Goal: Transaction & Acquisition: Purchase product/service

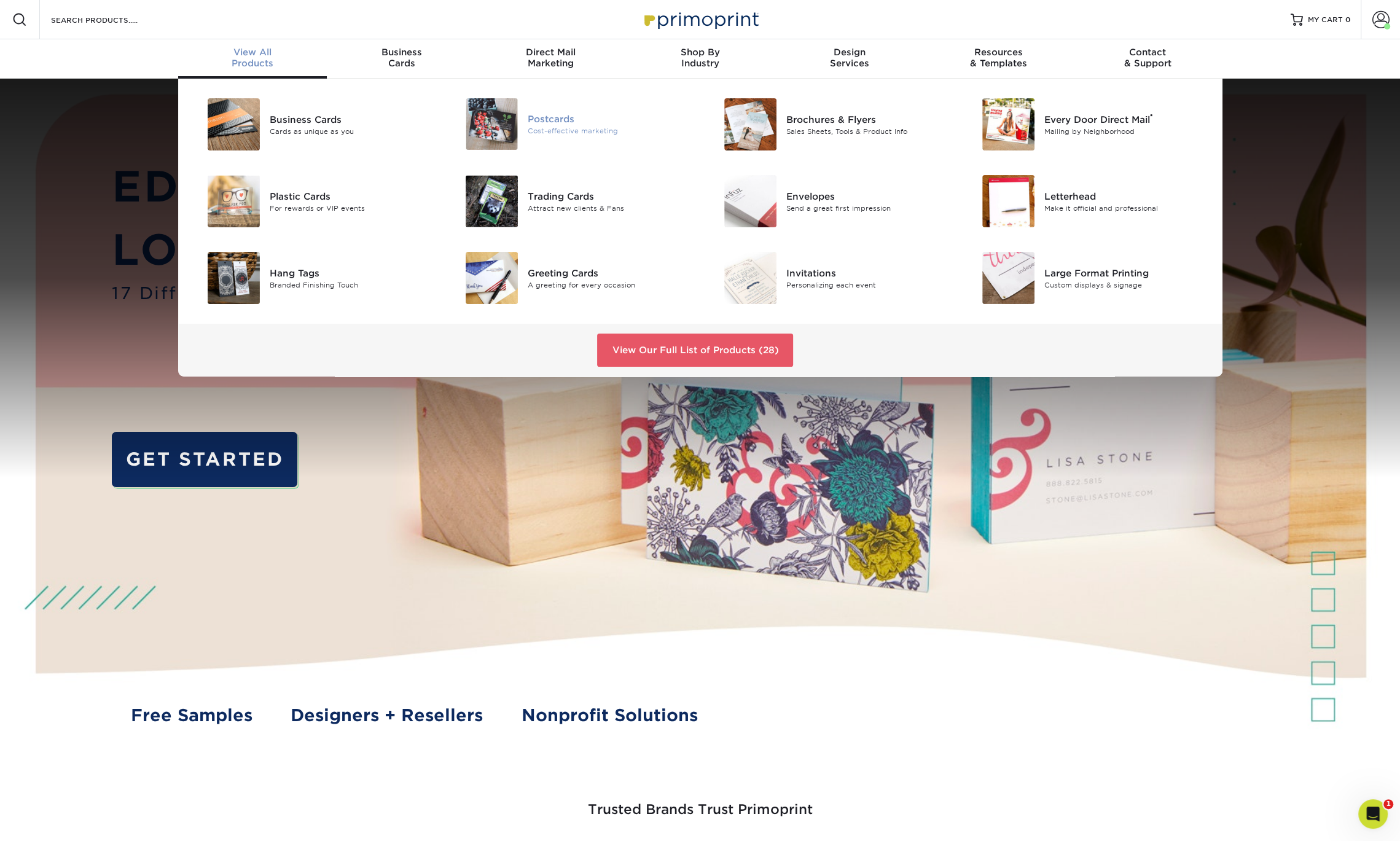
click at [516, 117] on img at bounding box center [492, 124] width 52 height 51
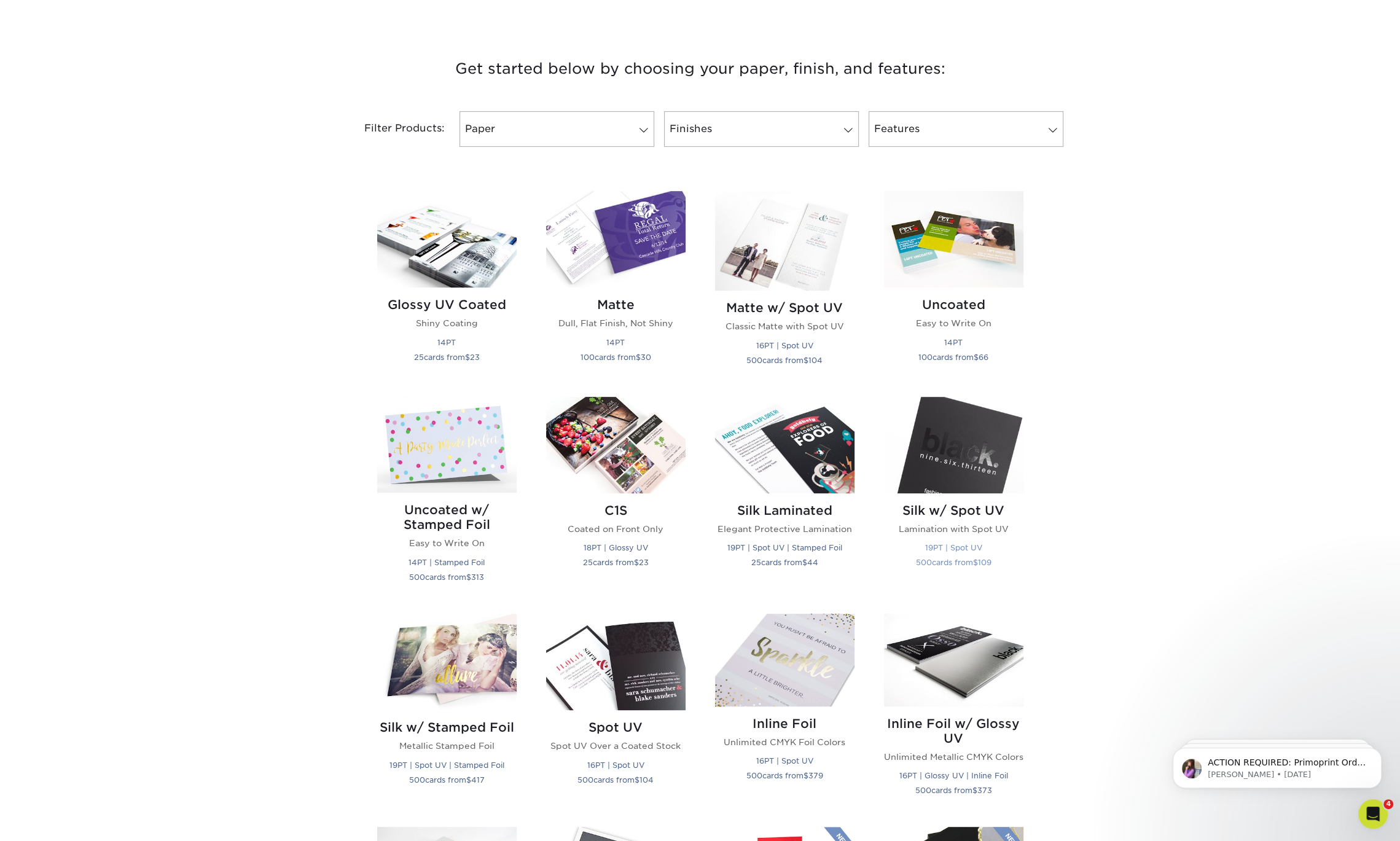
scroll to position [535, 0]
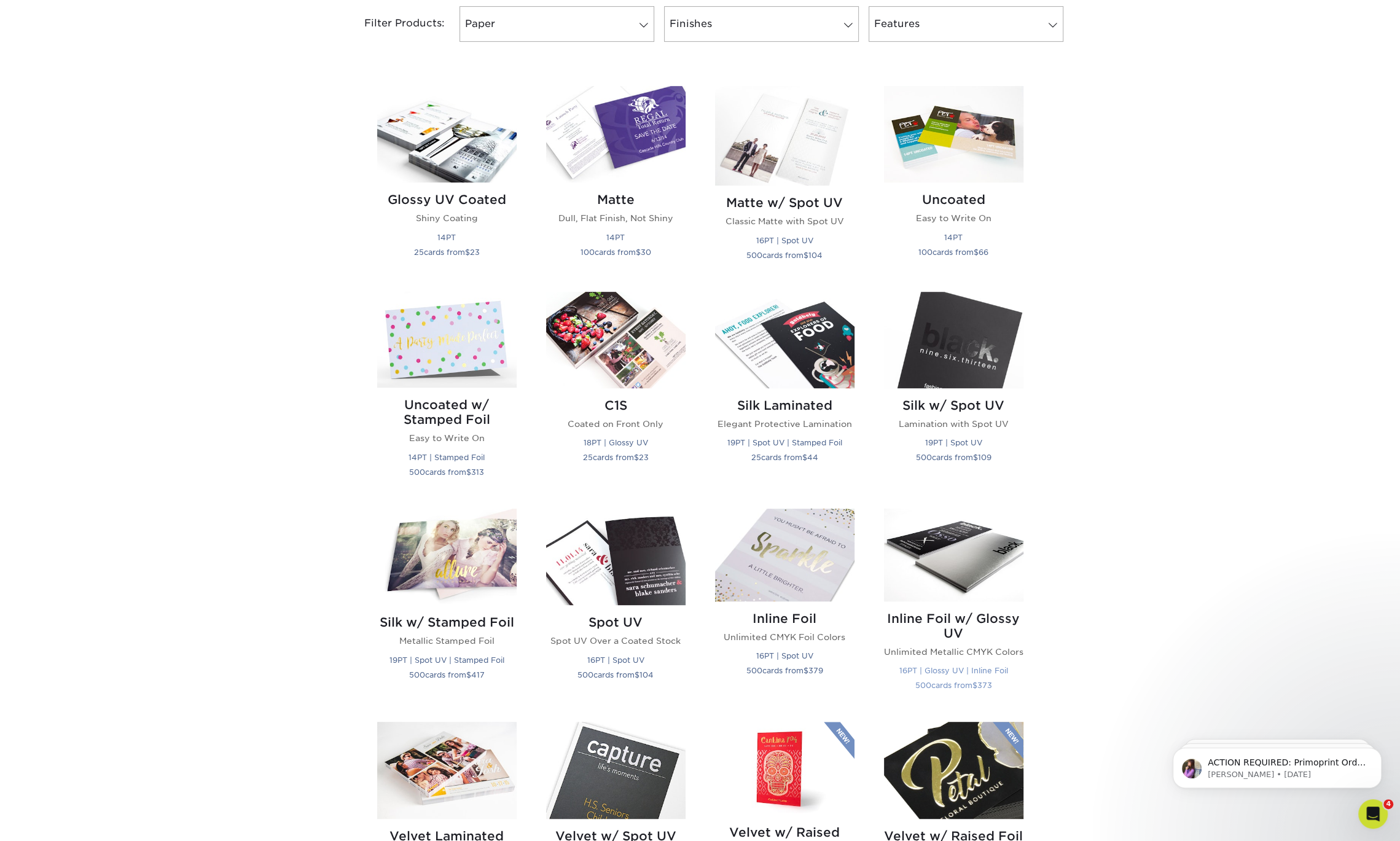
click at [964, 615] on h2 "Inline Foil w/ Glossy UV" at bounding box center [953, 626] width 139 height 30
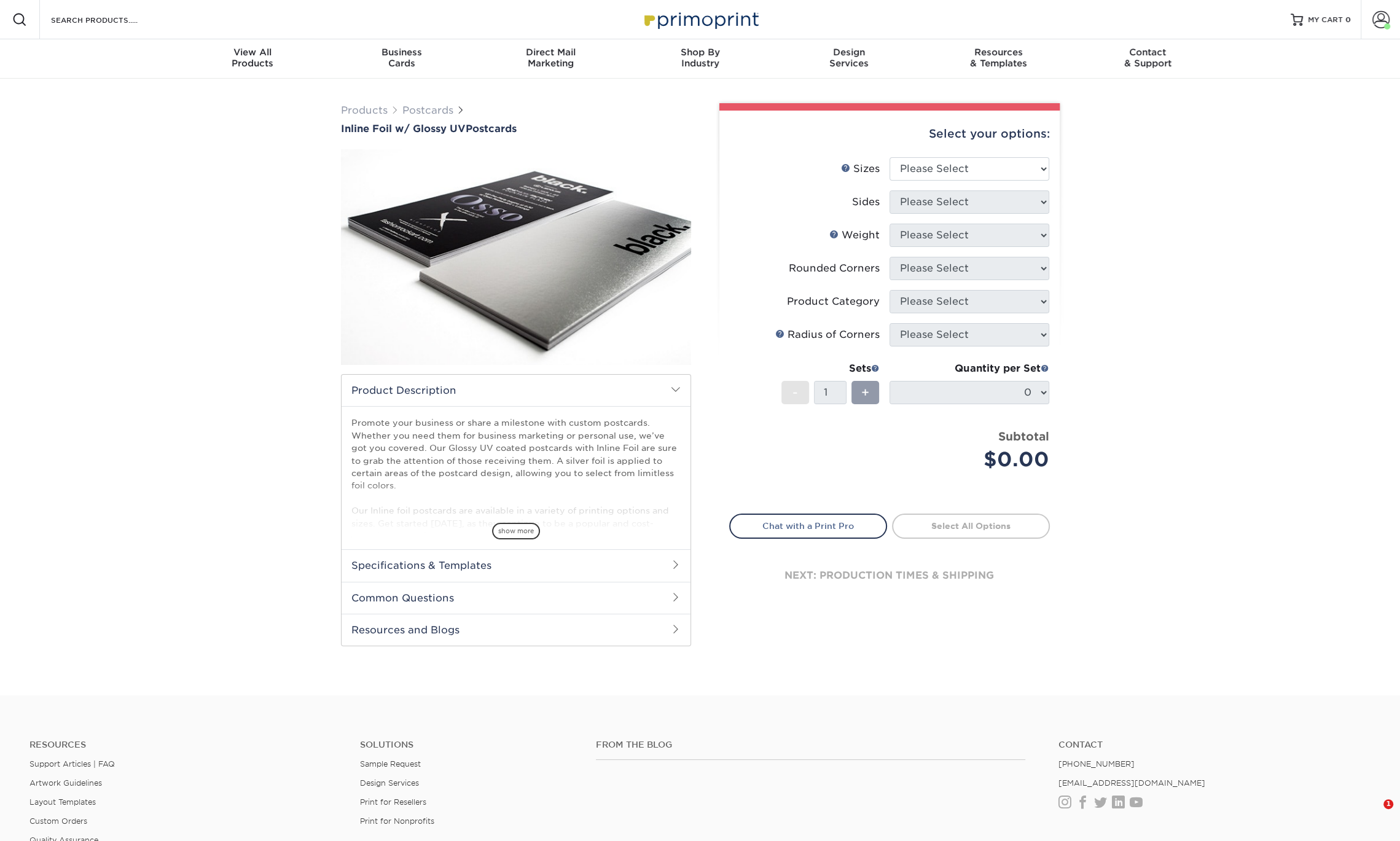
click at [583, 280] on img at bounding box center [516, 257] width 350 height 233
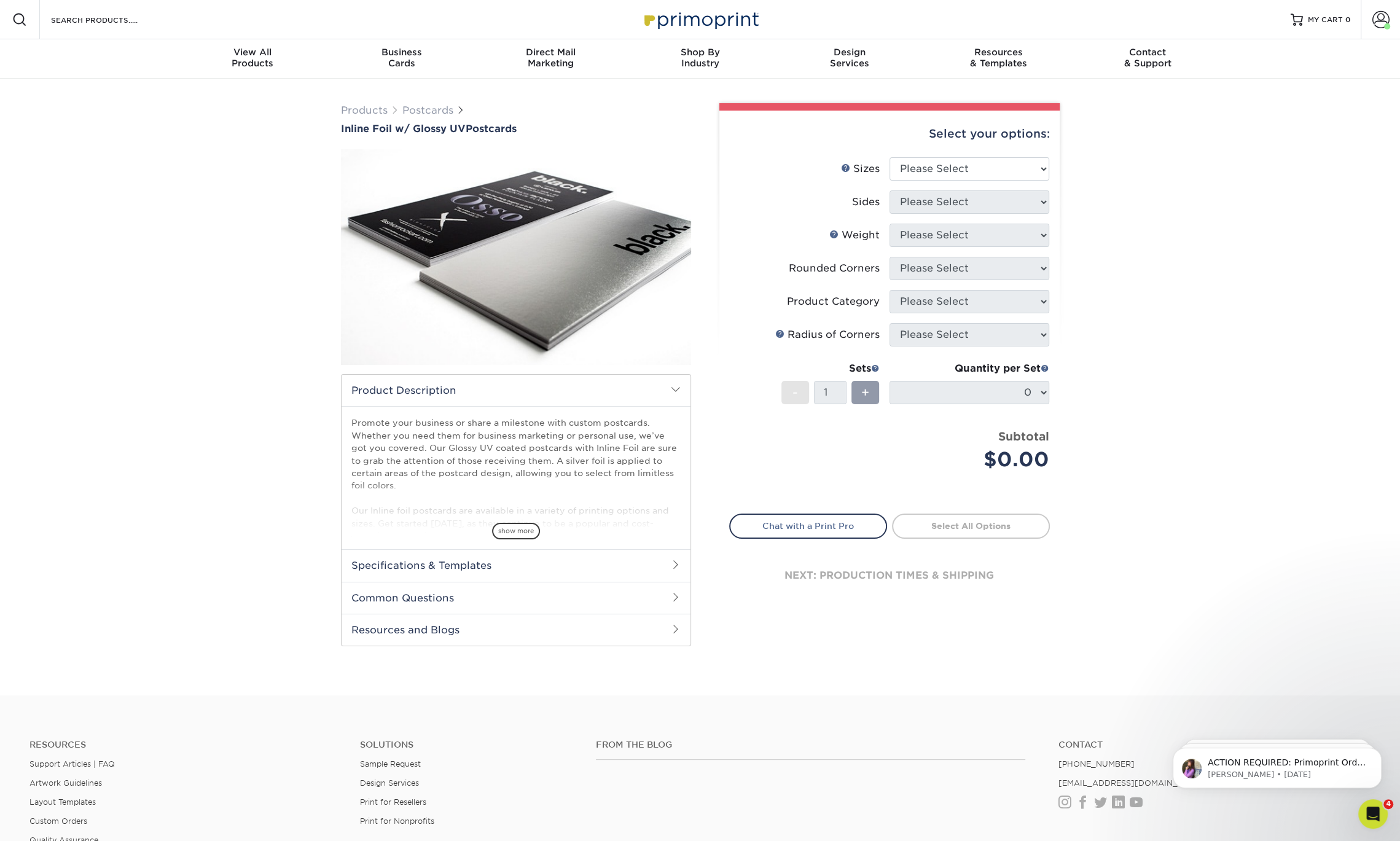
click at [522, 529] on span "show more" at bounding box center [516, 531] width 48 height 17
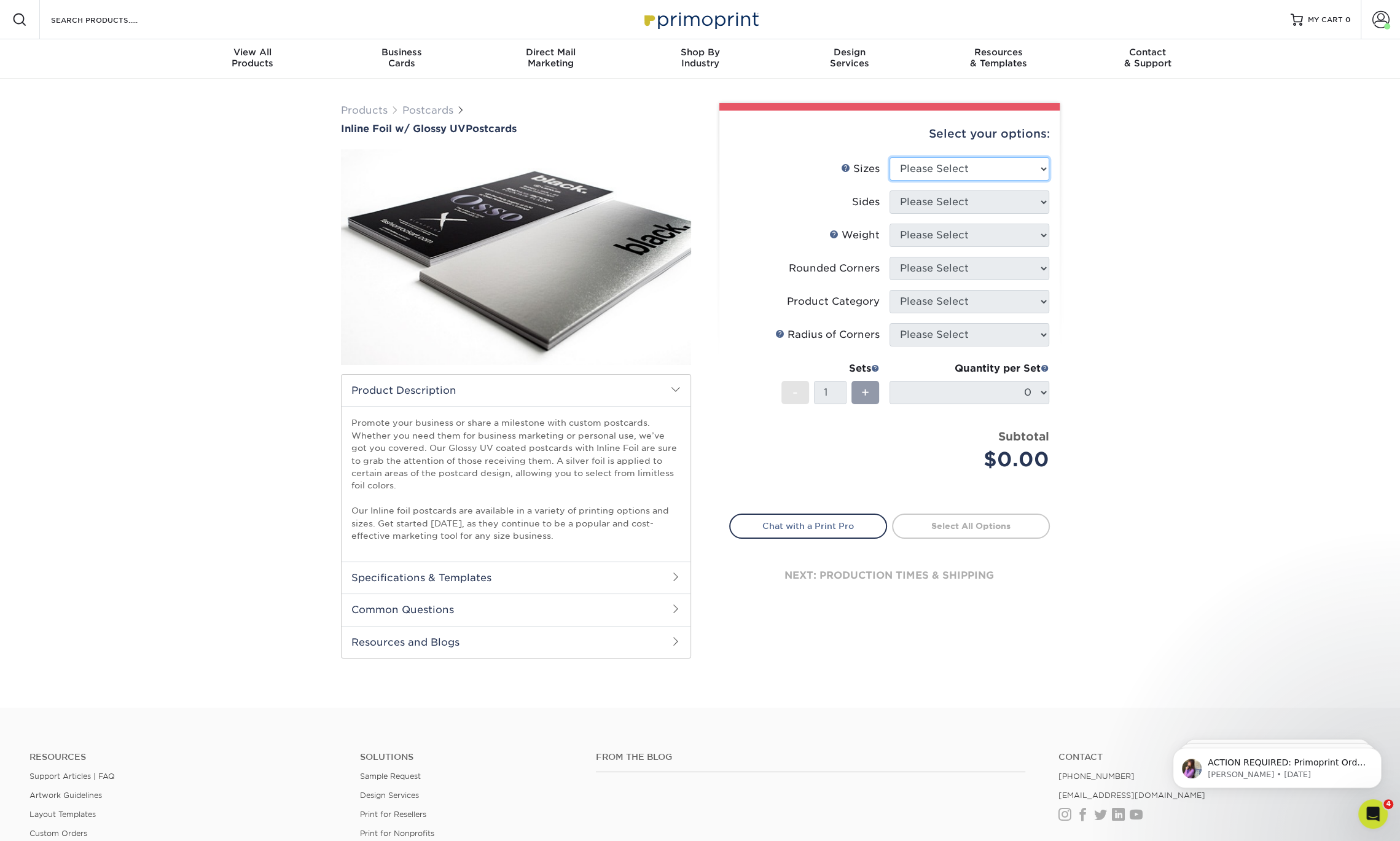
click at [985, 169] on select "Please Select 2.75" x 4.25" 3.5" x 8.5" 4" x 6" 4" x 9" 4.25" x 5.5" 4.25" x 6"…" at bounding box center [969, 169] width 160 height 23
select select "5.00x7.00"
click at [890, 158] on select "Please Select 2.75" x 4.25" 3.5" x 8.5" 4" x 6" 4" x 9" 4.25" x 5.5" 4.25" x 6"…" at bounding box center [969, 169] width 160 height 23
click at [989, 198] on select "Please Select Print Both Sides - Foil Back Only Print Both Sides - Foil Both Si…" at bounding box center [969, 202] width 160 height 23
select select "e9e9dfb3-fba1-4d60-972c-fd9ca5904d33"
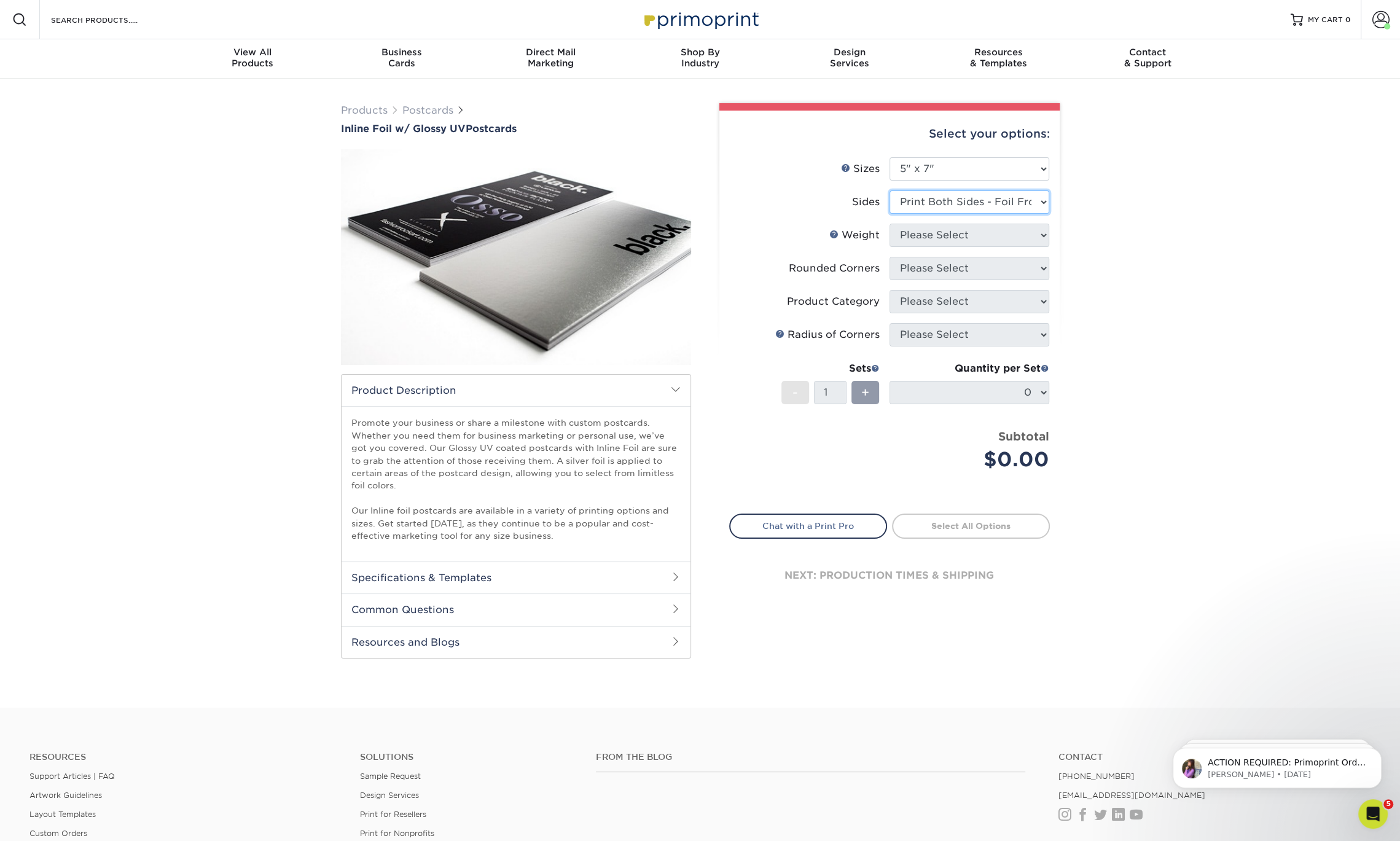
click at [890, 191] on select "Please Select Print Both Sides - Foil Back Only Print Both Sides - Foil Both Si…" at bounding box center [969, 202] width 160 height 23
click at [964, 233] on select "Please Select 16PT" at bounding box center [969, 235] width 160 height 23
select select "16PT"
click at [890, 224] on select "Please Select 16PT" at bounding box center [969, 235] width 160 height 23
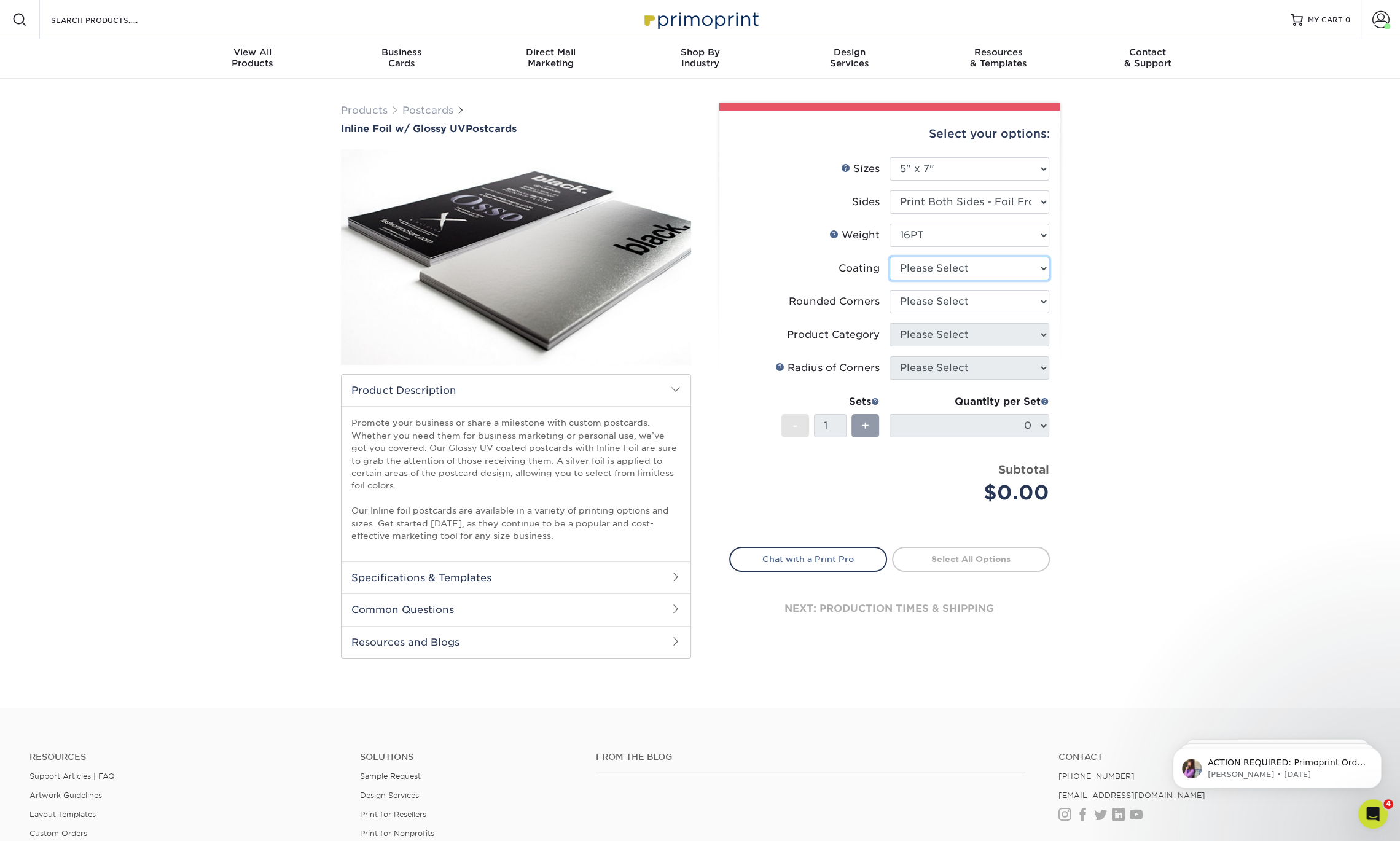
click at [963, 266] on select at bounding box center [969, 268] width 160 height 23
select select "ae367451-b2b8-45df-a344-0f05b6a12993"
click at [890, 257] on select at bounding box center [969, 268] width 160 height 23
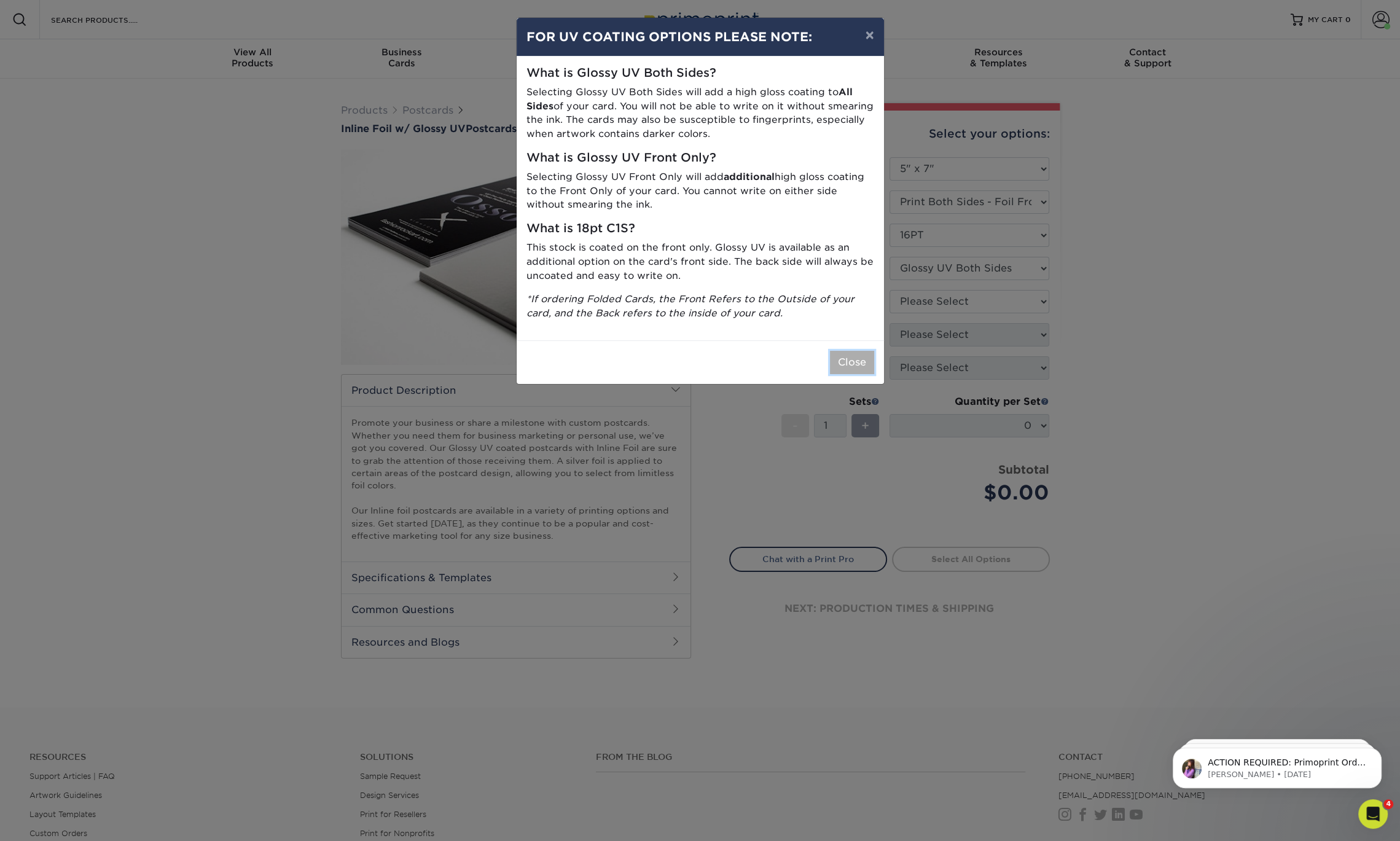
click at [851, 364] on button "Close" at bounding box center [852, 362] width 44 height 23
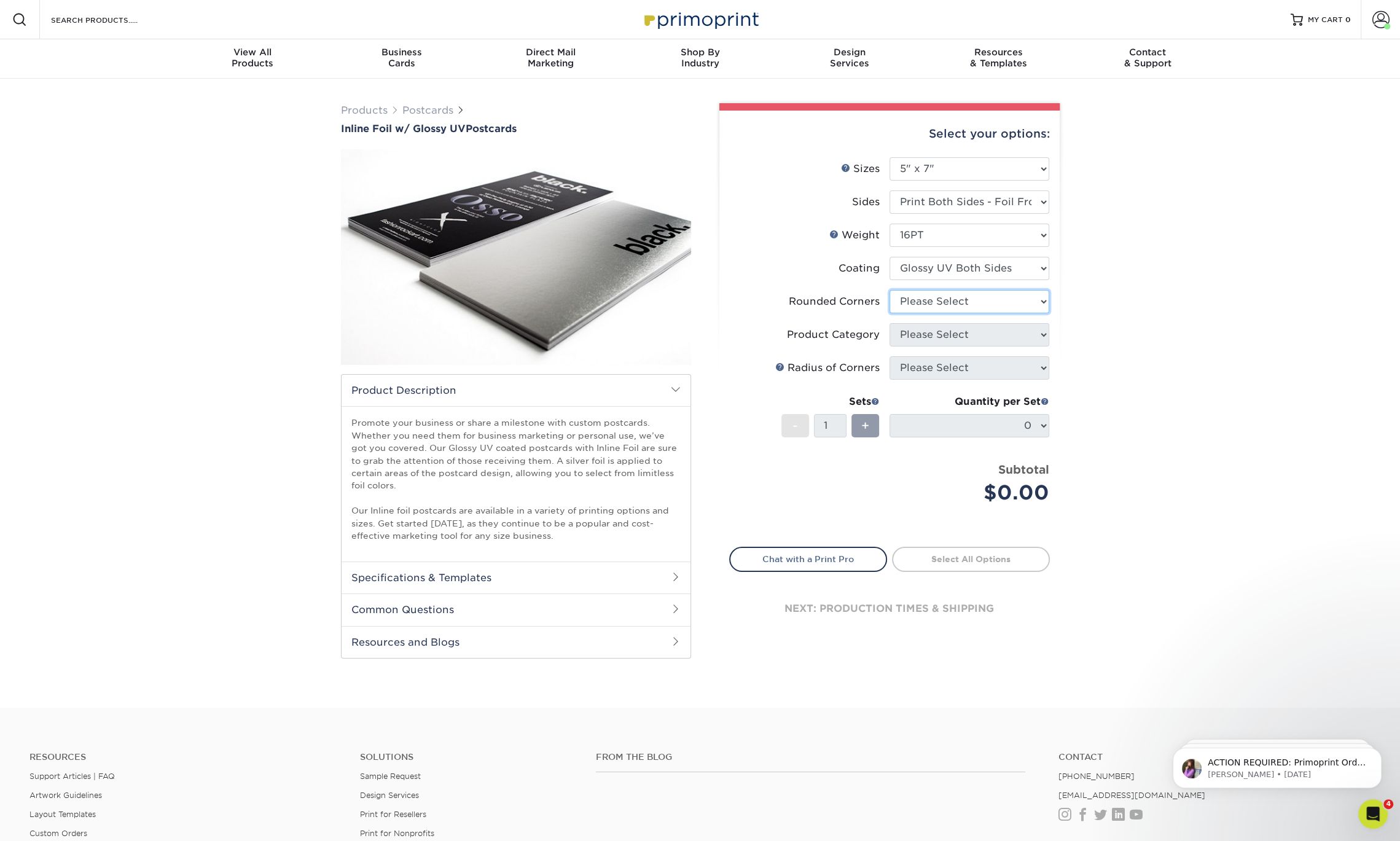
click at [958, 294] on select "Please Select Yes - Round 4 Corners No" at bounding box center [969, 301] width 160 height 23
select select "0"
click at [890, 290] on select "Please Select Yes - Round 4 Corners No" at bounding box center [969, 301] width 160 height 23
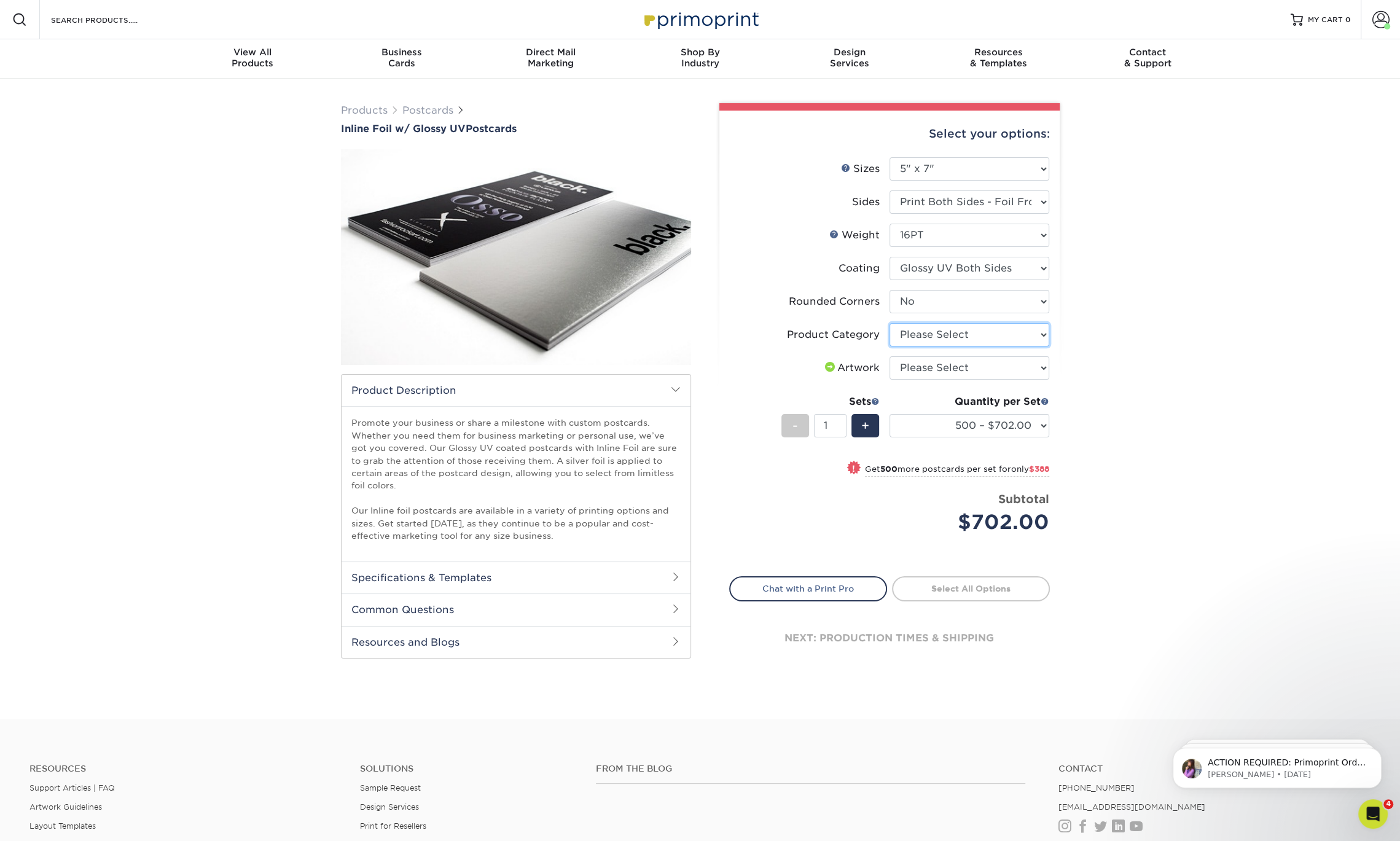
click at [967, 337] on select "Please Select Postcards" at bounding box center [969, 334] width 160 height 23
select select "9b7272e0-d6c8-4c3c-8e97-d3a1bcdab858"
click at [890, 323] on select "Please Select Postcards" at bounding box center [969, 334] width 160 height 23
click at [972, 366] on select "Please Select I will upload files I need a design - $150" at bounding box center [969, 368] width 160 height 23
select select "upload"
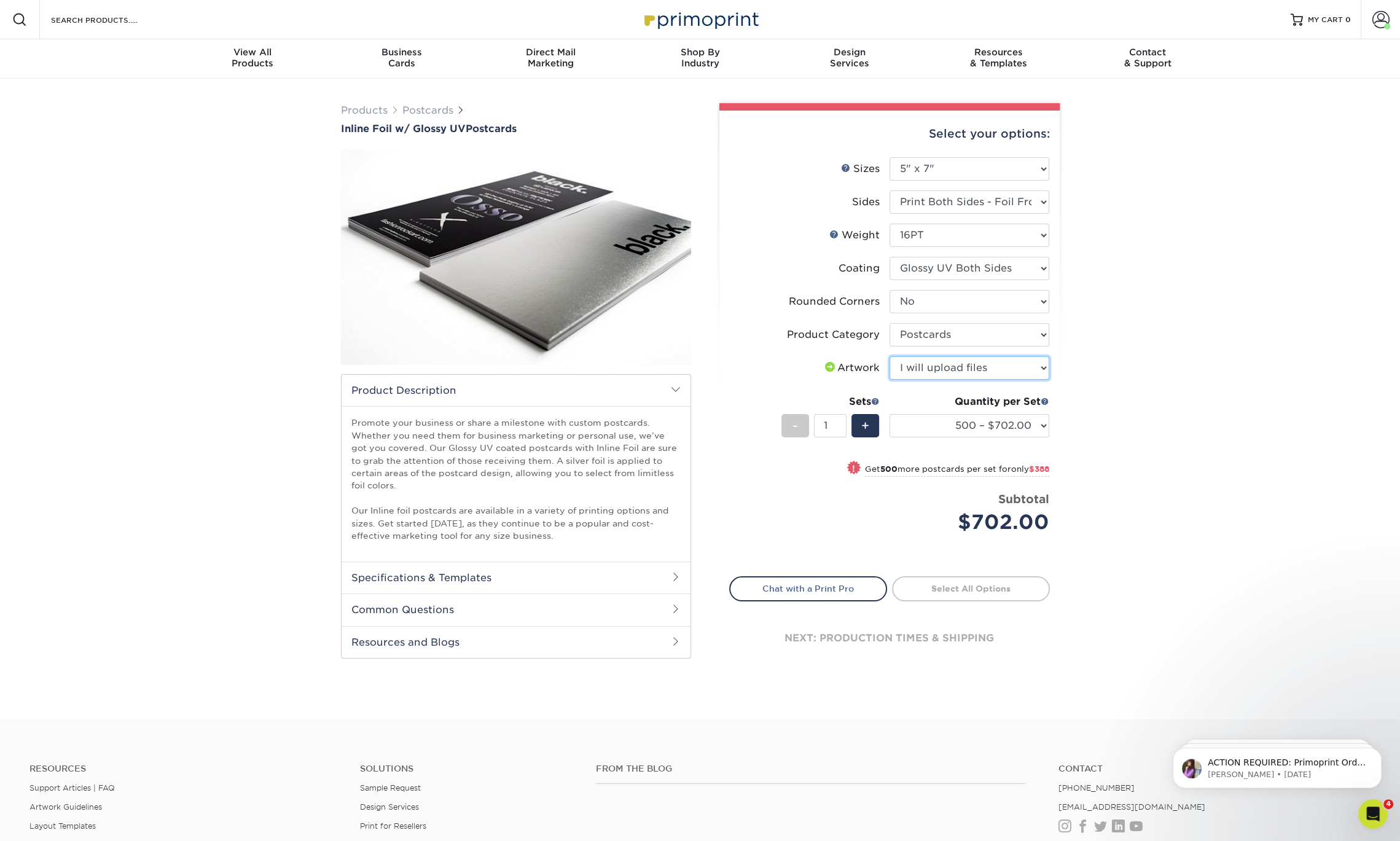
click at [890, 357] on select "Please Select I will upload files I need a design - $150" at bounding box center [969, 368] width 160 height 23
click at [1022, 429] on select "500 – $702.00 1000 – $1090.00 2500 – $1559.00 5000 – $2199.00" at bounding box center [969, 425] width 160 height 23
select select "1000 – $1090.00"
click at [890, 414] on select "500 – $702.00 1000 – $1090.00 2500 – $1559.00 5000 – $2199.00" at bounding box center [969, 425] width 160 height 23
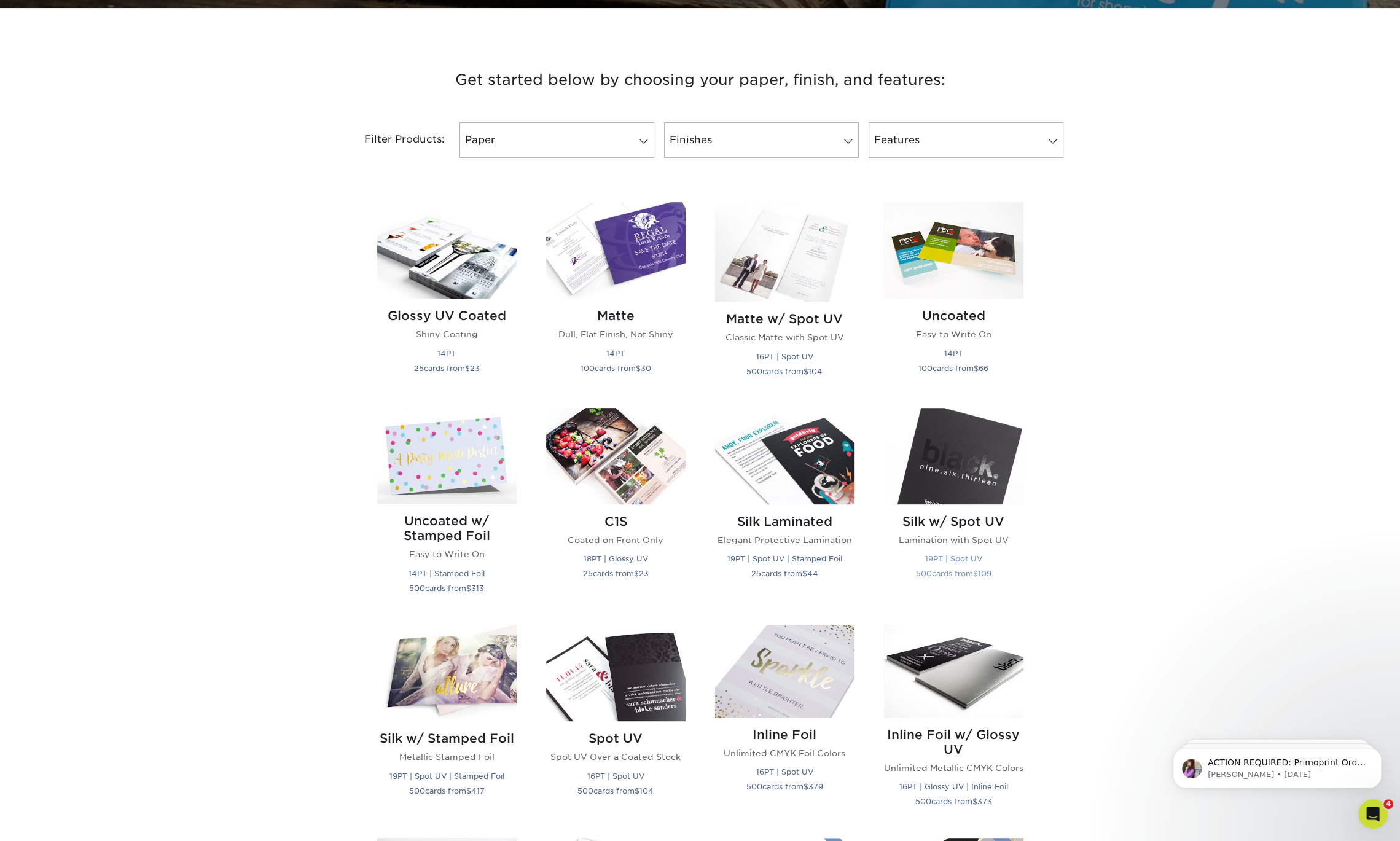
click at [953, 502] on img at bounding box center [953, 456] width 139 height 96
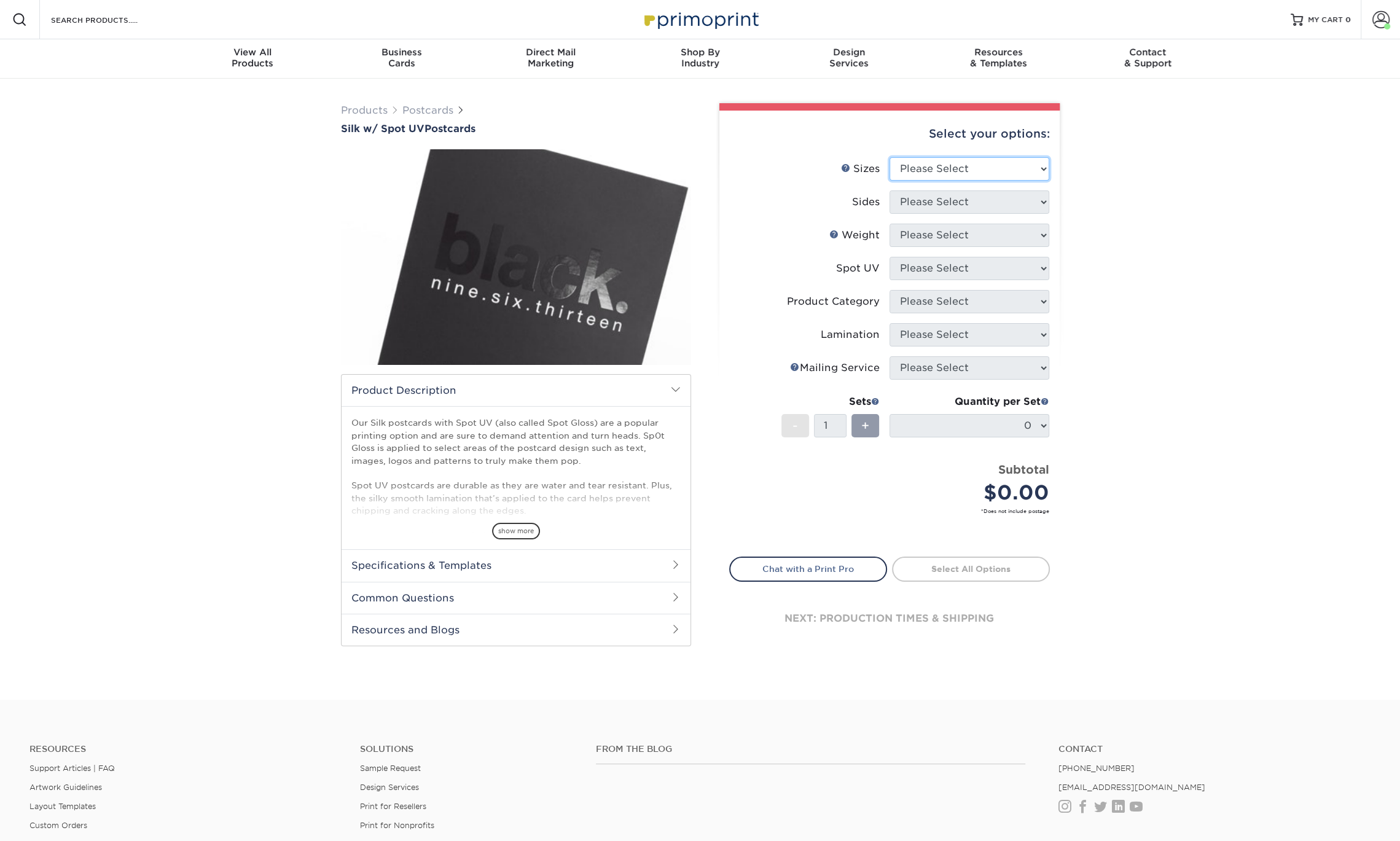
click at [968, 165] on select "Please Select 2" x 4" 2" x 6" 2" x 8" 3.5" x 3.5" 3.5" x 4" 3.5" x 8.5" 3.67" x…" at bounding box center [969, 169] width 160 height 23
select select "5.00x7.00"
click at [890, 158] on select "Please Select 2" x 4" 2" x 6" 2" x 8" 3.5" x 3.5" 3.5" x 4" 3.5" x 8.5" 3.67" x…" at bounding box center [969, 169] width 160 height 23
click at [983, 199] on select "Please Select Print Both Sides Print Front Only" at bounding box center [969, 202] width 160 height 23
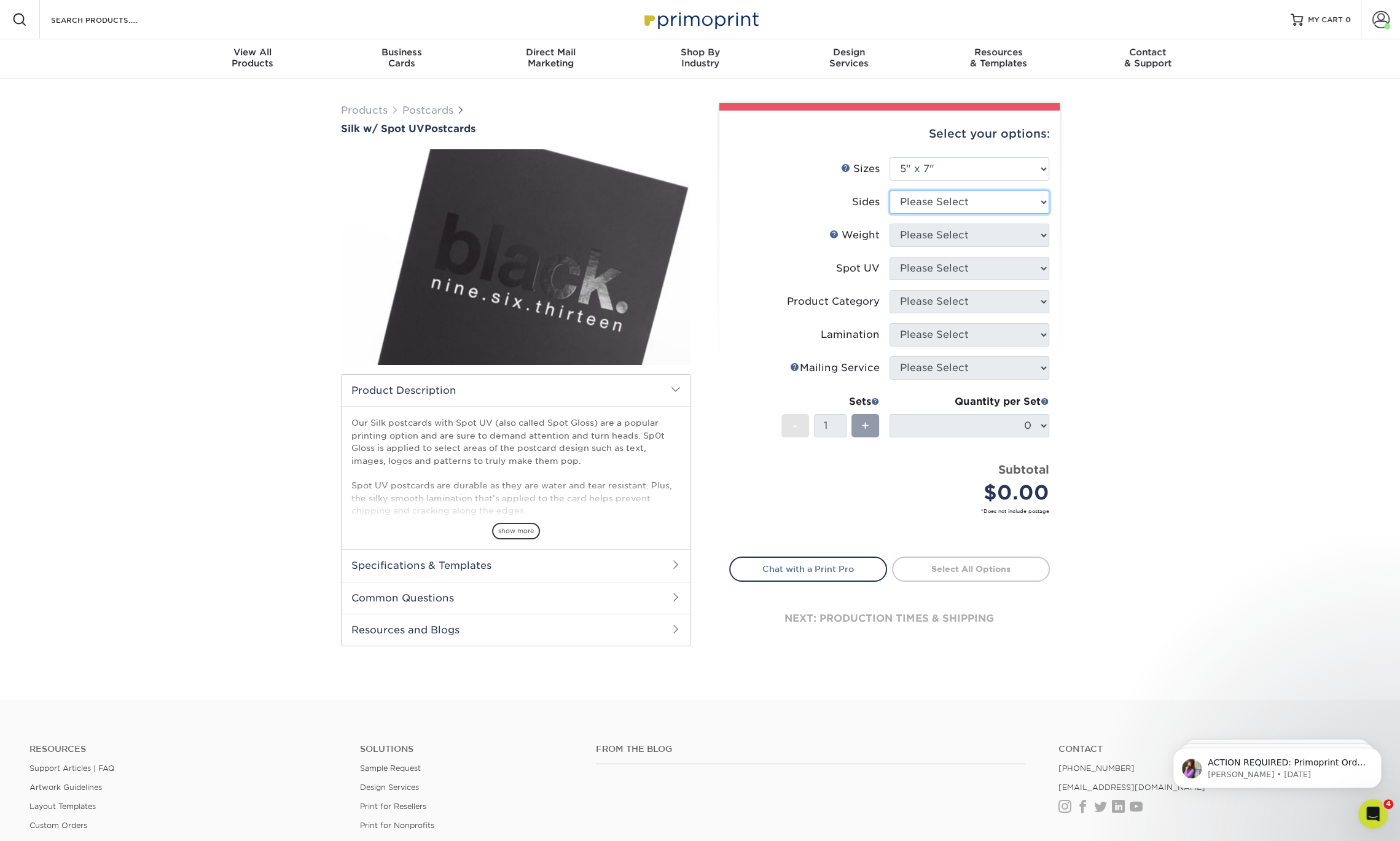
select select "13abbda7-1d64-4f25-8bb2-c179b224825d"
click at [890, 191] on select "Please Select Print Both Sides Print Front Only" at bounding box center [969, 202] width 160 height 23
click at [989, 237] on select "Please Select 16PT" at bounding box center [969, 235] width 160 height 23
select select "16PT"
click at [890, 224] on select "Please Select 16PT" at bounding box center [969, 235] width 160 height 23
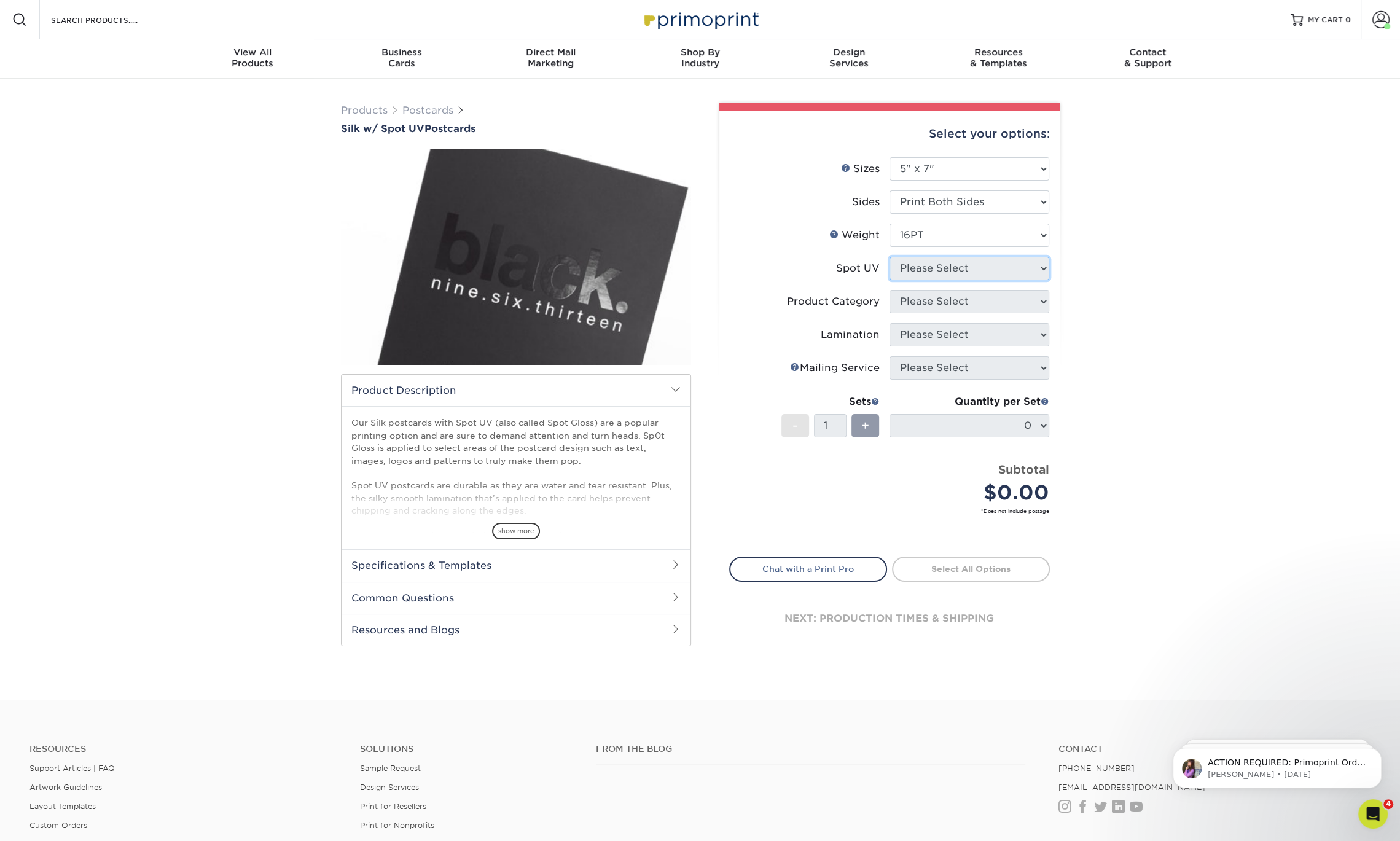
click at [986, 269] on select "Please Select Front and Back (Both Sides) Front Only Back Only" at bounding box center [969, 268] width 160 height 23
select select "1"
click at [890, 257] on select "Please Select Front and Back (Both Sides) Front Only Back Only" at bounding box center [969, 268] width 160 height 23
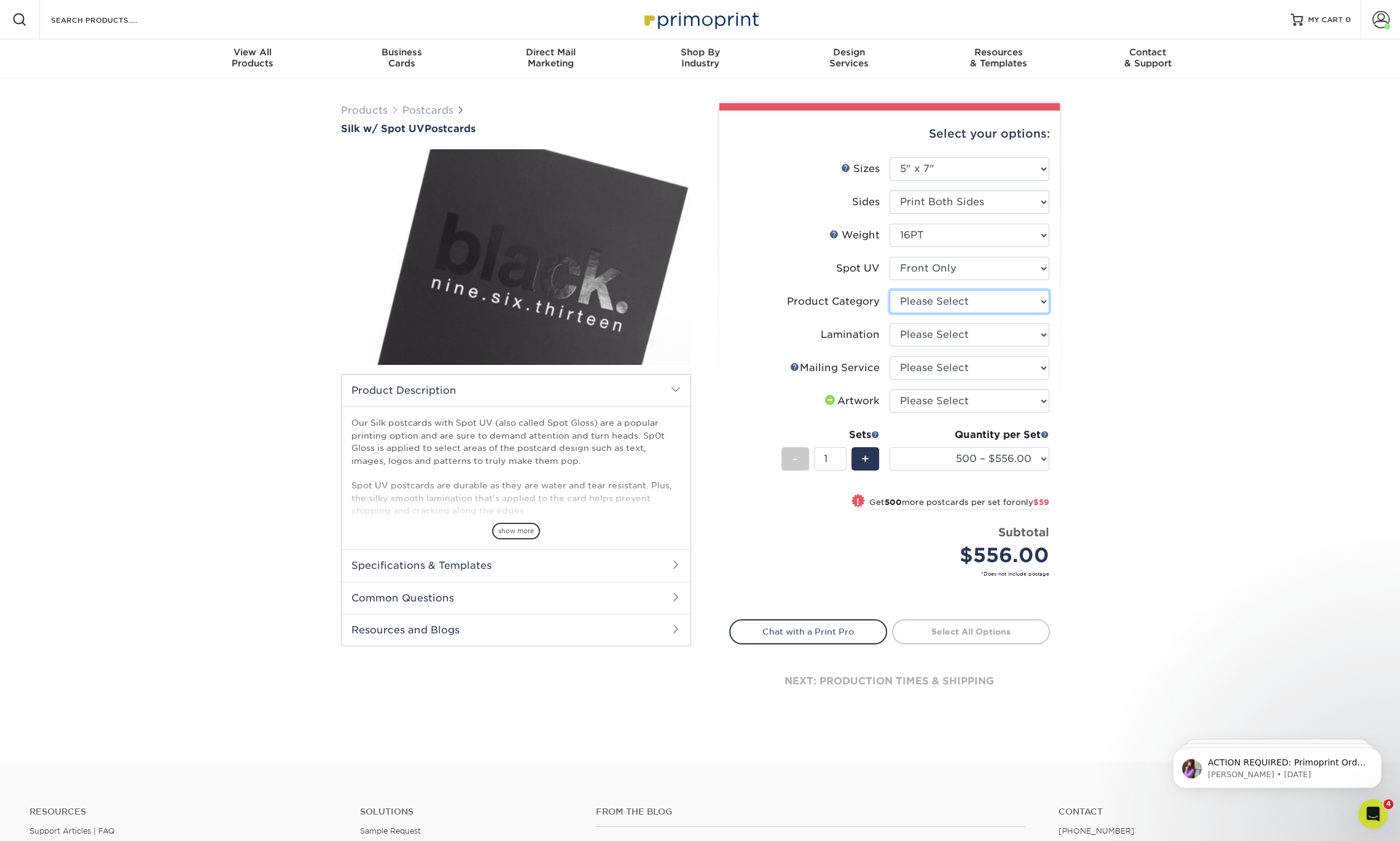
click at [971, 300] on select "Please Select Postcards" at bounding box center [969, 301] width 160 height 23
select select "9b7272e0-d6c8-4c3c-8e97-d3a1bcdab858"
click at [890, 290] on select "Please Select Postcards" at bounding box center [969, 301] width 160 height 23
click at [977, 342] on select "Please Select Silk" at bounding box center [969, 334] width 160 height 23
select select "ccacb42f-45f7-42d3-bbd3-7c8421cf37f0"
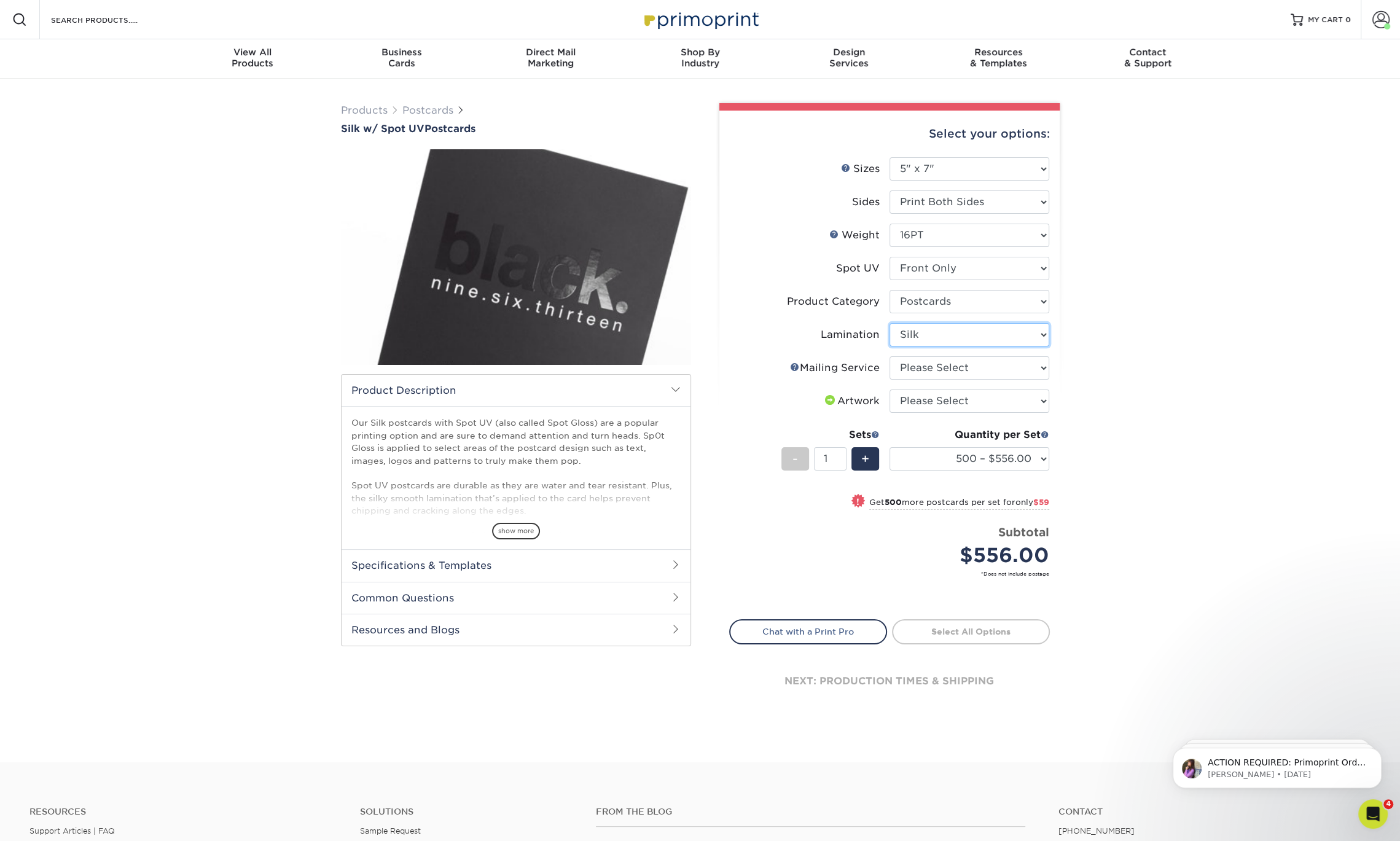
click at [890, 323] on select "Please Select Silk" at bounding box center [969, 334] width 160 height 23
click at [987, 341] on select "Please Select Silk" at bounding box center [969, 334] width 160 height 23
click at [949, 364] on select "Please Select No Direct Mailing Service No, I will mail/stamp/imprint Direct Ma…" at bounding box center [969, 368] width 160 height 23
select select "3e5e9bdd-d78a-4c28-a41d-fe1407925ca6"
click at [890, 357] on select "Please Select No Direct Mailing Service No, I will mail/stamp/imprint Direct Ma…" at bounding box center [969, 368] width 160 height 23
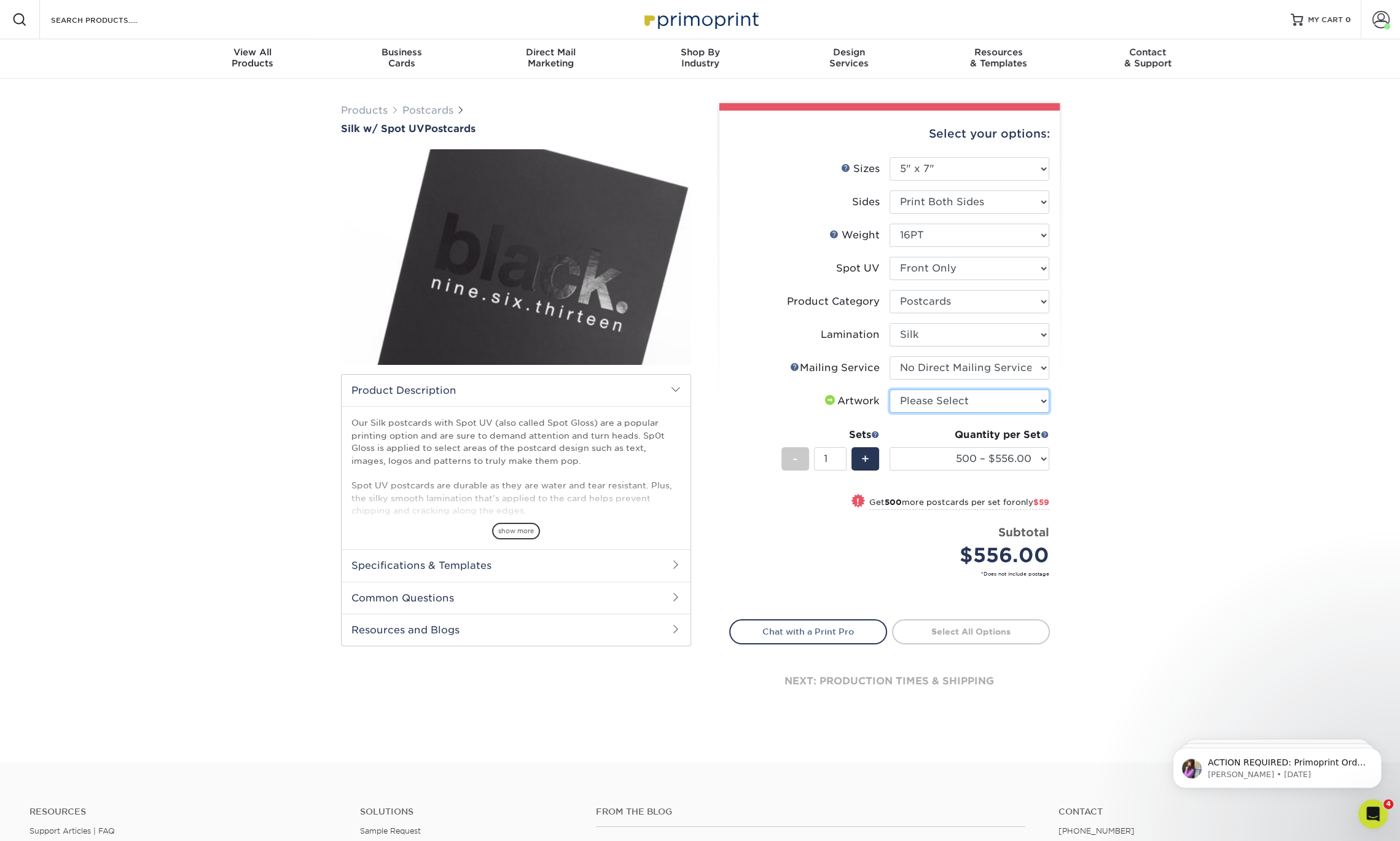
click at [940, 398] on select "Please Select I will upload files I need a design - $150" at bounding box center [969, 401] width 160 height 23
select select "upload"
click at [890, 390] on select "Please Select I will upload files I need a design - $150" at bounding box center [969, 401] width 160 height 23
click at [1003, 458] on select "500 – $556.00 1000 – $615.00 2500 – $1469.00 5000 – $2432.00 10000 – $4798.00" at bounding box center [969, 458] width 160 height 23
select select "1000 – $615.00"
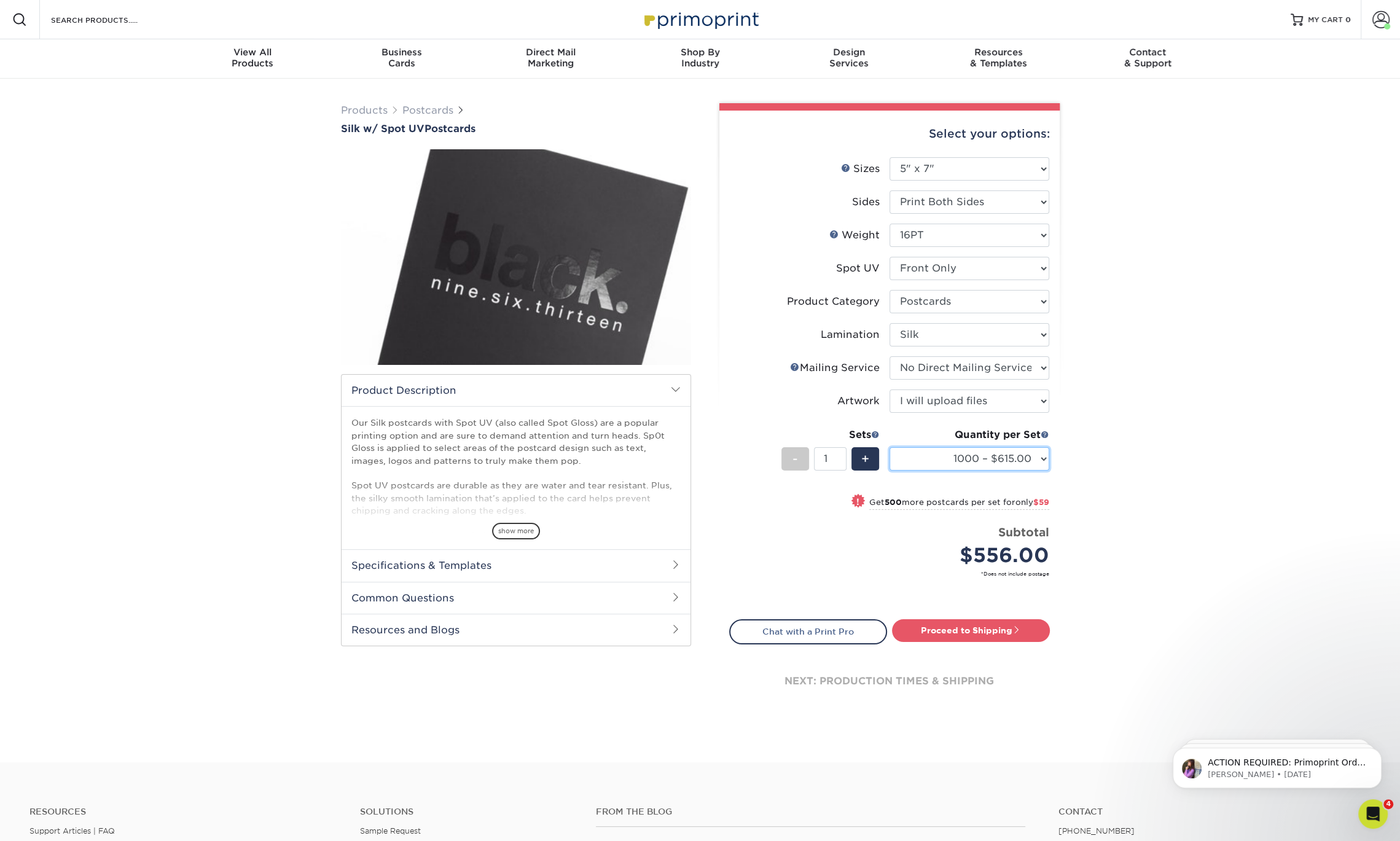
click at [890, 447] on select "500 – $556.00 1000 – $615.00 2500 – $1469.00 5000 – $2432.00 10000 – $4798.00" at bounding box center [969, 458] width 160 height 23
click at [1022, 265] on select "Please Select Front and Back (Both Sides) Front Only Back Only" at bounding box center [969, 268] width 160 height 23
select select "0"
click at [890, 257] on select "Please Select Front and Back (Both Sides) Front Only Back Only" at bounding box center [969, 268] width 160 height 23
select select "-1"
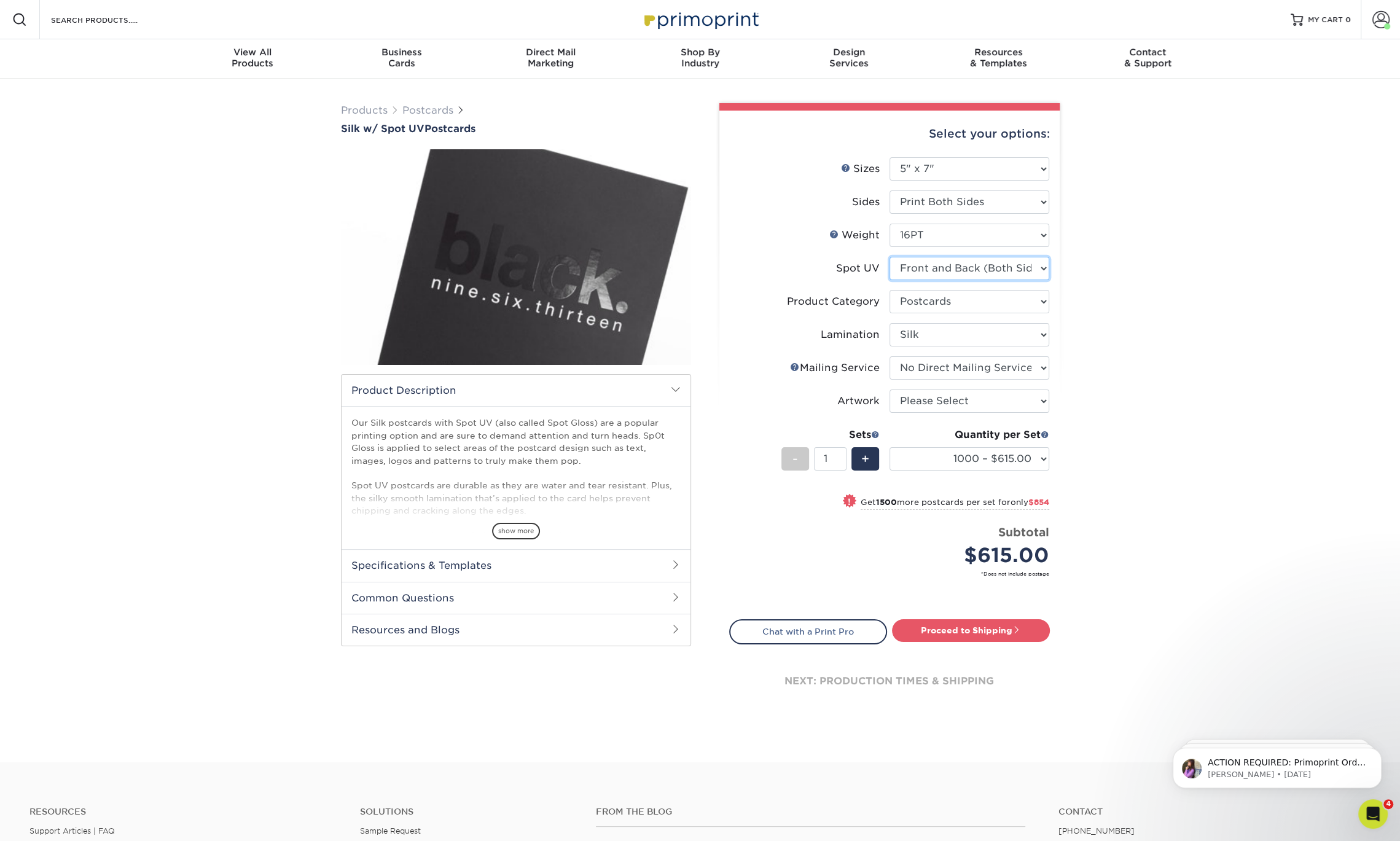
select select "-1"
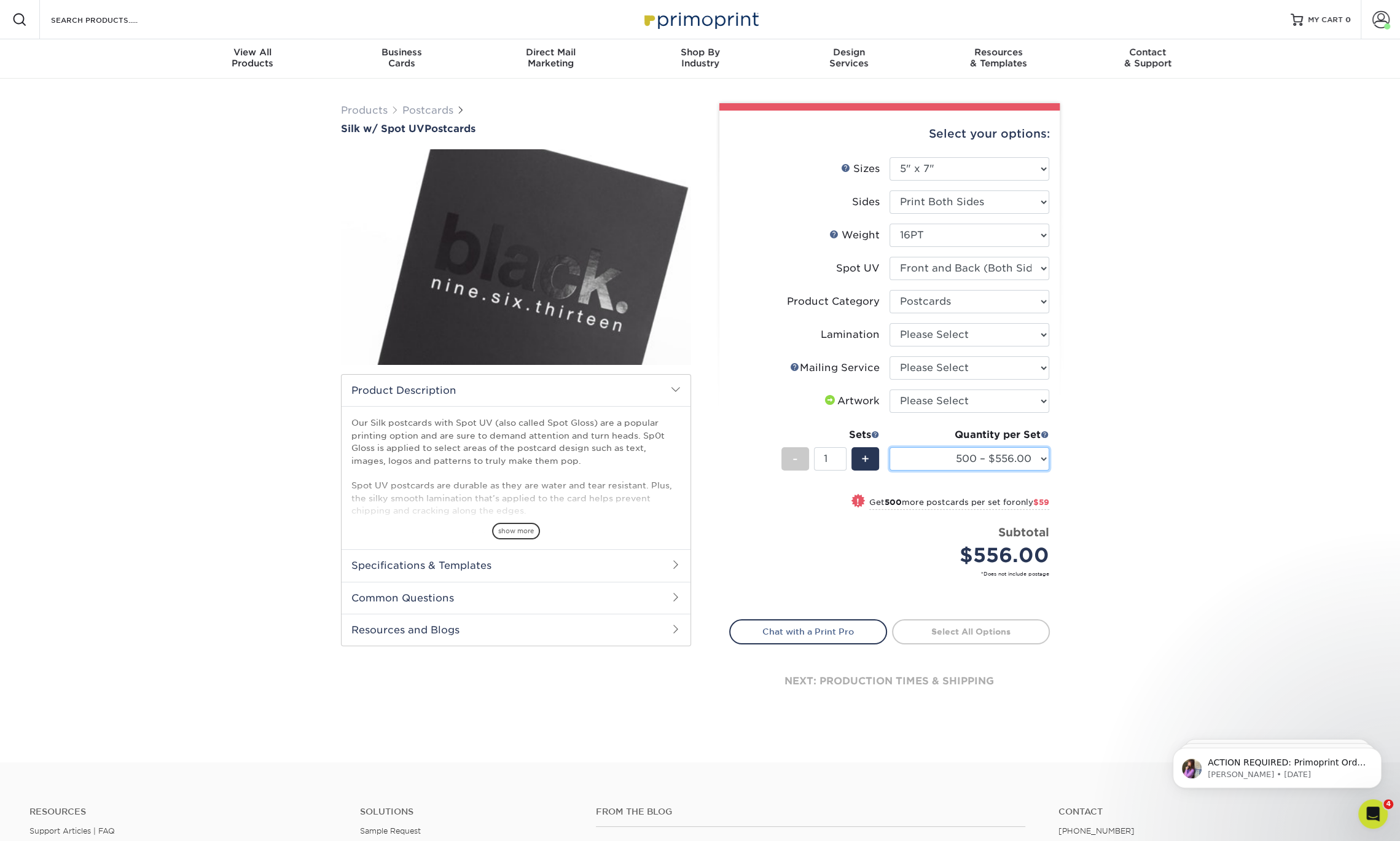
click at [1005, 455] on select "500 – $556.00 1000 – $615.00 2500 – $1469.00 5000 – $2432.00 10000 – $4798.00" at bounding box center [969, 458] width 160 height 23
select select "1000 – $615.00"
click at [890, 447] on select "500 – $556.00 1000 – $615.00 2500 – $1469.00 5000 – $2432.00 10000 – $4798.00" at bounding box center [969, 458] width 160 height 23
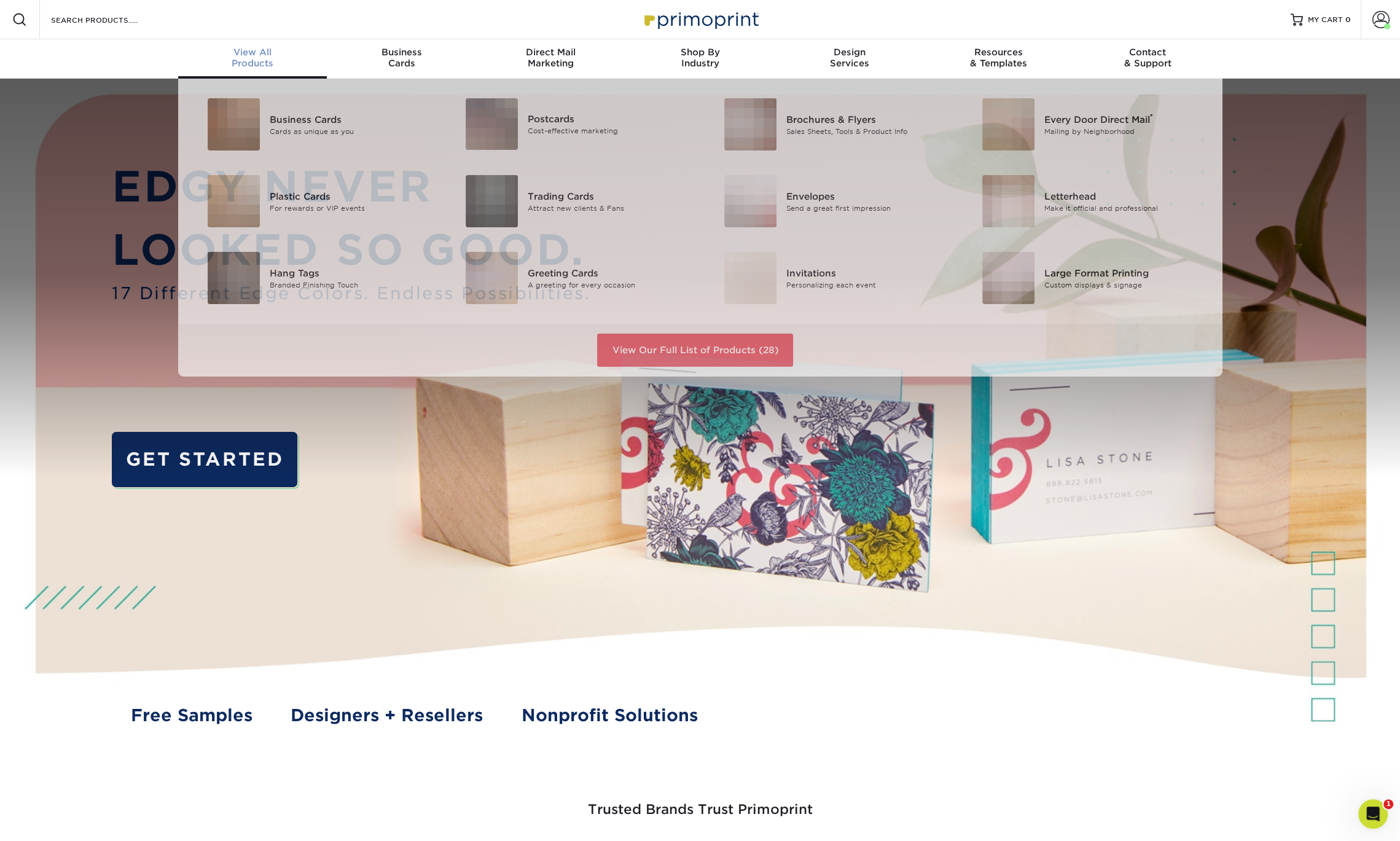
click at [236, 58] on div "View All Products" at bounding box center [252, 57] width 149 height 22
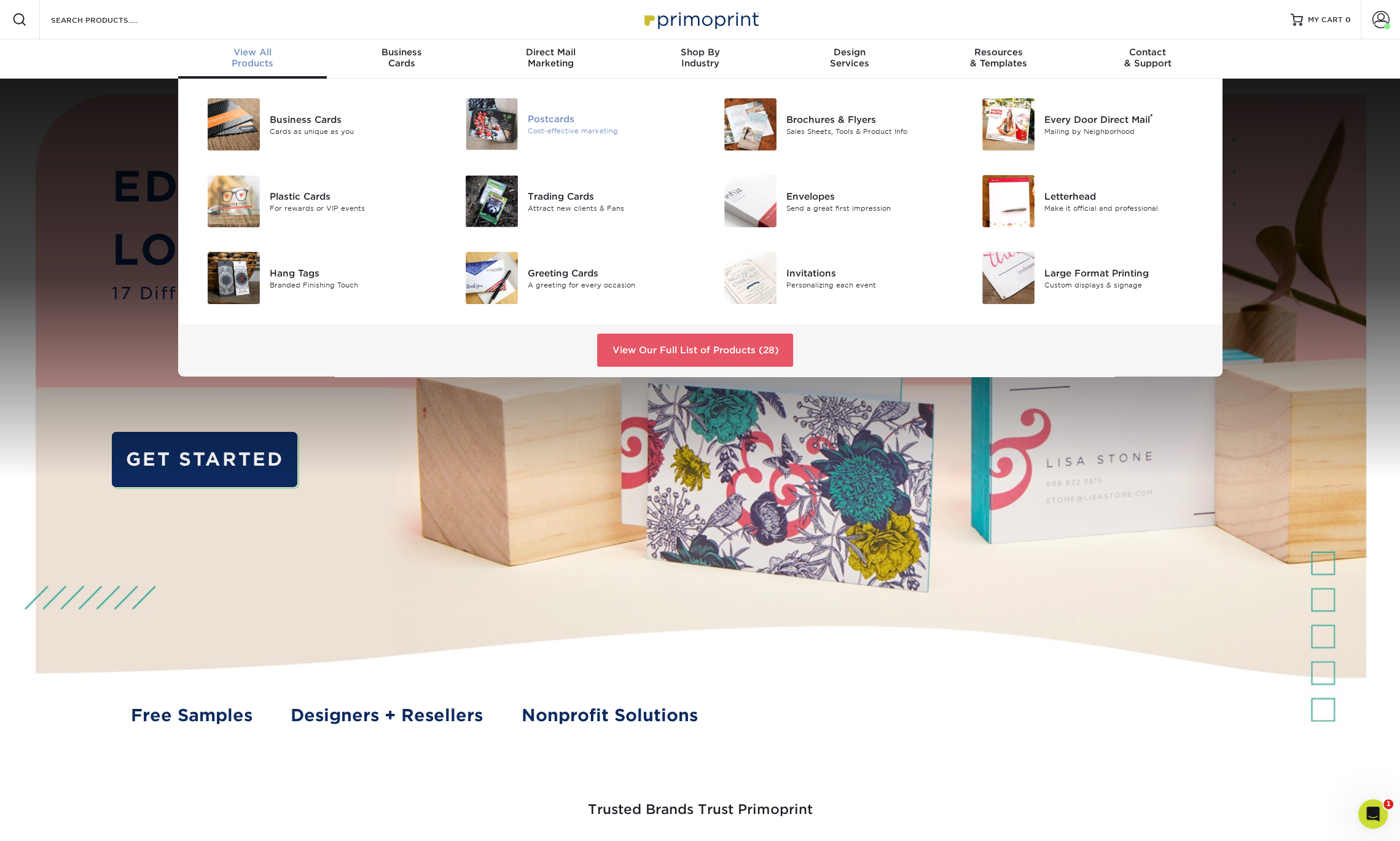
click at [508, 127] on img at bounding box center [492, 124] width 52 height 51
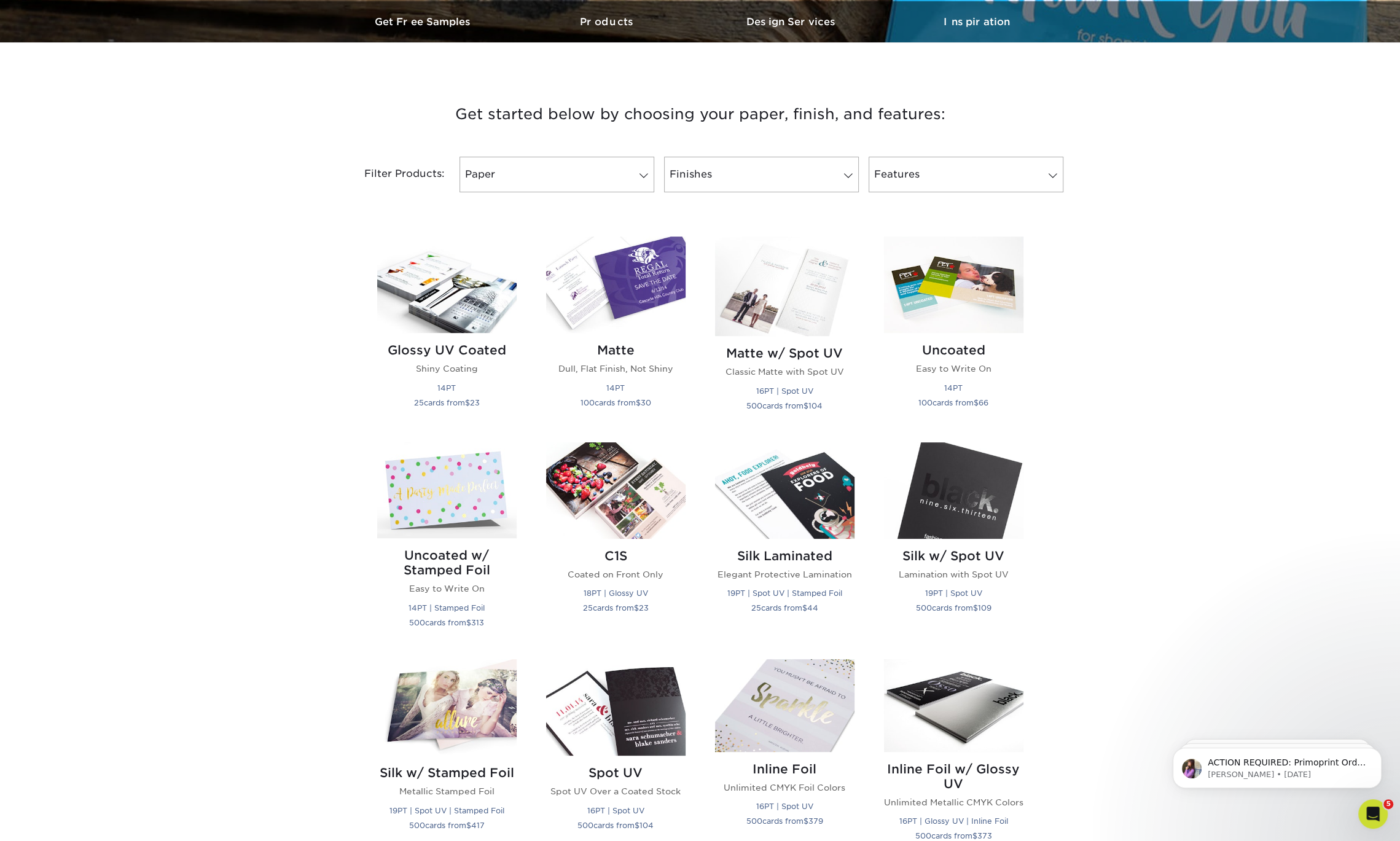
scroll to position [386, 0]
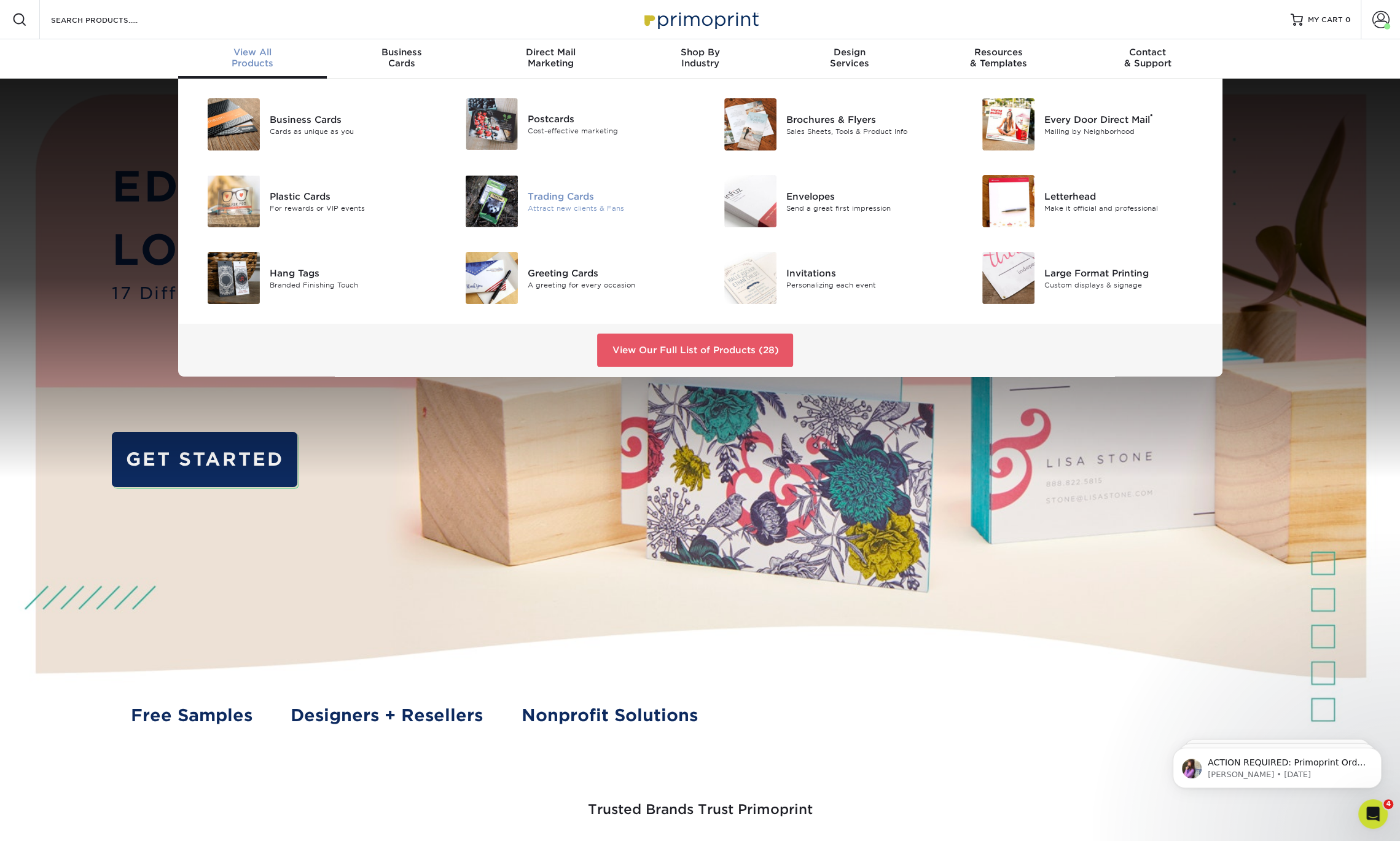
click at [569, 201] on div "Trading Cards" at bounding box center [608, 195] width 162 height 13
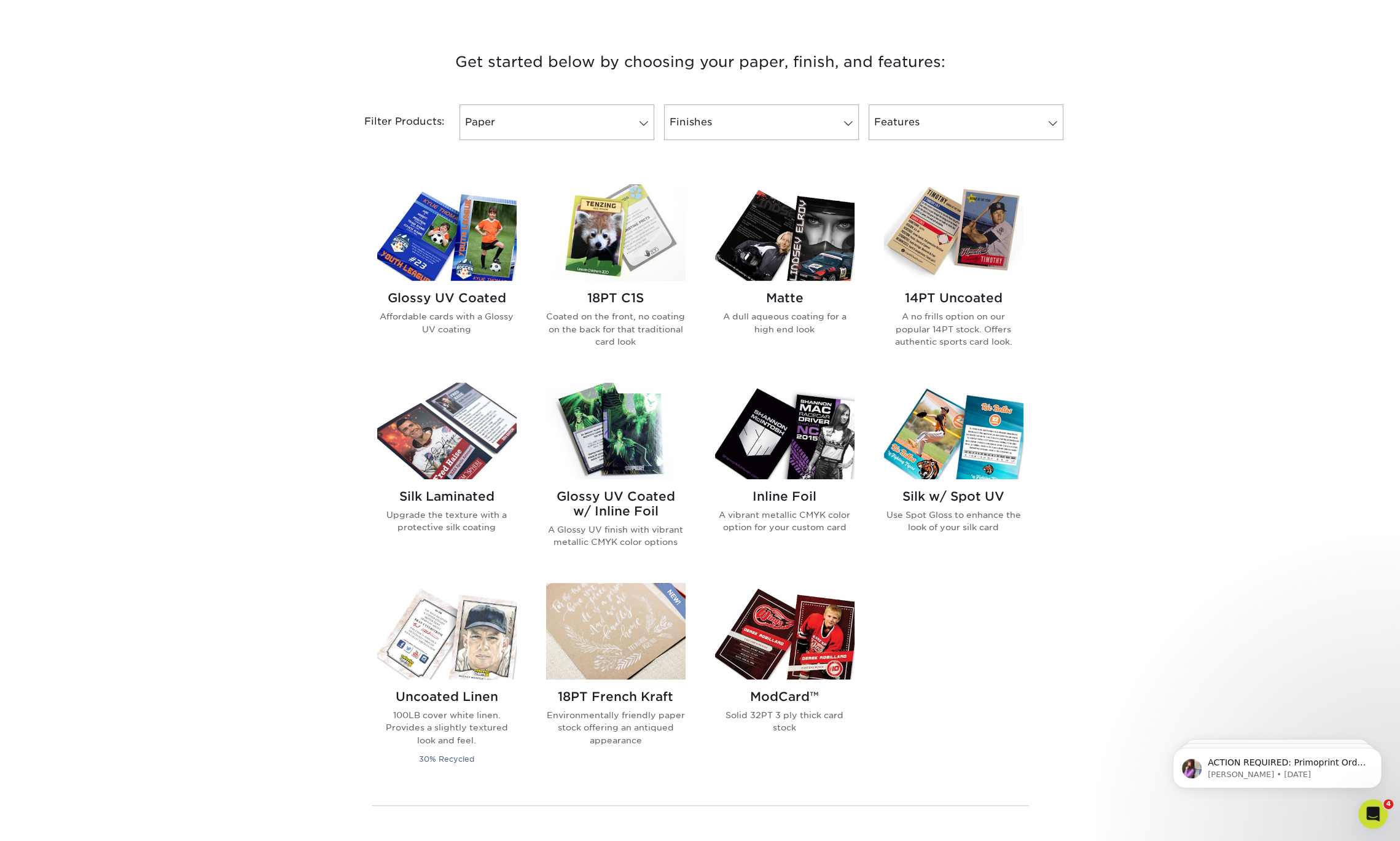
scroll to position [436, 0]
click at [793, 450] on img at bounding box center [785, 431] width 139 height 96
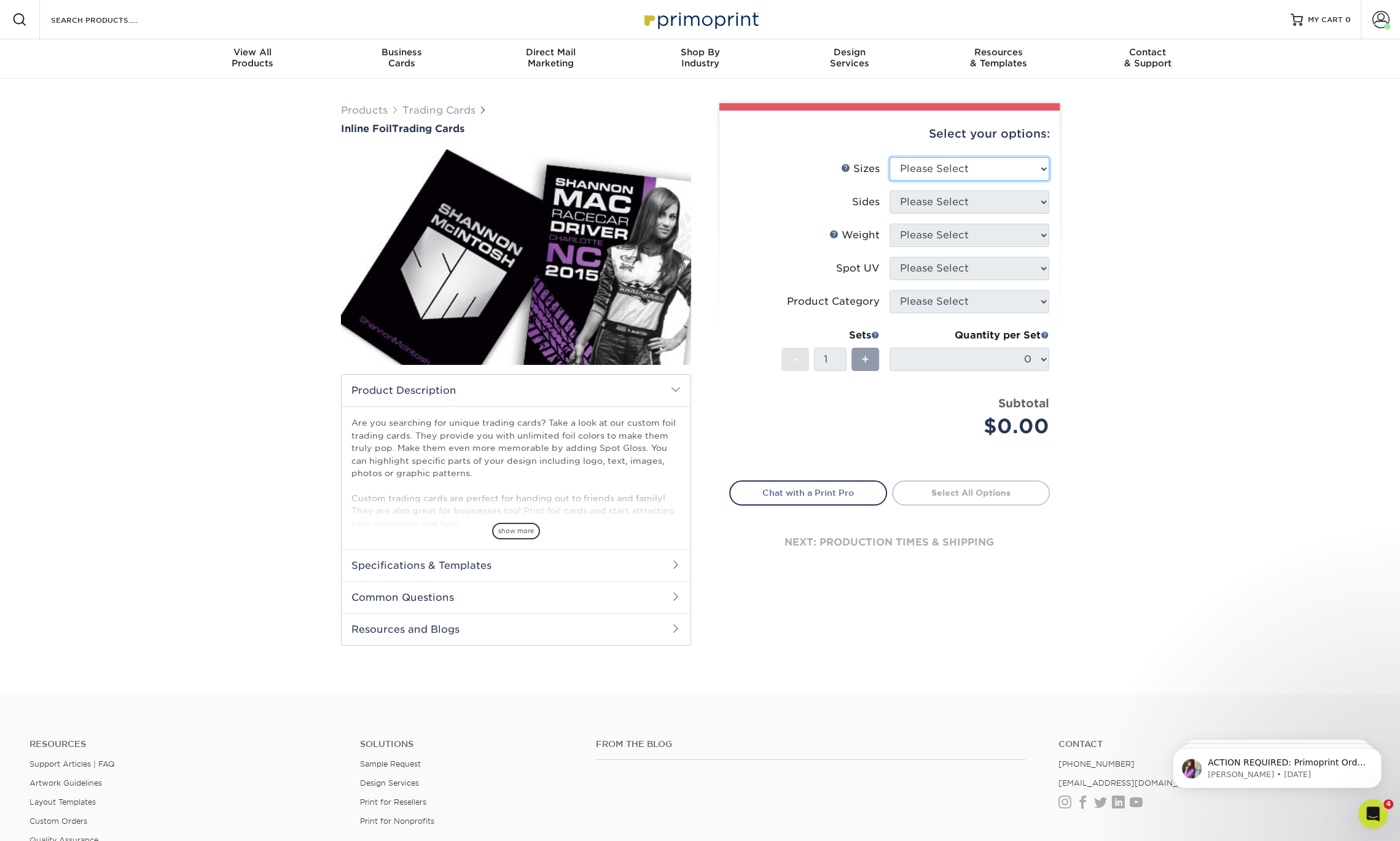
click at [990, 173] on select "Please Select 2.5" x 3.5"" at bounding box center [969, 169] width 160 height 23
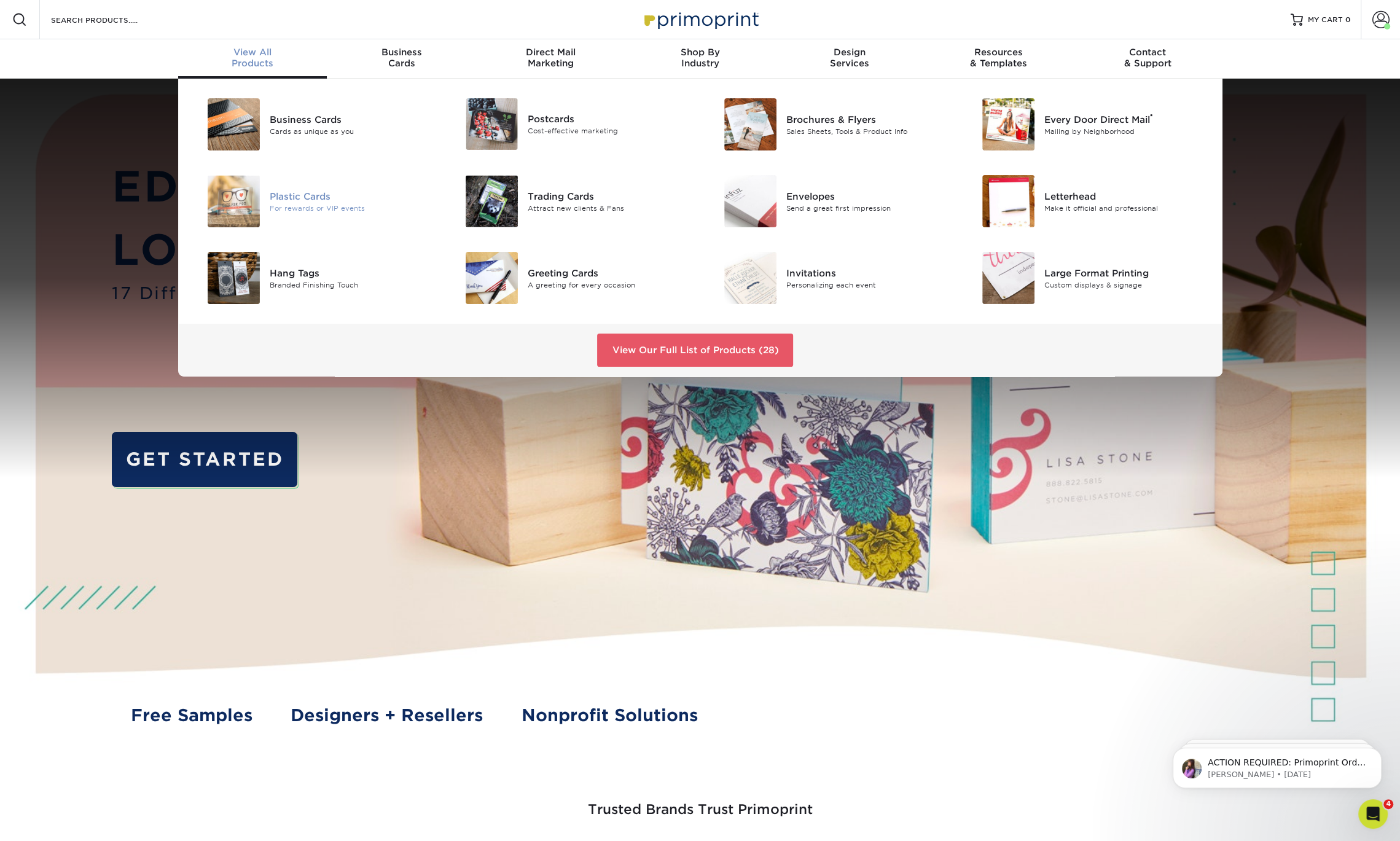
click at [290, 192] on div "Plastic Cards" at bounding box center [350, 195] width 162 height 13
click at [558, 121] on div "Postcards" at bounding box center [608, 119] width 162 height 13
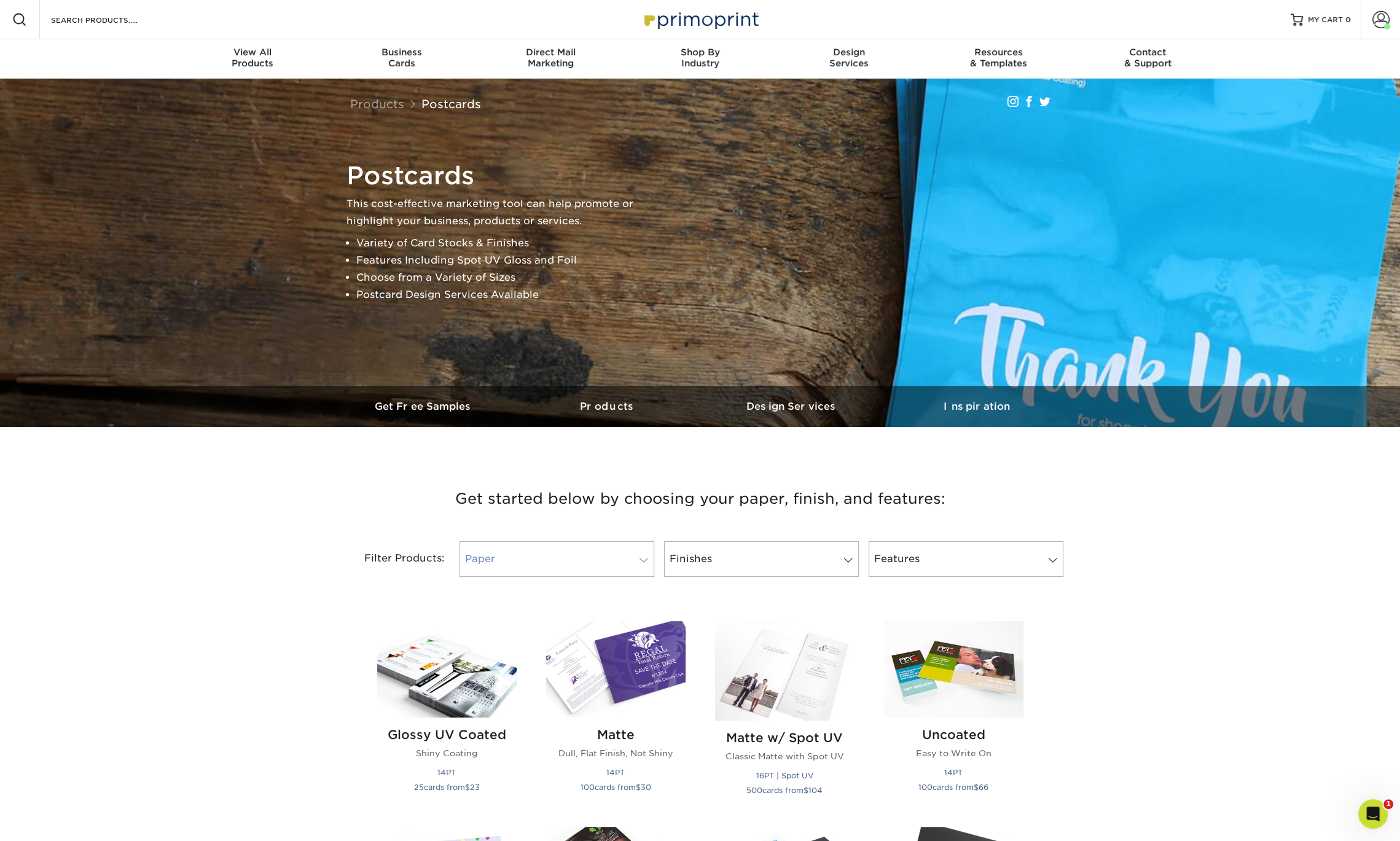
click at [619, 551] on link "Paper" at bounding box center [556, 559] width 195 height 36
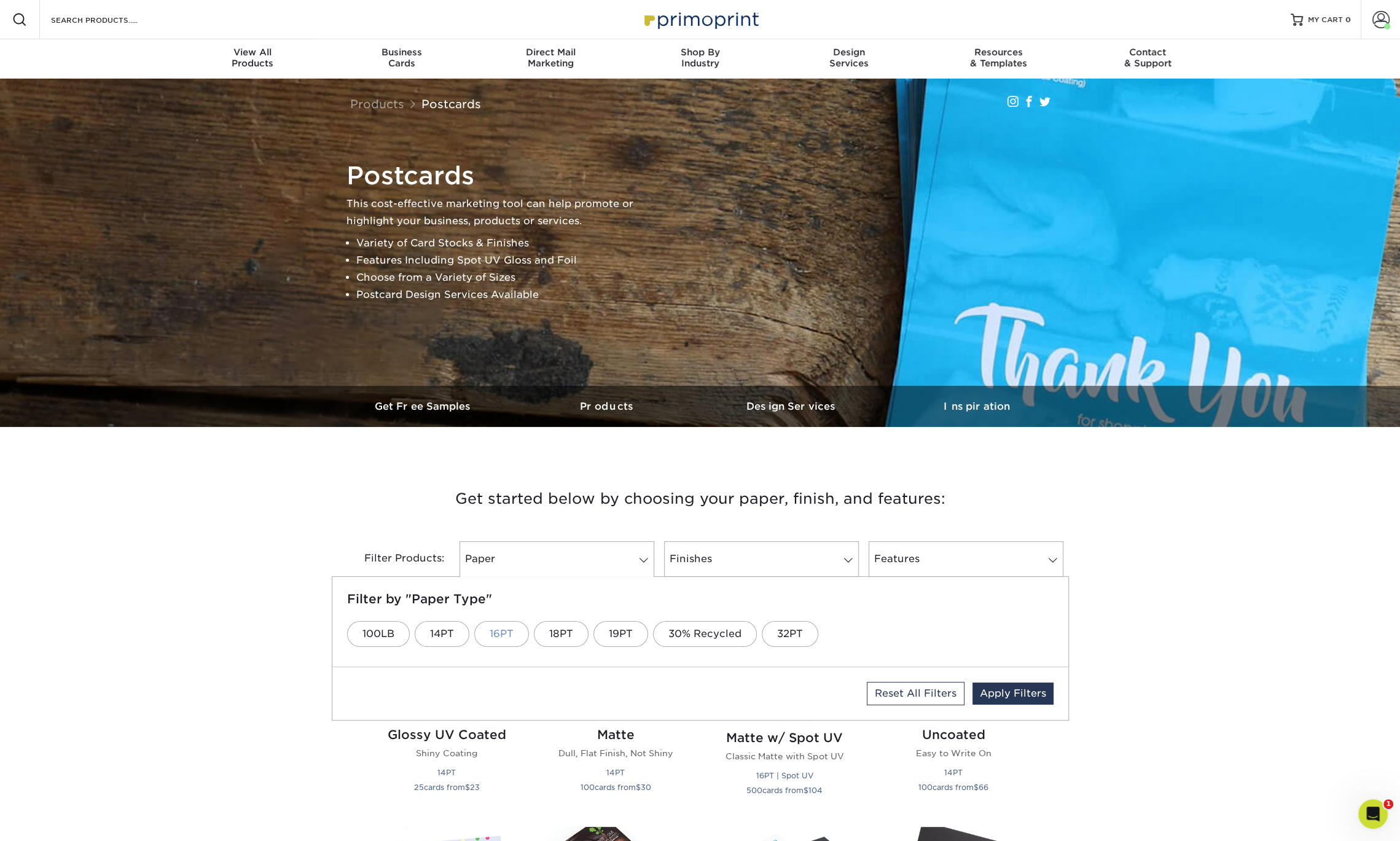
click at [492, 635] on link "16PT" at bounding box center [501, 634] width 55 height 26
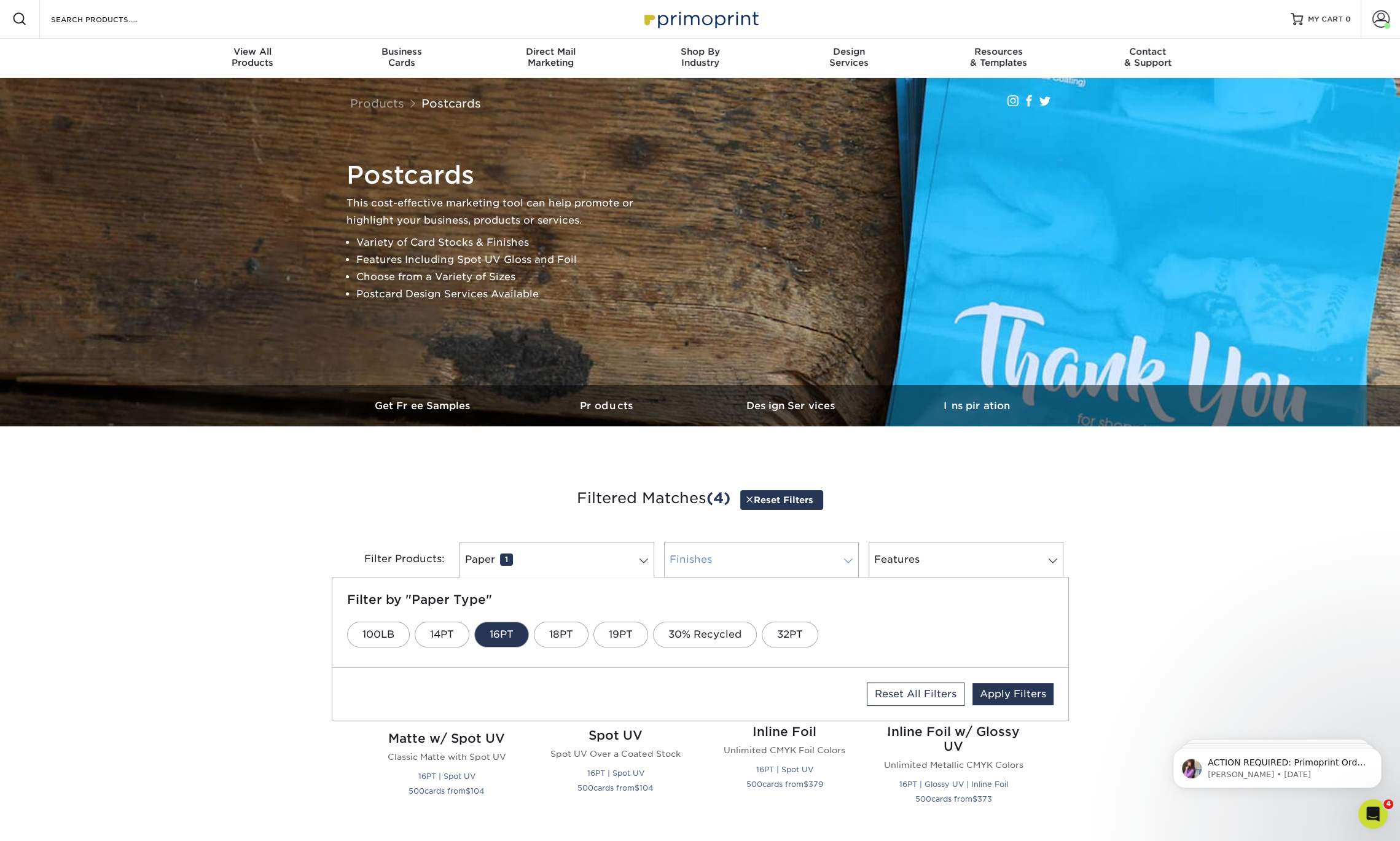
click at [817, 567] on link "Finishes 0" at bounding box center [761, 559] width 195 height 36
drag, startPoint x: 1017, startPoint y: 477, endPoint x: 982, endPoint y: 548, distance: 79.2
click at [1015, 478] on h3 "Filtered Matches (4) Reset Filters" at bounding box center [700, 499] width 719 height 56
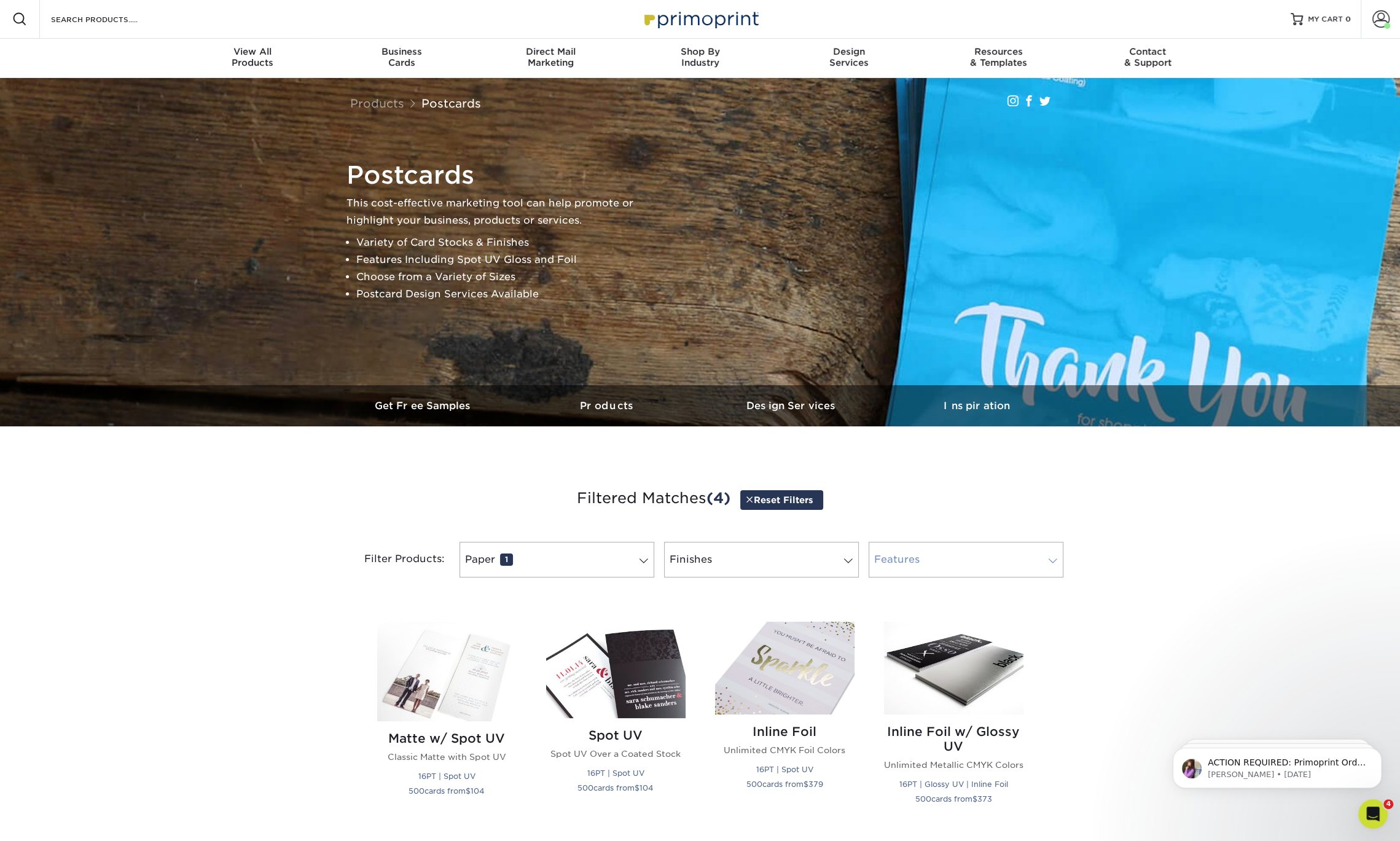
click at [979, 551] on link "Features 0" at bounding box center [965, 559] width 195 height 36
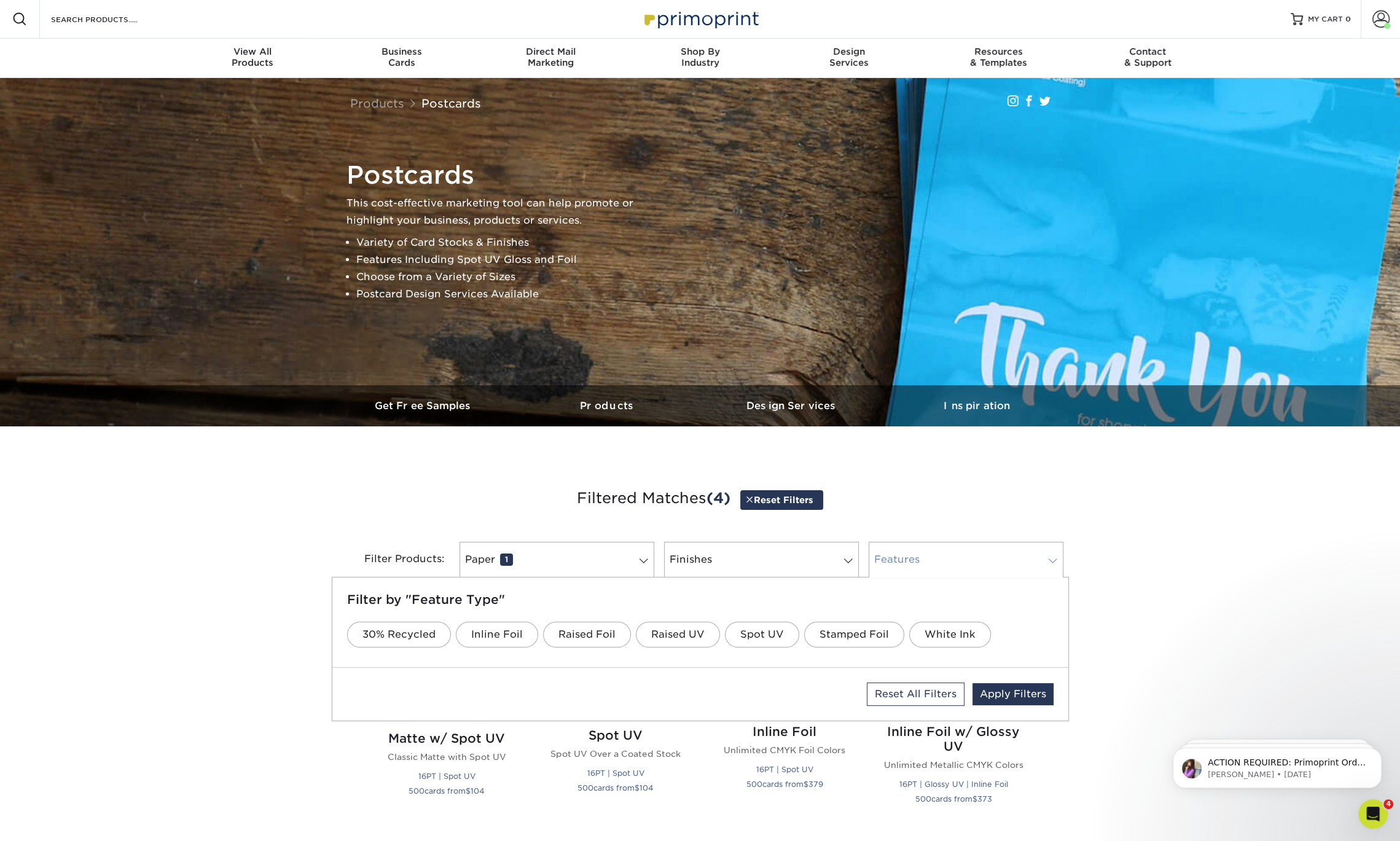
click at [979, 551] on link "Features 0" at bounding box center [965, 559] width 195 height 36
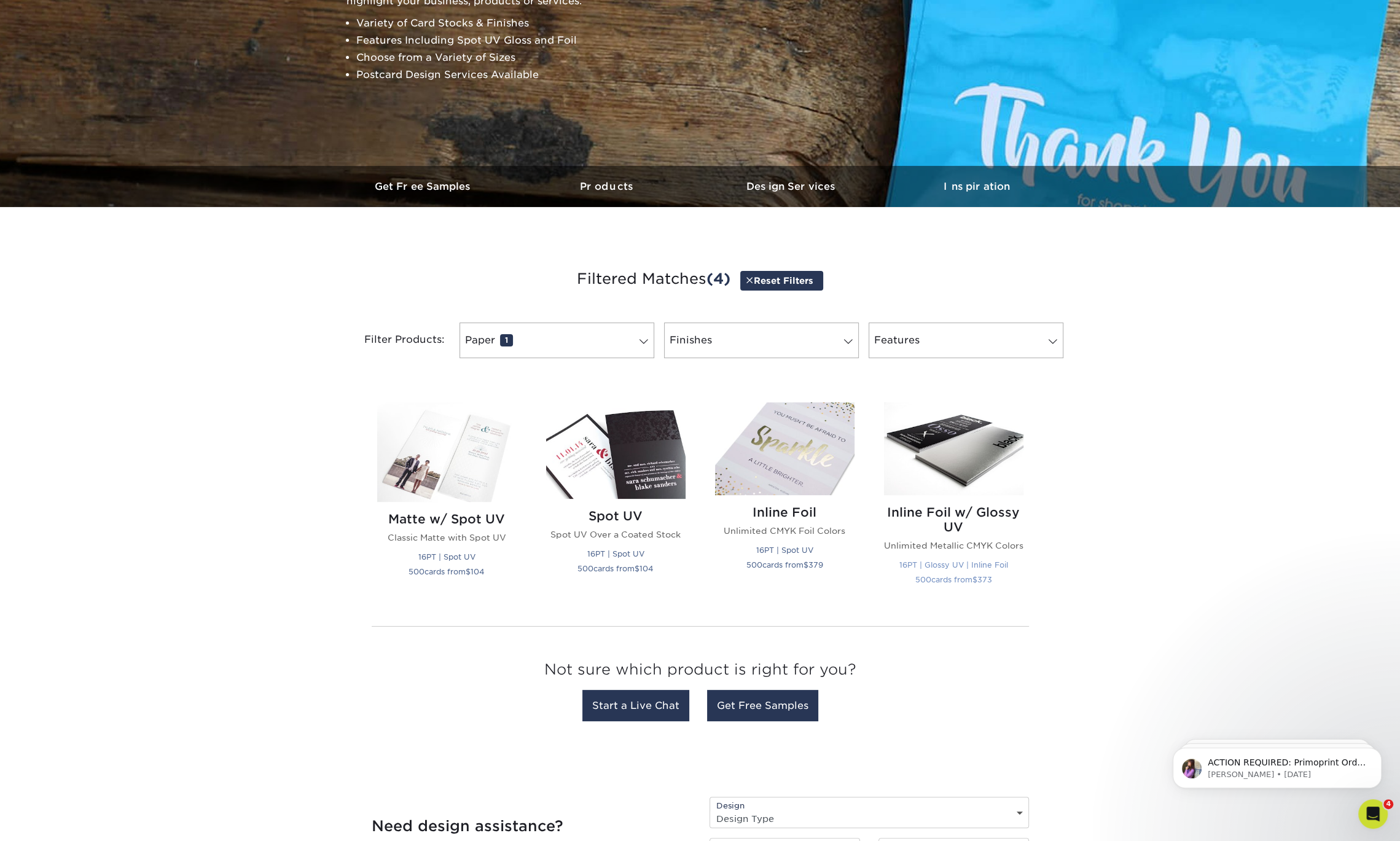
scroll to position [221, 0]
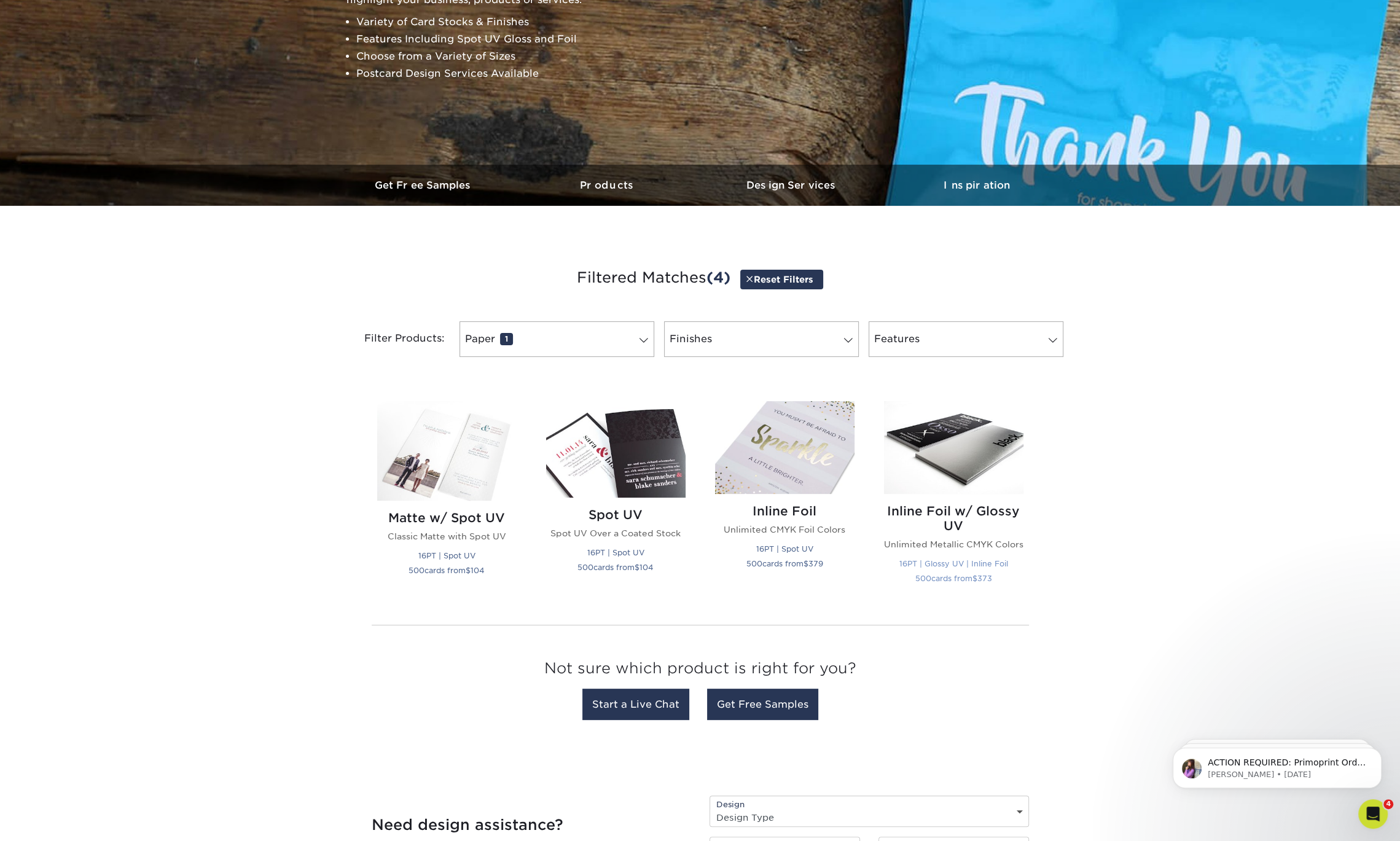
click at [980, 510] on h2 "Inline Foil w/ Glossy UV" at bounding box center [953, 518] width 139 height 30
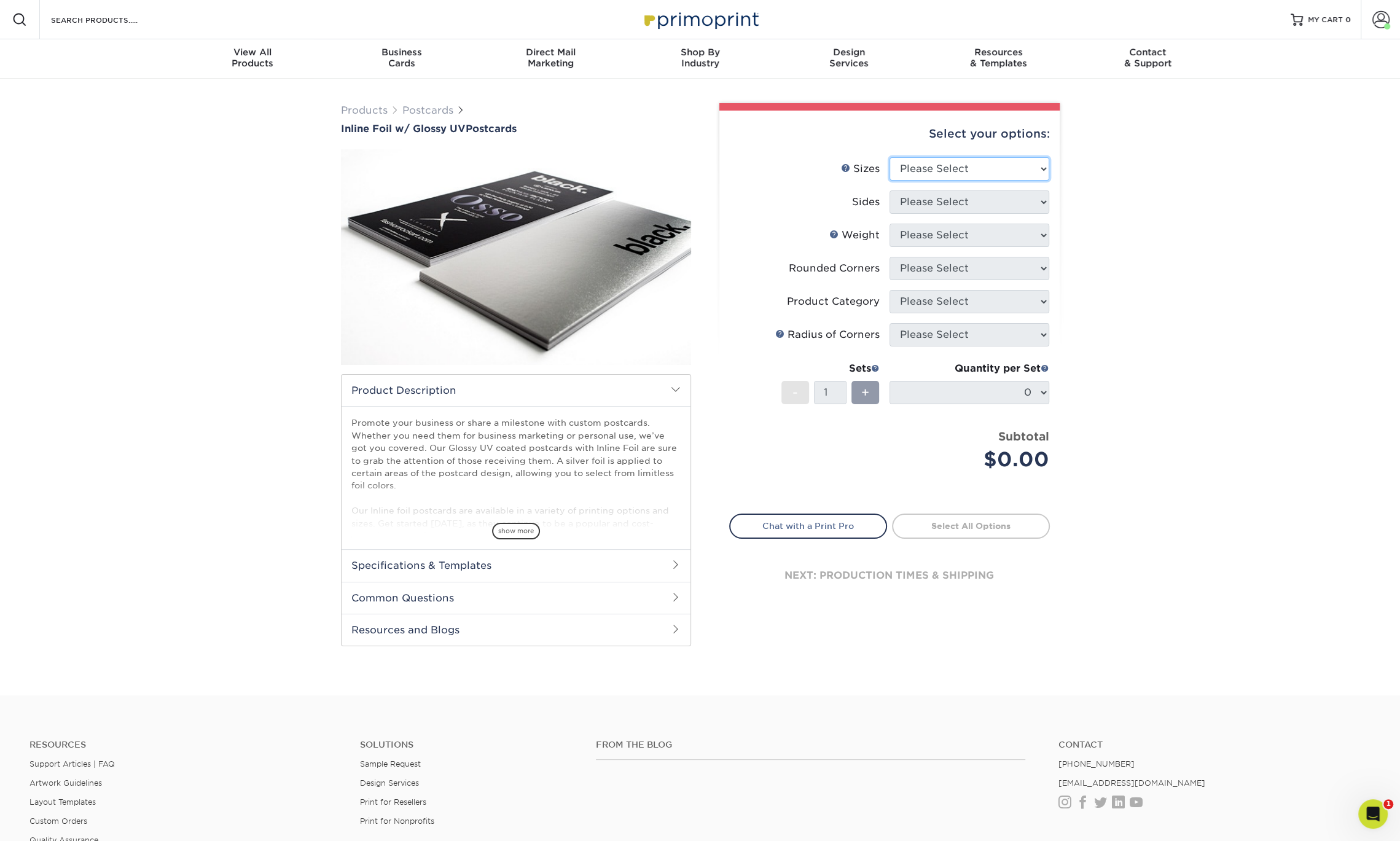
click at [956, 170] on select "Please Select 2.75" x 4.25" 3.5" x 8.5" 4" x 6" 4" x 9" 4.25" x 5.5" 4.25" x 6"…" at bounding box center [969, 169] width 160 height 23
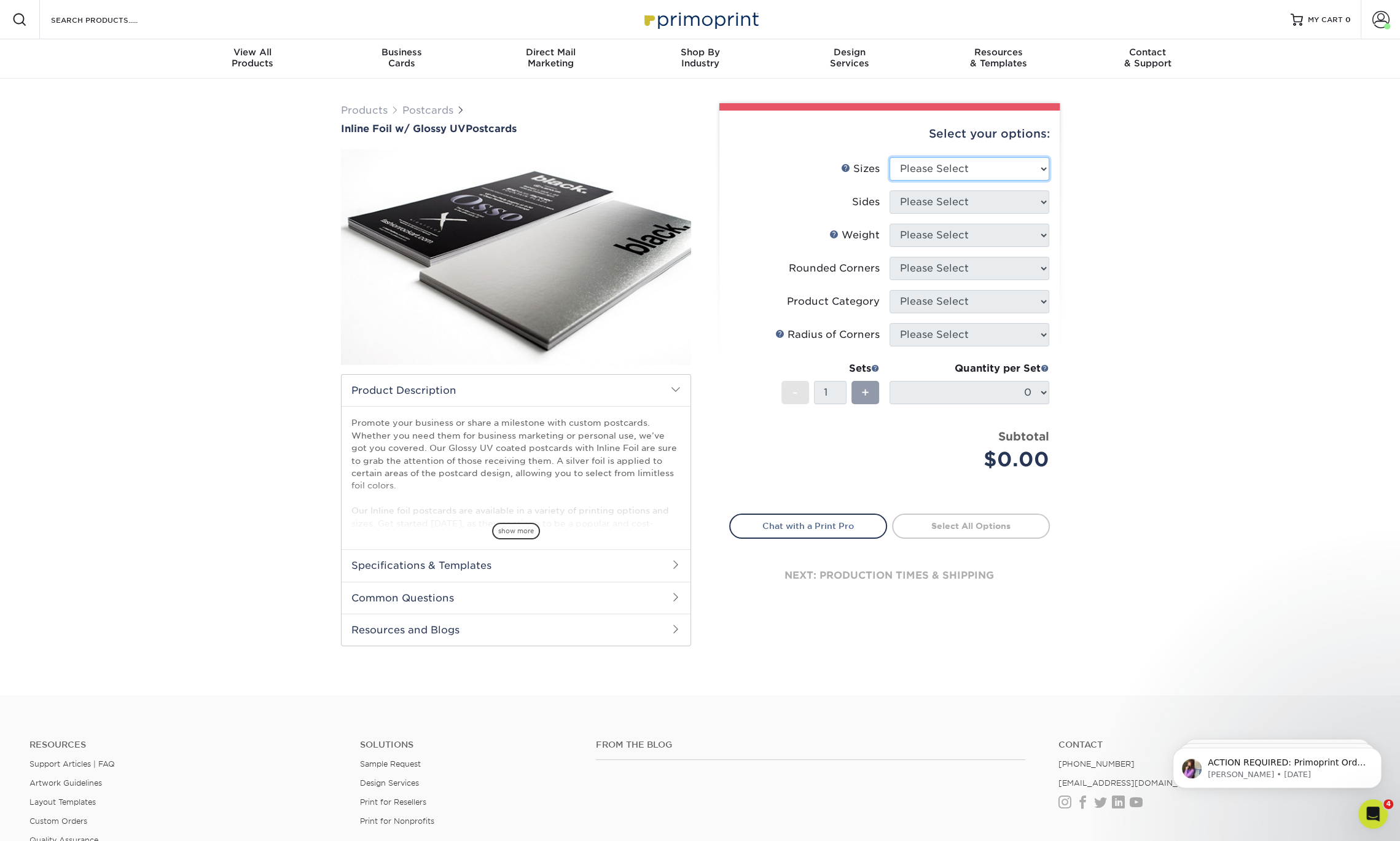
select select "4.00x6.00"
click at [890, 158] on select "Please Select 2.75" x 4.25" 3.5" x 8.5" 4" x 6" 4" x 9" 4.25" x 5.5" 4.25" x 6"…" at bounding box center [969, 169] width 160 height 23
click at [965, 205] on select "Please Select Print Both Sides - Foil Back Only Print Both Sides - Foil Both Si…" at bounding box center [969, 202] width 160 height 23
select select "e9e9dfb3-fba1-4d60-972c-fd9ca5904d33"
click at [890, 191] on select "Please Select Print Both Sides - Foil Back Only Print Both Sides - Foil Both Si…" at bounding box center [969, 202] width 160 height 23
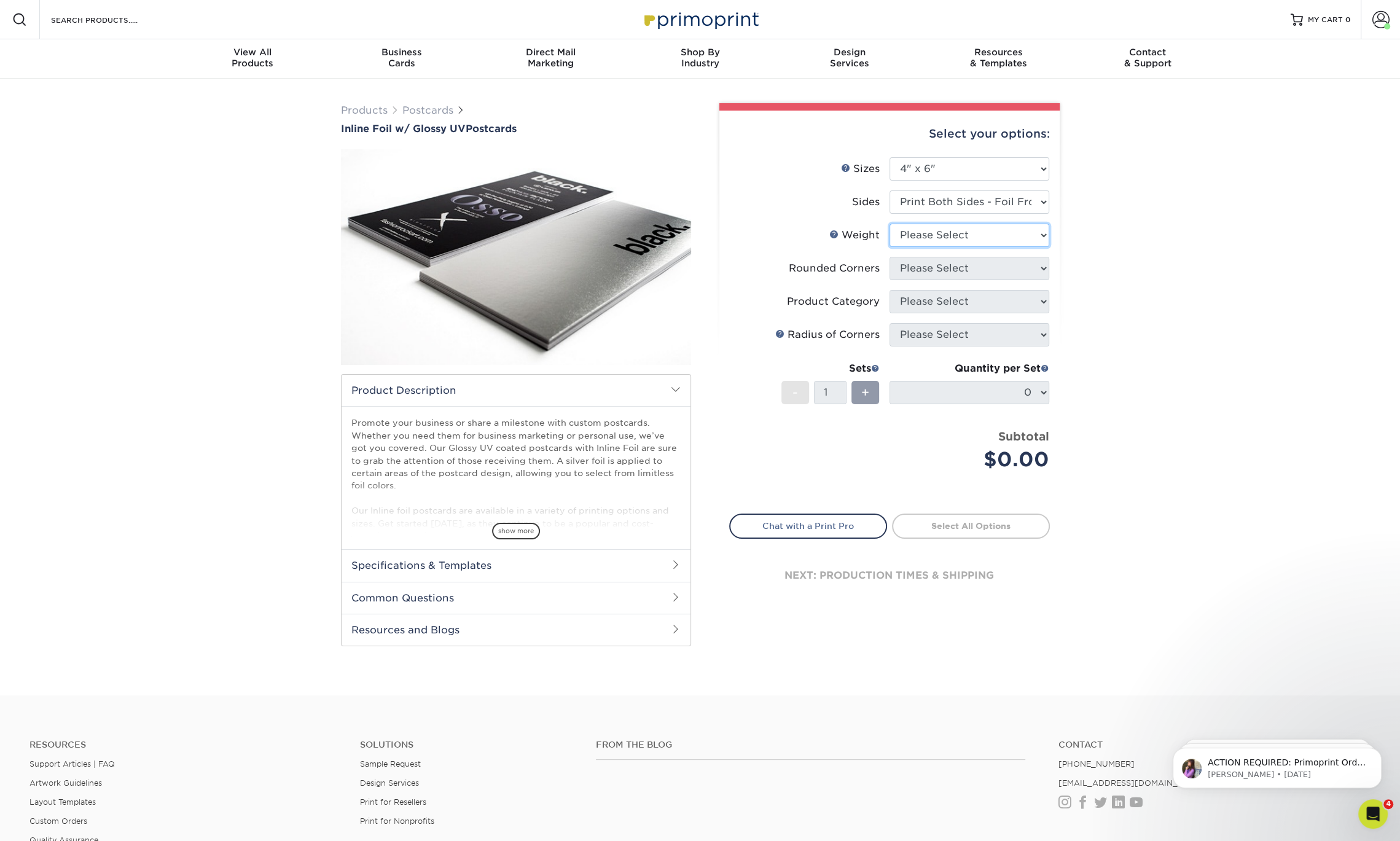
click at [967, 235] on select "Please Select 16PT" at bounding box center [969, 235] width 160 height 23
select select "16PT"
click at [890, 224] on select "Please Select 16PT" at bounding box center [969, 235] width 160 height 23
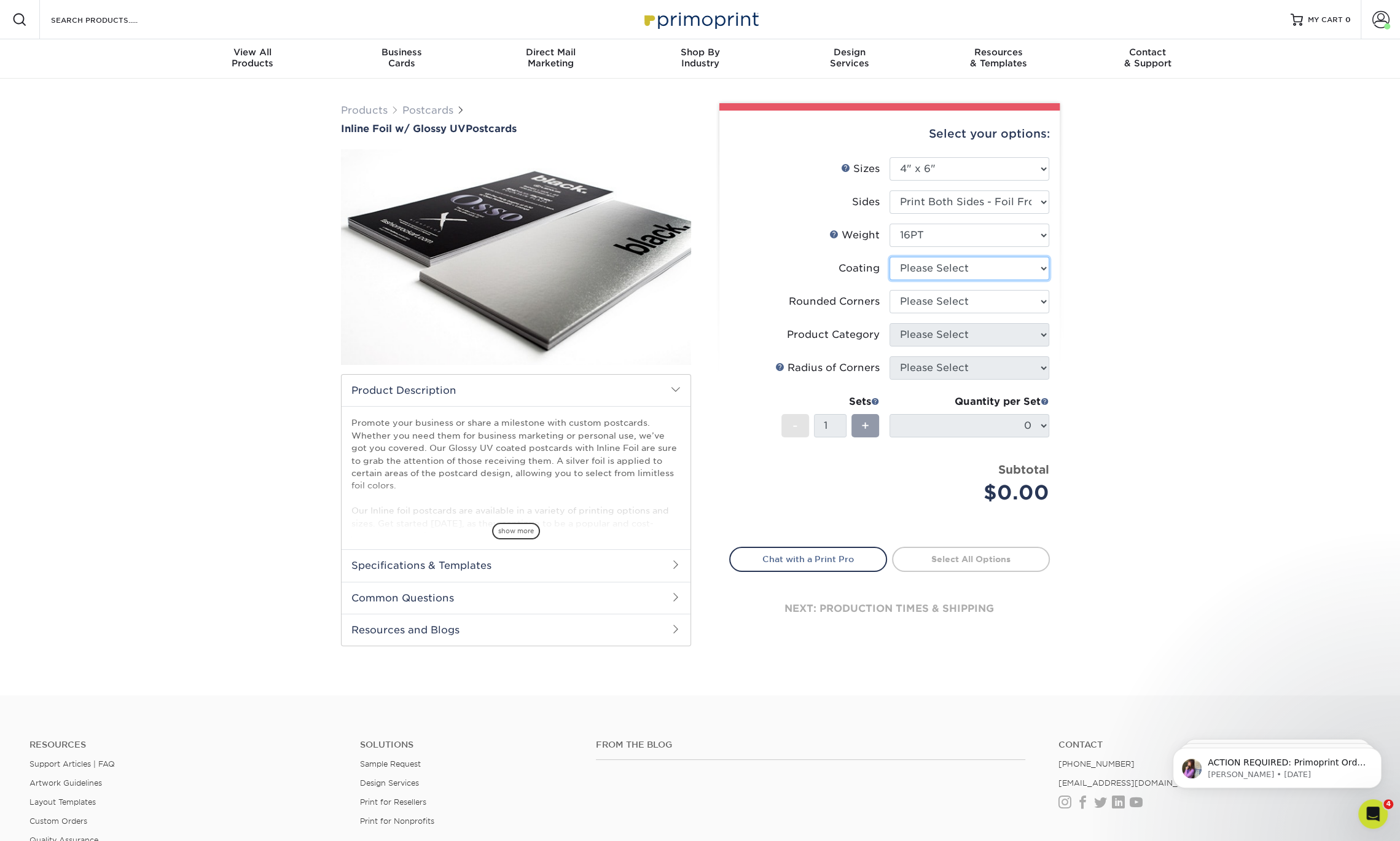
click at [975, 269] on select at bounding box center [969, 268] width 160 height 23
select select "ae367451-b2b8-45df-a344-0f05b6a12993"
click at [890, 257] on select at bounding box center [969, 268] width 160 height 23
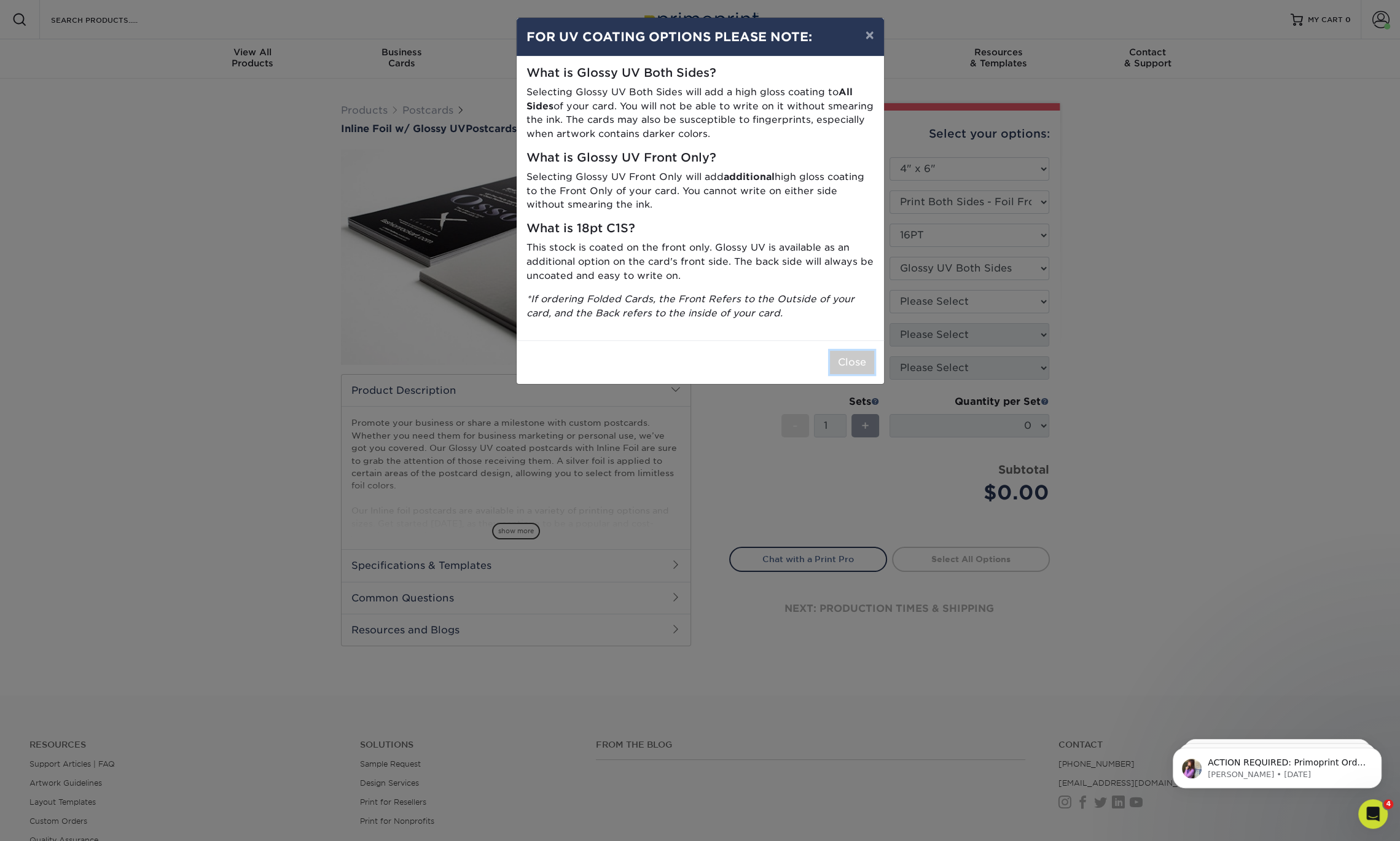
drag, startPoint x: 852, startPoint y: 361, endPoint x: 886, endPoint y: 349, distance: 36.1
click at [852, 361] on button "Close" at bounding box center [852, 362] width 44 height 23
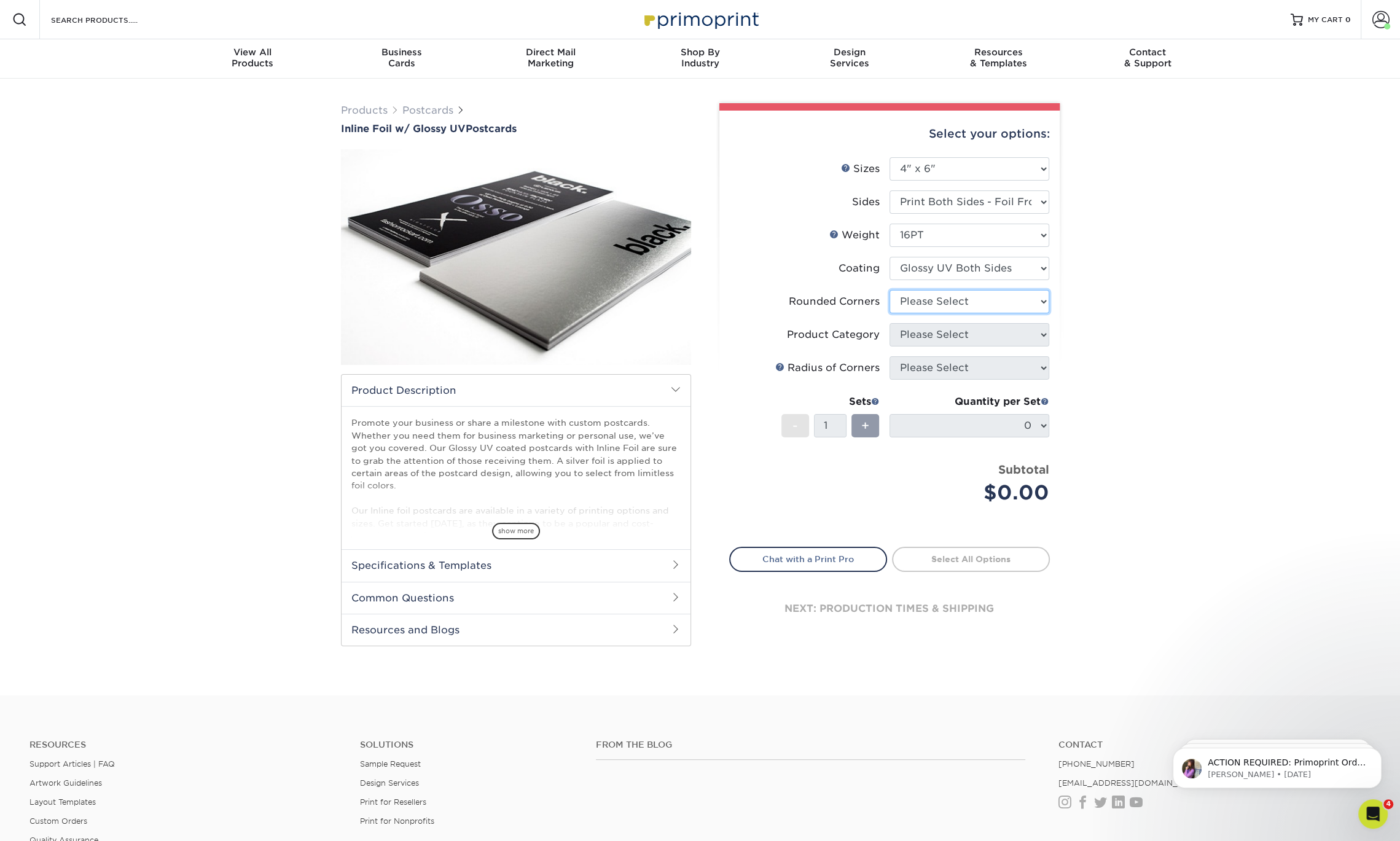
click at [967, 299] on select "Please Select Yes - Round 4 Corners No" at bounding box center [969, 301] width 160 height 23
select select "0"
click at [890, 290] on select "Please Select Yes - Round 4 Corners No" at bounding box center [969, 301] width 160 height 23
click at [965, 336] on form "Sizes Help Sizes Please Select 2.75" x 4.25" 3.5" x 8.5" 4" x 6" 4" x 9" 4.25" …" at bounding box center [890, 345] width 321 height 375
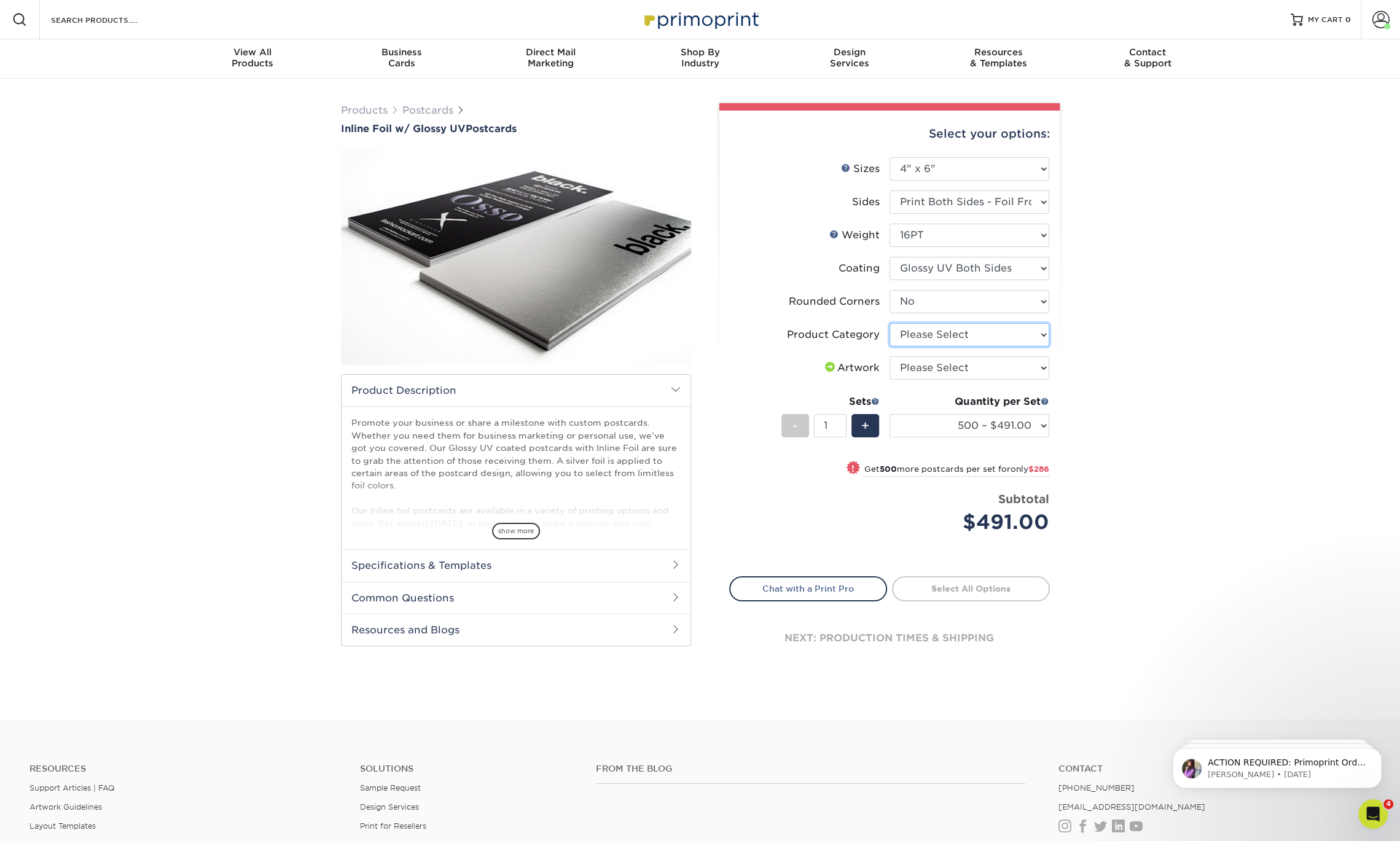
click at [958, 333] on select "Please Select Postcards" at bounding box center [969, 334] width 160 height 23
select select "9b7272e0-d6c8-4c3c-8e97-d3a1bcdab858"
click at [890, 323] on select "Please Select Postcards" at bounding box center [969, 334] width 160 height 23
click at [972, 368] on select "Please Select I will upload files I need a design - $150" at bounding box center [969, 368] width 160 height 23
select select "upload"
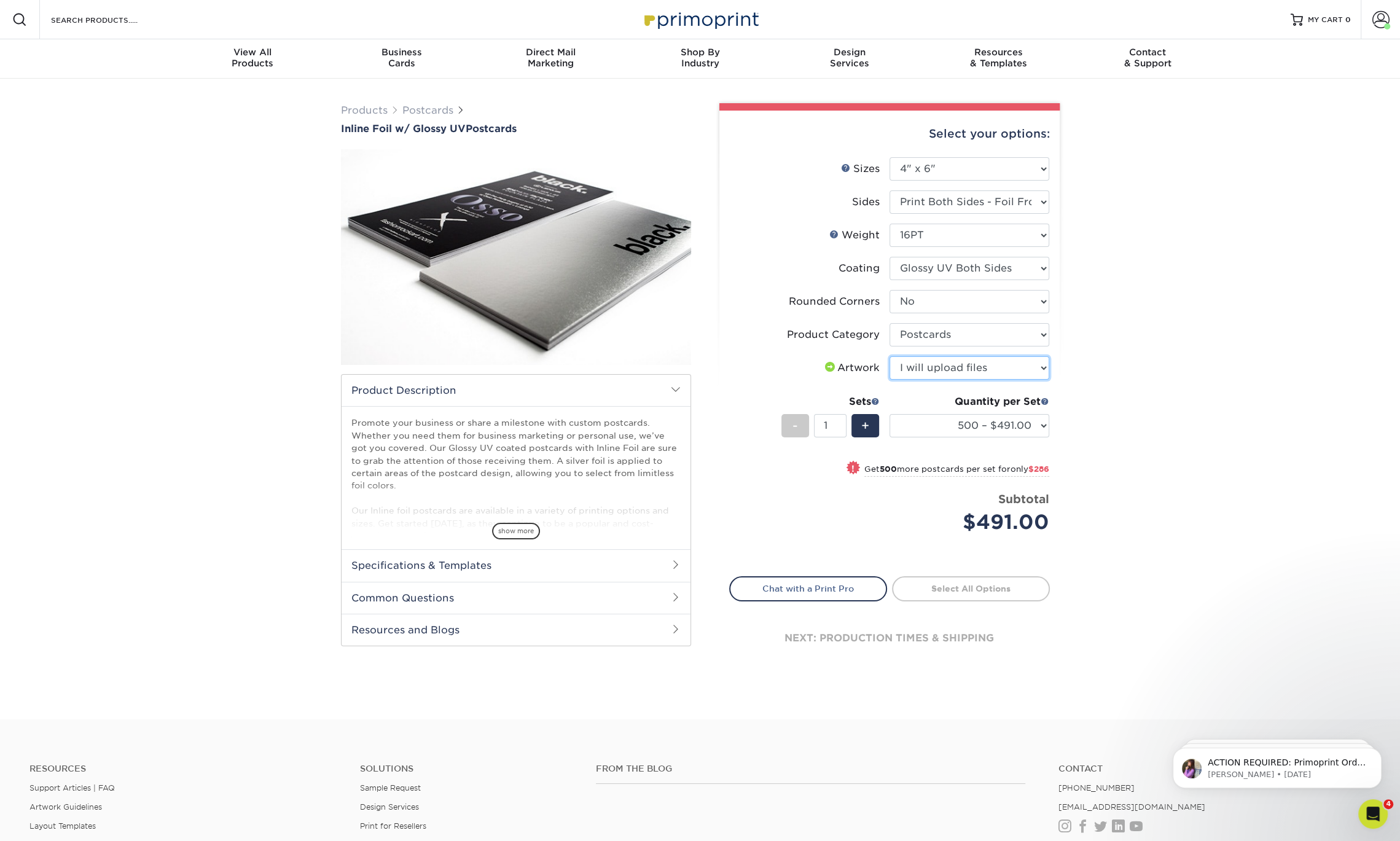
click at [890, 357] on select "Please Select I will upload files I need a design - $150" at bounding box center [969, 368] width 160 height 23
click at [957, 428] on select "500 – $491.00 1000 – $777.00 2500 – $1118.00 5000 – $1593.00" at bounding box center [969, 425] width 160 height 23
select select "1000 – $777.00"
click at [890, 414] on select "500 – $491.00 1000 – $777.00 2500 – $1118.00 5000 – $1593.00" at bounding box center [969, 425] width 160 height 23
click at [1000, 164] on select "Please Select 2.75" x 4.25" 3.5" x 8.5" 4" x 6" 4" x 9" 4.25" x 5.5" 4.25" x 6"…" at bounding box center [969, 169] width 160 height 23
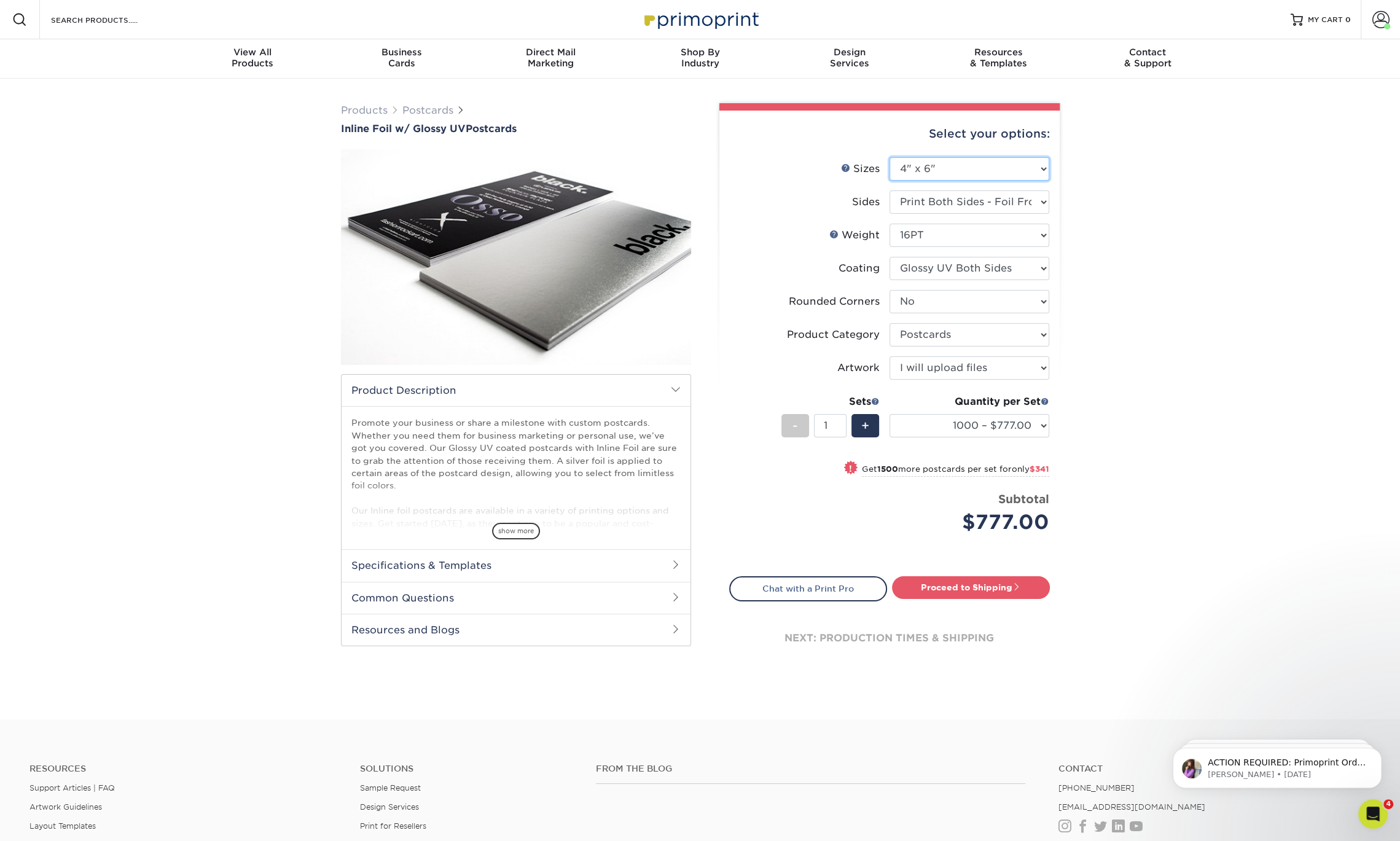
select select "3.50x8.50"
click at [890, 158] on select "Please Select 2.75" x 4.25" 3.5" x 8.5" 4" x 6" 4" x 9" 4.25" x 5.5" 4.25" x 6"…" at bounding box center [969, 169] width 160 height 23
select select "-1"
select select
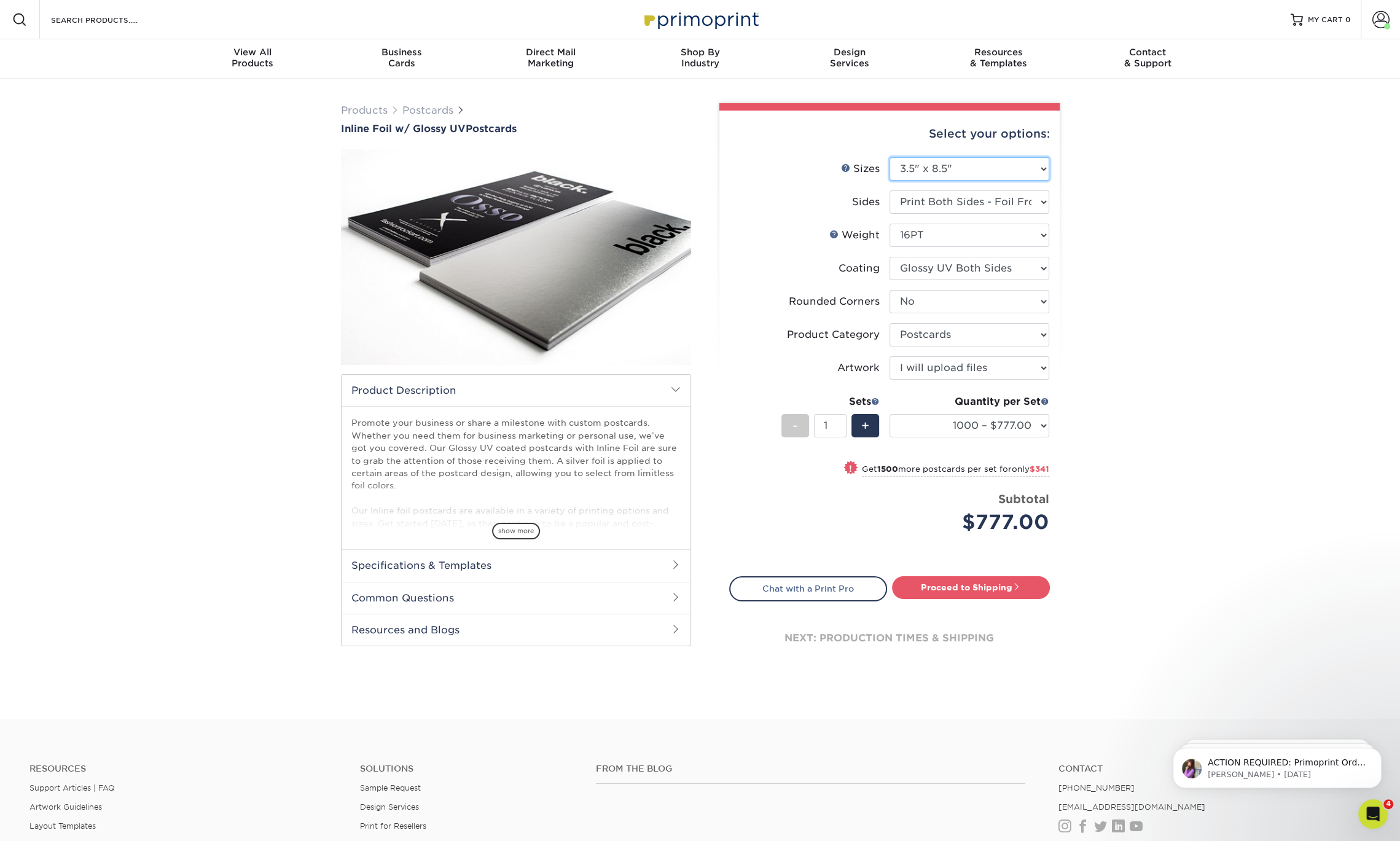
select select "-1"
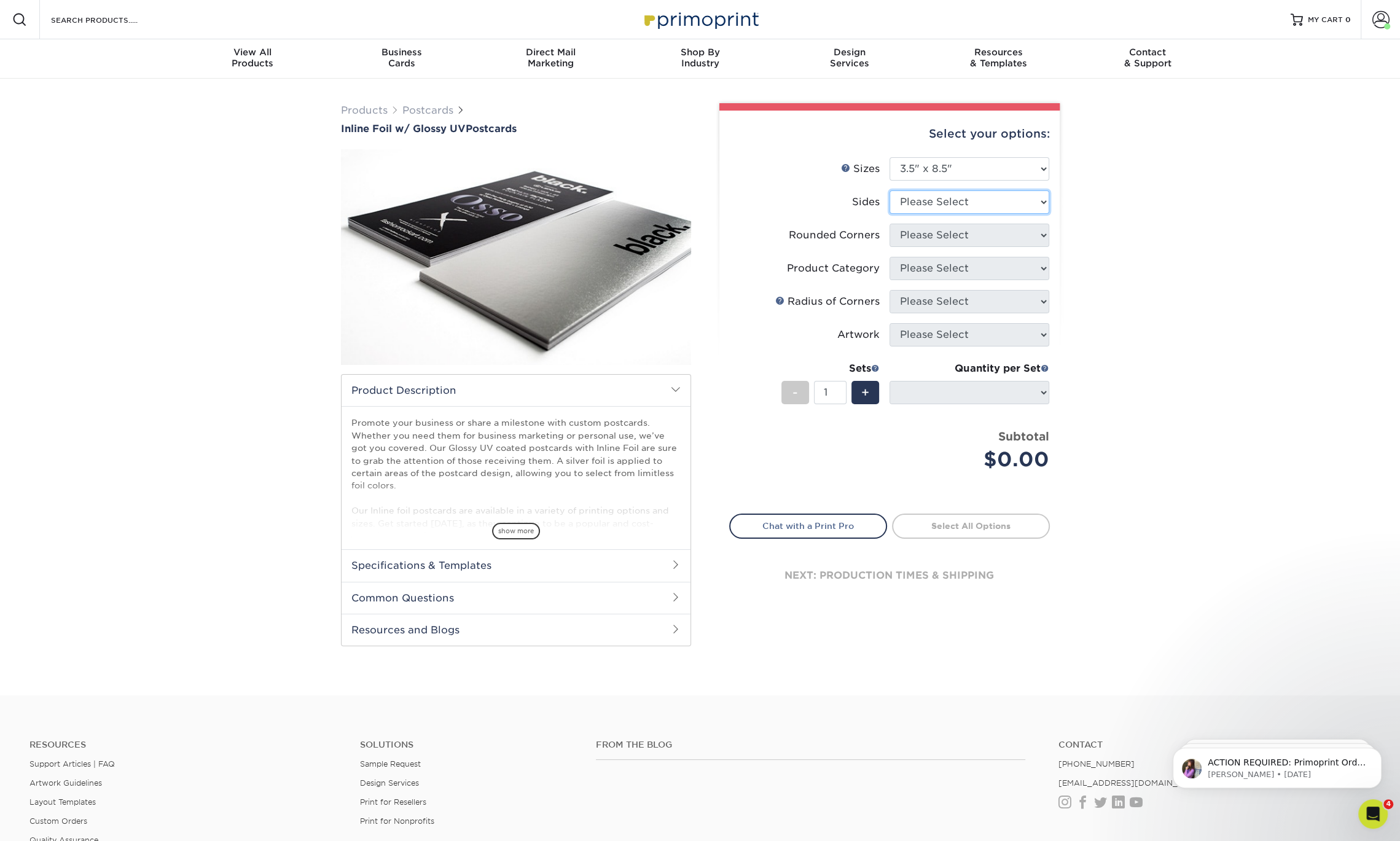
click at [967, 201] on select "Please Select Print Both Sides - Foil Back Only Print Both Sides - Foil Both Si…" at bounding box center [969, 202] width 160 height 23
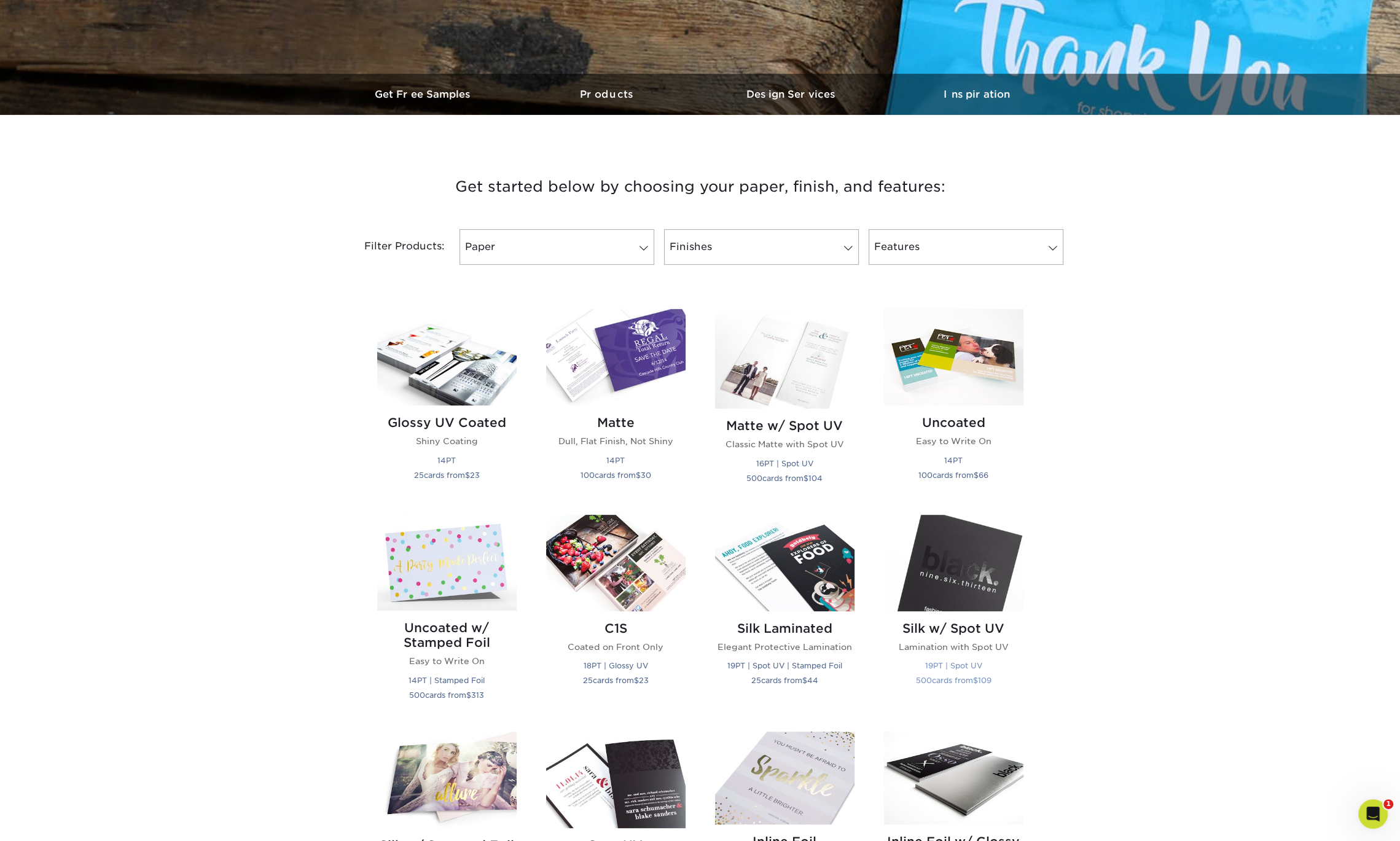
click at [965, 573] on img at bounding box center [953, 563] width 139 height 96
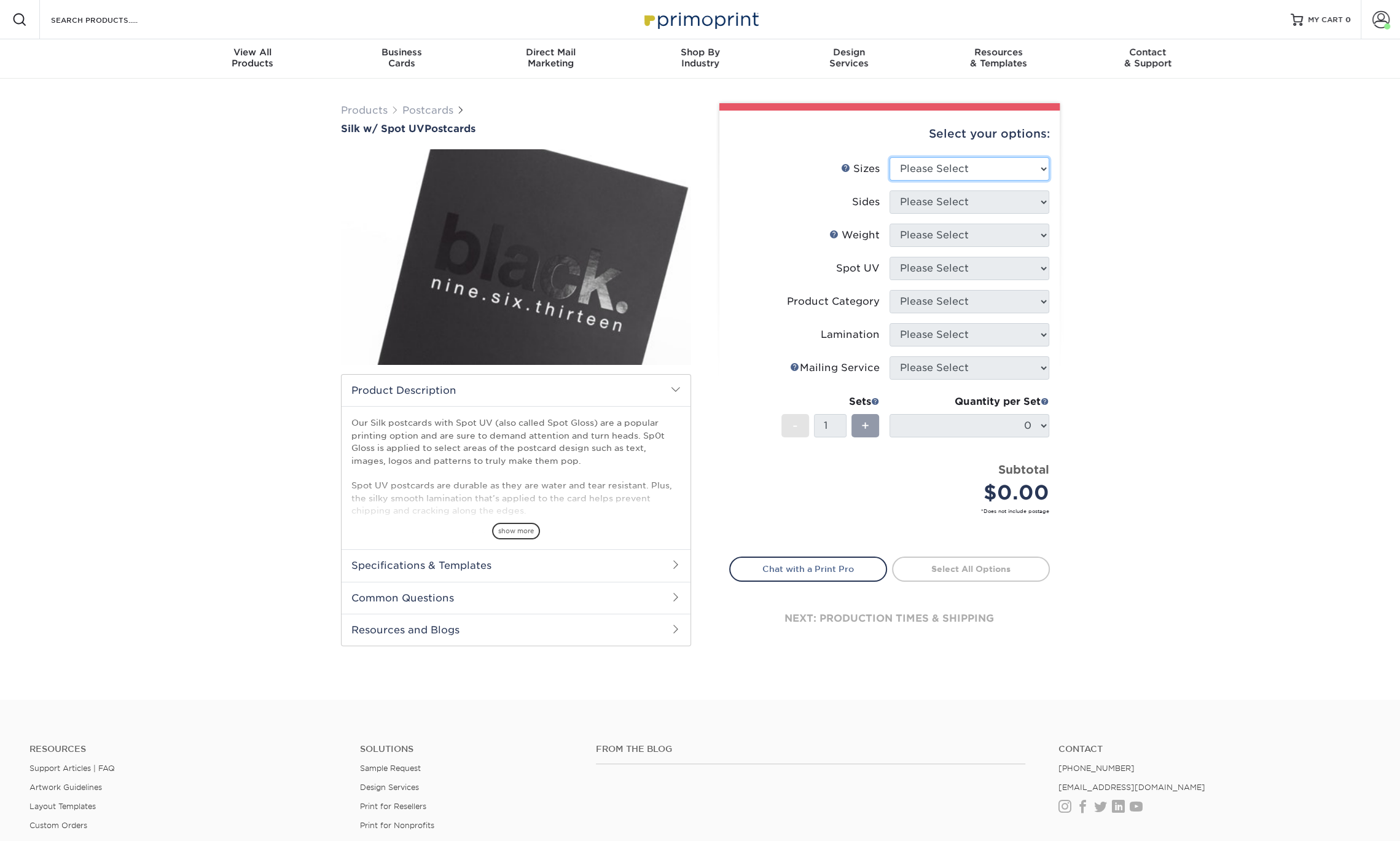
click at [958, 170] on select "Please Select 2" x 4" 2" x 6" 2" x 8" 3.5" x 3.5" 3.5" x 4" 3.5" x 8.5" 3.67" x…" at bounding box center [969, 169] width 160 height 23
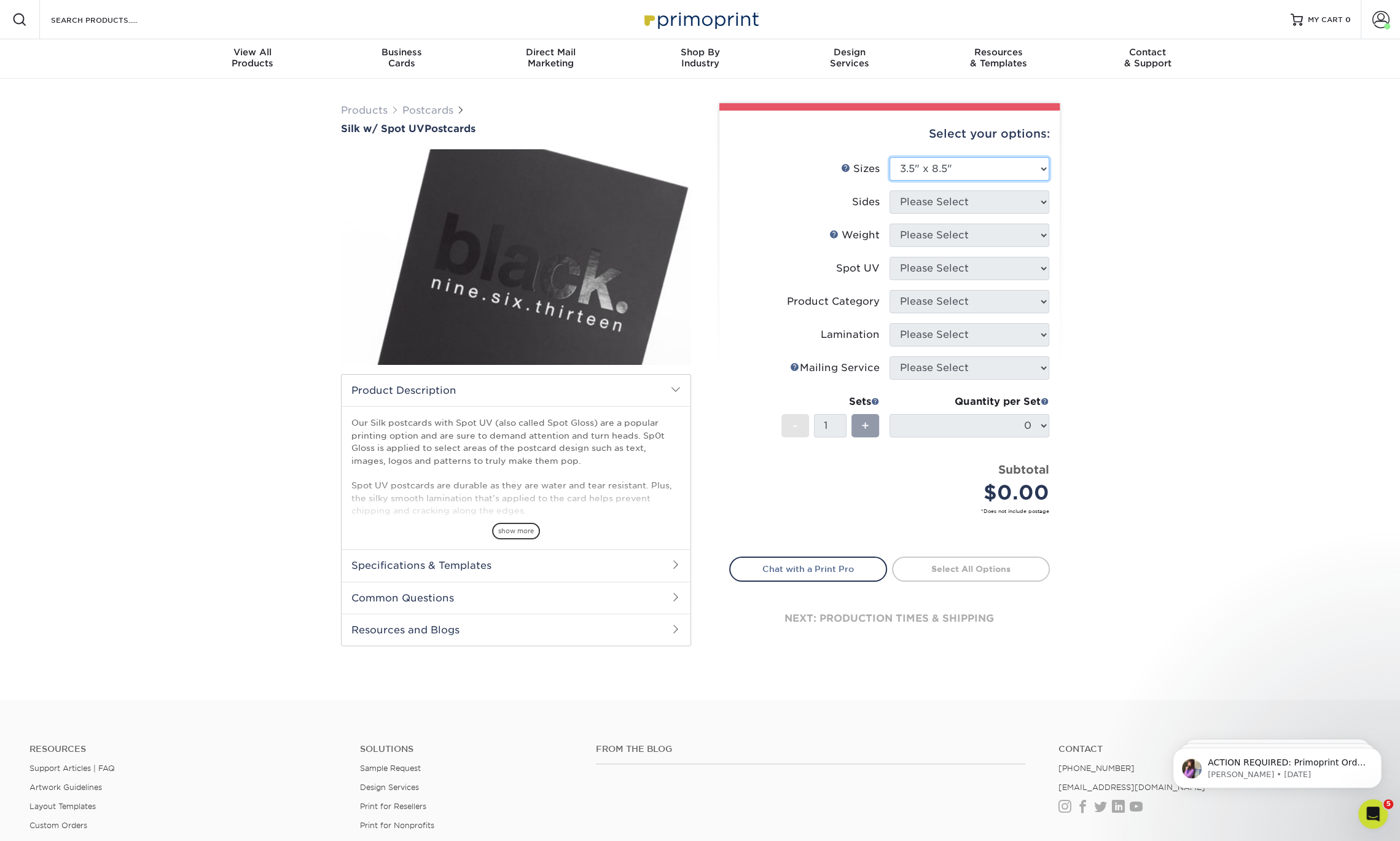
click at [890, 158] on select "Please Select 2" x 4" 2" x 6" 2" x 8" 3.5" x 3.5" 3.5" x 4" 3.5" x 8.5" 3.67" x…" at bounding box center [969, 169] width 160 height 23
click at [963, 169] on select "Please Select 2" x 4" 2" x 6" 2" x 8" 3.5" x 3.5" 3.5" x 4" 3.5" x 8.5" 3.67" x…" at bounding box center [969, 169] width 160 height 23
click at [890, 158] on select "Please Select 2" x 4" 2" x 6" 2" x 8" 3.5" x 3.5" 3.5" x 4" 3.5" x 8.5" 3.67" x…" at bounding box center [969, 169] width 160 height 23
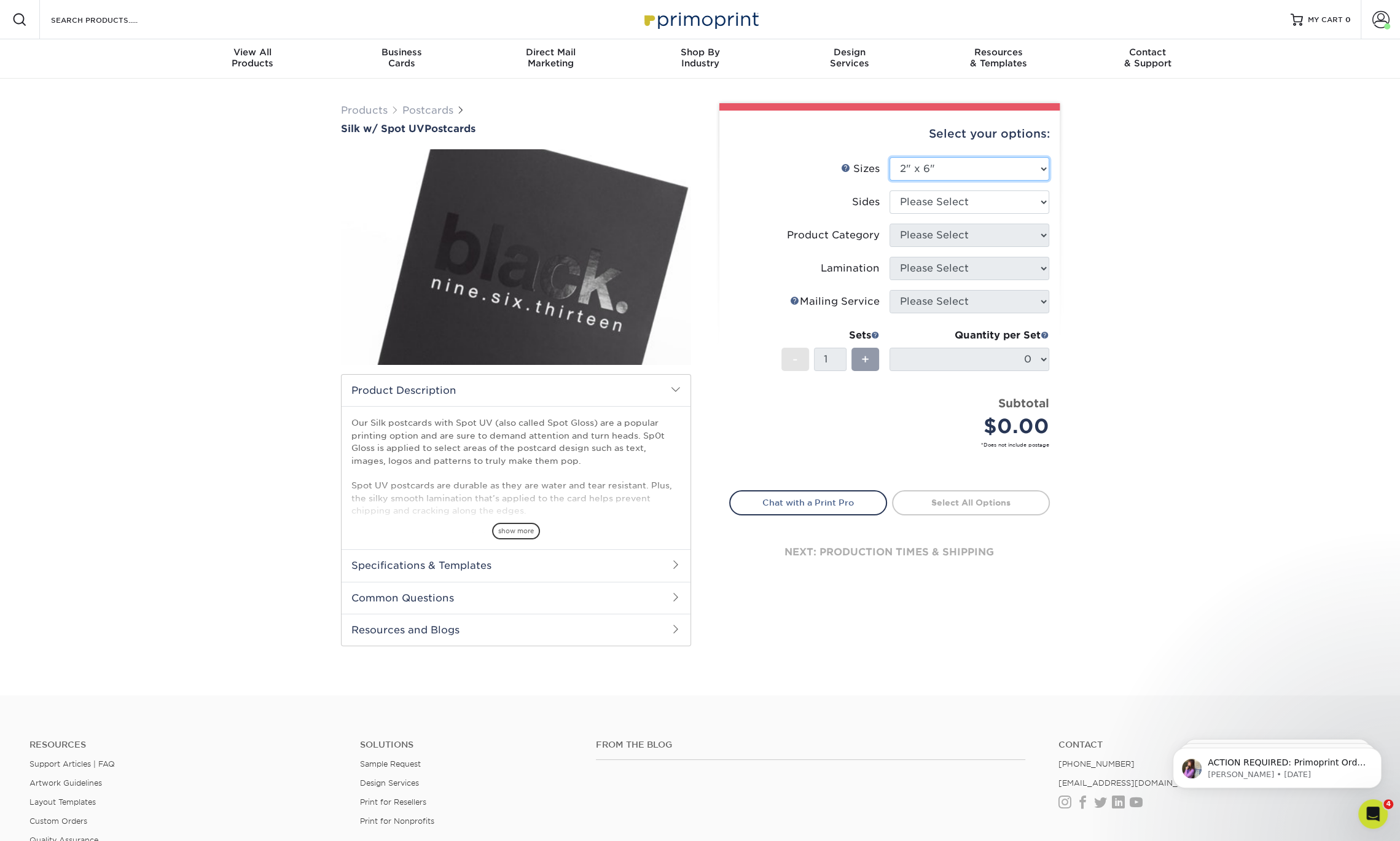
click at [998, 172] on select "Please Select 2" x 4" 2" x 6" 2" x 8" 3.5" x 3.5" 3.5" x 4" 3.5" x 8.5" 3.67" x…" at bounding box center [969, 169] width 160 height 23
click at [1008, 167] on select "Please Select 2" x 4" 2" x 6" 2" x 8" 3.5" x 3.5" 3.5" x 4" 3.5" x 8.5" 3.67" x…" at bounding box center [969, 169] width 160 height 23
select select "4.00x6.00"
click at [890, 158] on select "Please Select 2" x 4" 2" x 6" 2" x 8" 3.5" x 3.5" 3.5" x 4" 3.5" x 8.5" 3.67" x…" at bounding box center [969, 169] width 160 height 23
click at [974, 192] on select "Please Select Print Both Sides Print Front Only" at bounding box center [969, 202] width 160 height 23
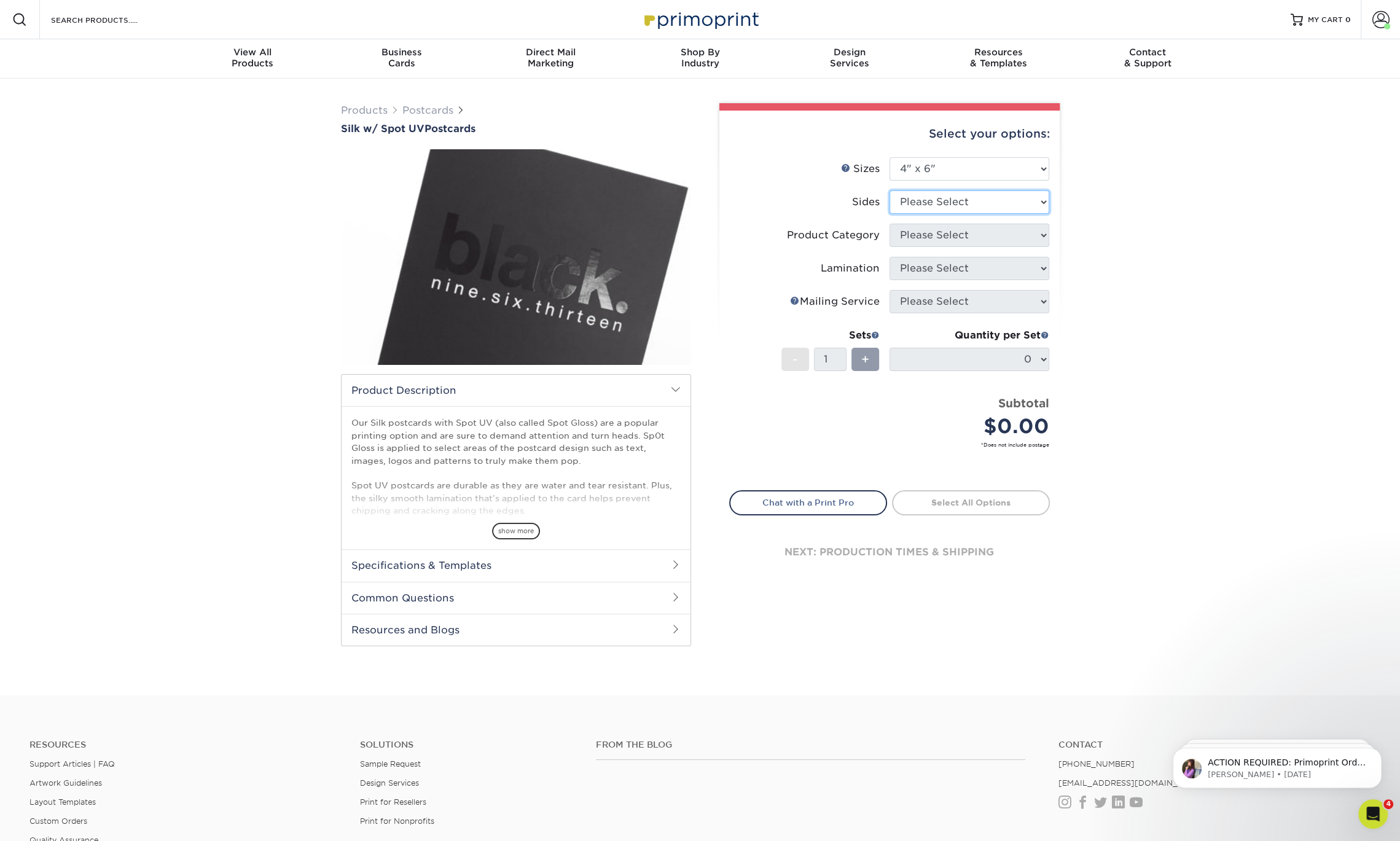
select select "13abbda7-1d64-4f25-8bb2-c179b224825d"
click at [890, 191] on select "Please Select Print Both Sides Print Front Only" at bounding box center [969, 202] width 160 height 23
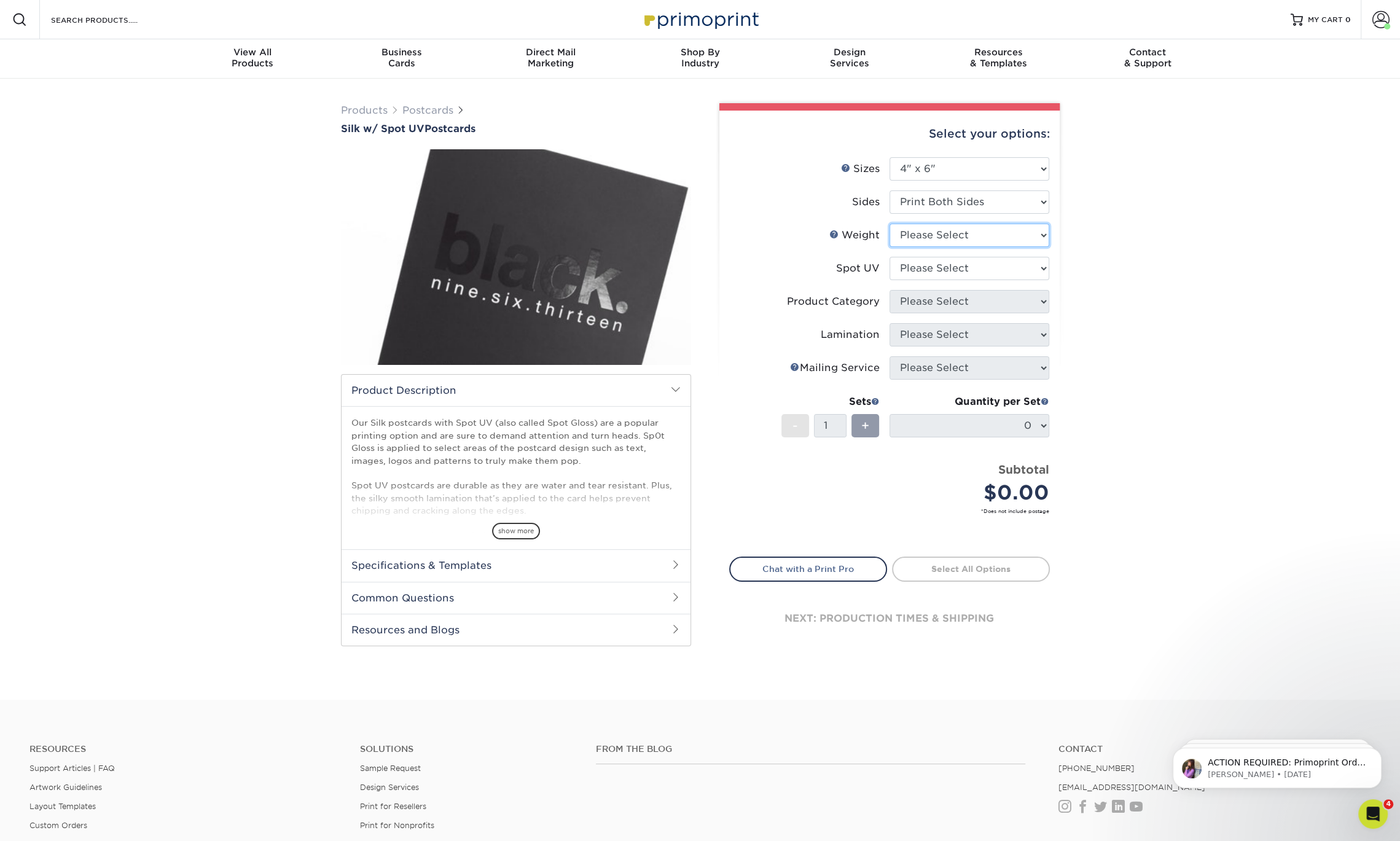
click at [982, 238] on select "Please Select 16PT" at bounding box center [969, 235] width 160 height 23
select select "16PT"
click at [890, 224] on select "Please Select 16PT" at bounding box center [969, 235] width 160 height 23
click at [991, 271] on select "Please Select Front and Back (Both Sides) Front Only Back Only" at bounding box center [969, 268] width 160 height 23
select select "1"
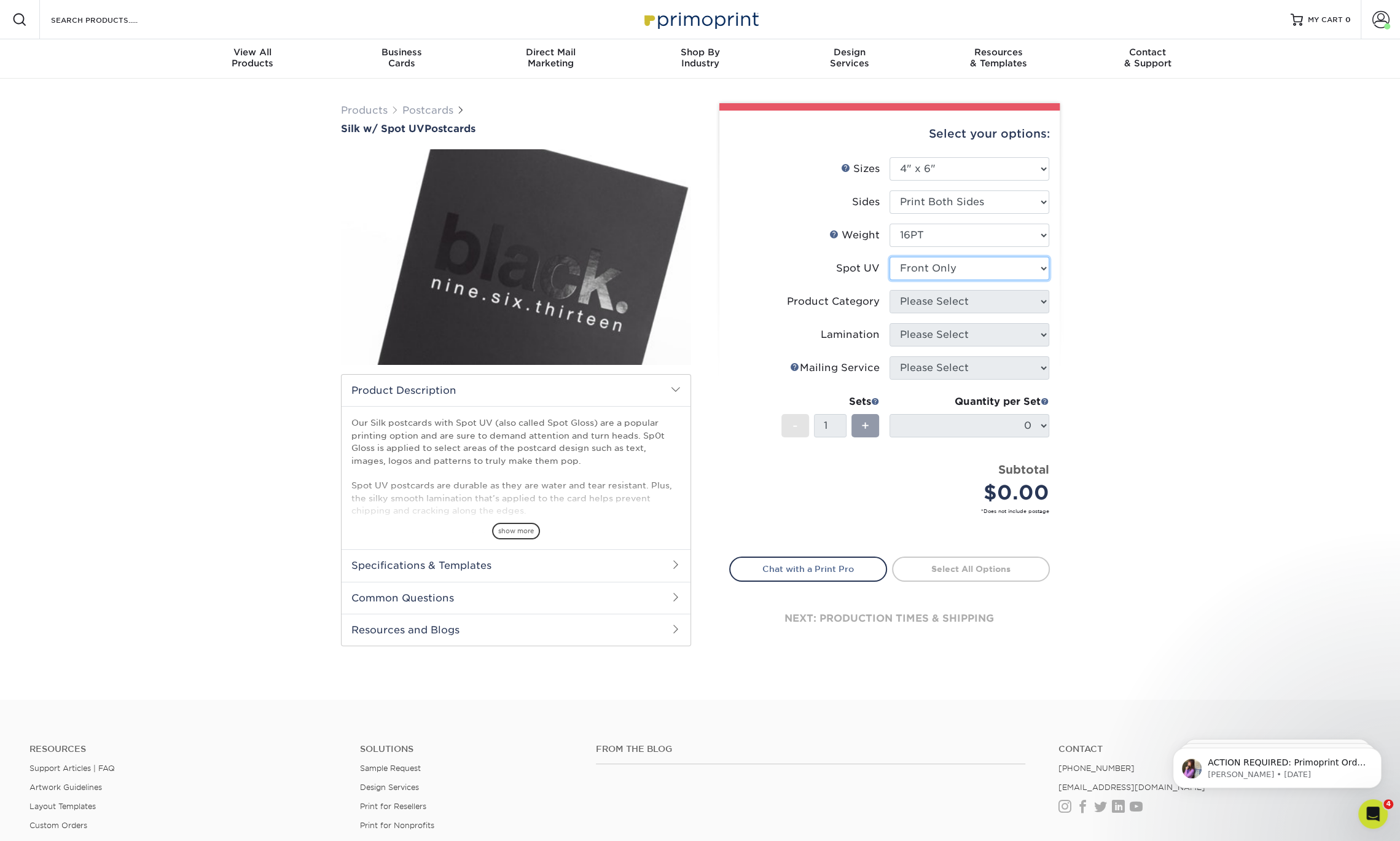
click at [890, 257] on select "Please Select Front and Back (Both Sides) Front Only Back Only" at bounding box center [969, 268] width 160 height 23
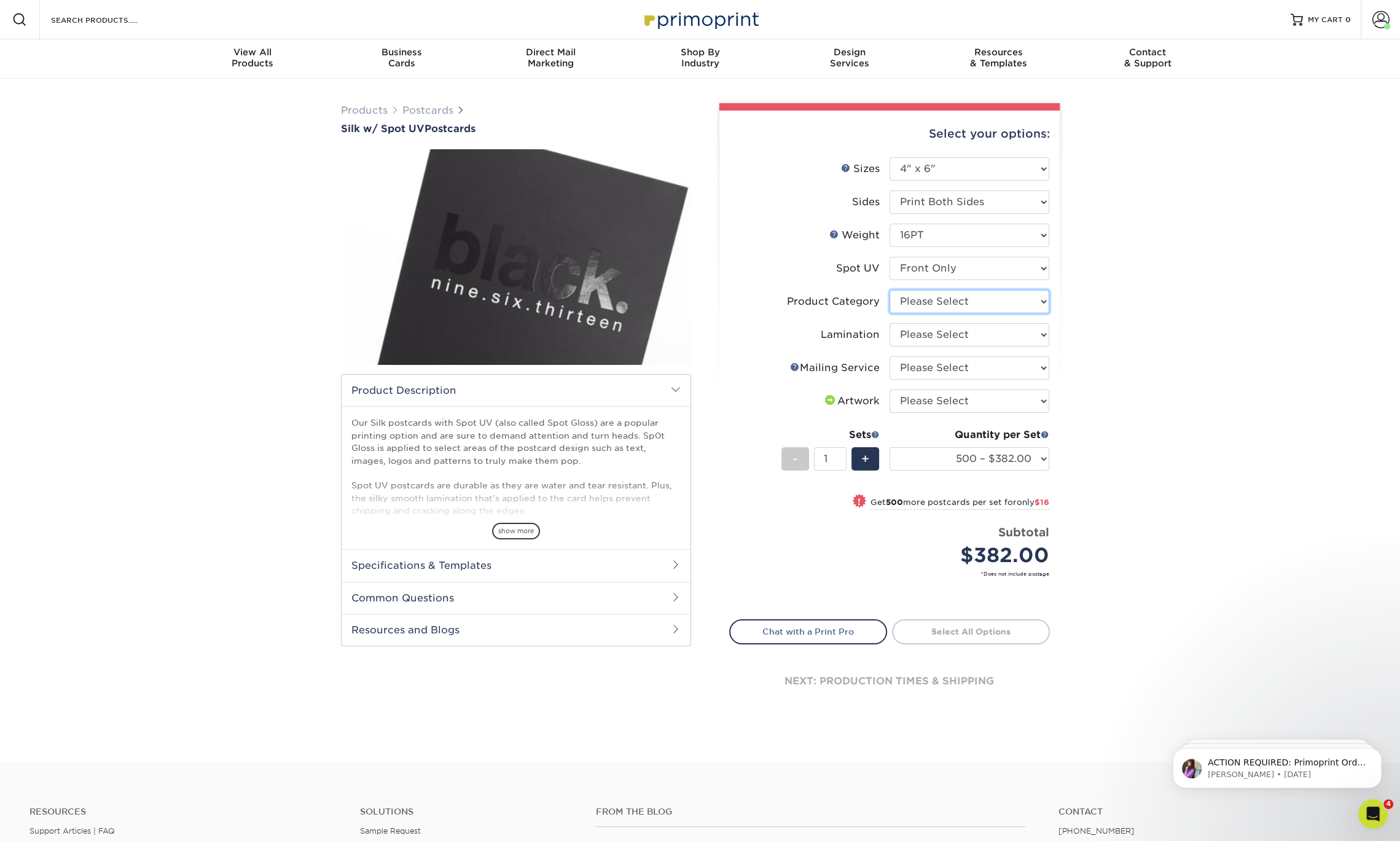
click at [988, 302] on select "Please Select Postcards" at bounding box center [969, 301] width 160 height 23
select select "9b7272e0-d6c8-4c3c-8e97-d3a1bcdab858"
click at [890, 290] on select "Please Select Postcards" at bounding box center [969, 301] width 160 height 23
click at [984, 339] on select "Please Select Silk" at bounding box center [969, 334] width 160 height 23
select select "ccacb42f-45f7-42d3-bbd3-7c8421cf37f0"
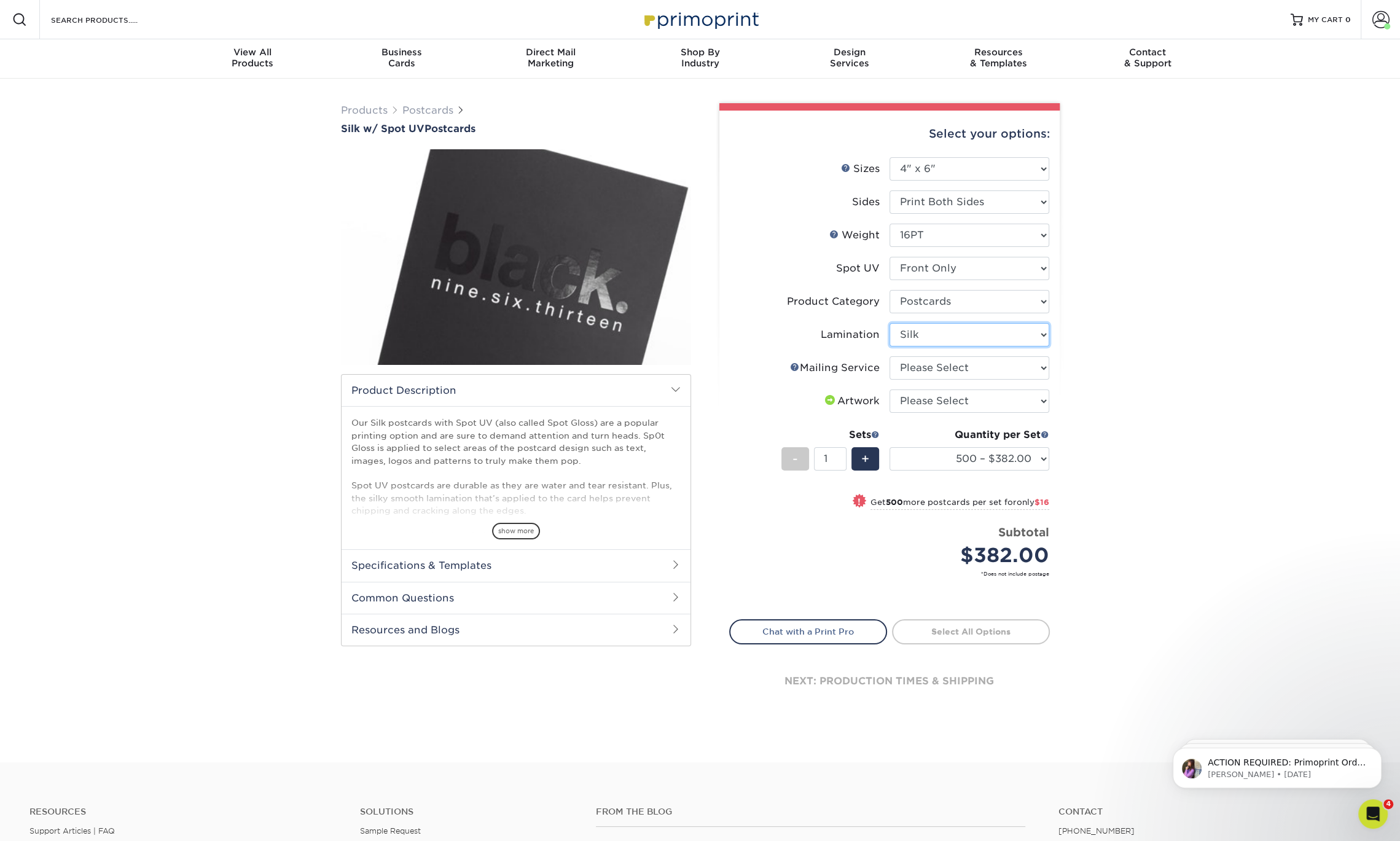
click at [890, 323] on select "Please Select Silk" at bounding box center [969, 334] width 160 height 23
click at [988, 368] on select "Please Select No Direct Mailing Service No, I will mail/stamp/imprint Direct Ma…" at bounding box center [969, 368] width 160 height 23
select select "3e5e9bdd-d78a-4c28-a41d-fe1407925ca6"
click at [890, 357] on select "Please Select No Direct Mailing Service No, I will mail/stamp/imprint Direct Ma…" at bounding box center [969, 368] width 160 height 23
click at [997, 402] on select "Please Select I will upload files I need a design - $150" at bounding box center [969, 401] width 160 height 23
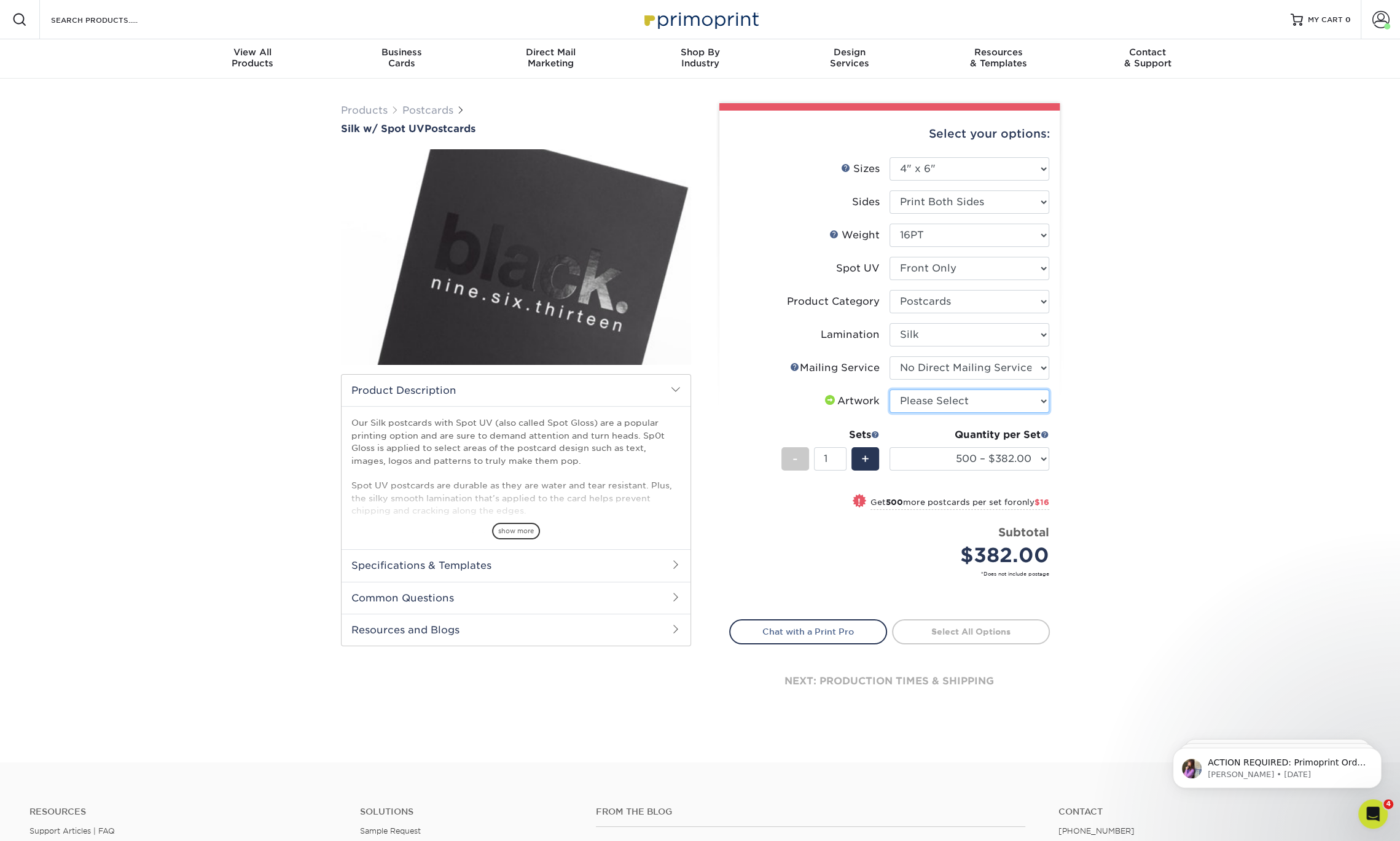
select select "upload"
click at [890, 390] on select "Please Select I will upload files I need a design - $150" at bounding box center [969, 401] width 160 height 23
click at [998, 338] on select "Please Select Silk" at bounding box center [969, 334] width 160 height 23
click at [963, 451] on select "500 – $382.00 1000 – $398.00 2500 – $938.00 5000 – $1597.00 10000 – $3162.00" at bounding box center [969, 458] width 160 height 23
select select "1000 – $398.00"
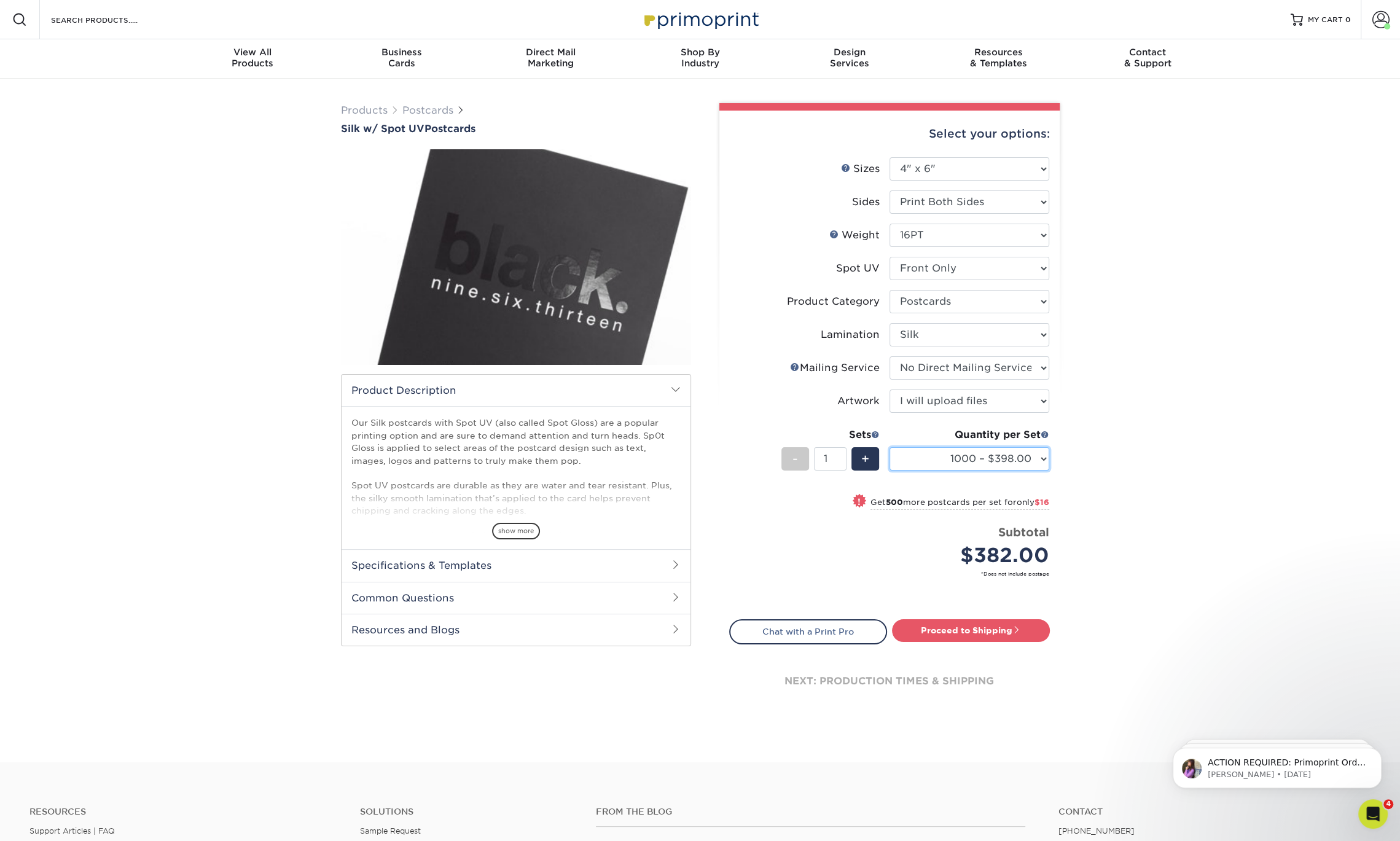
click at [890, 447] on select "500 – $382.00 1000 – $398.00 2500 – $938.00 5000 – $1597.00 10000 – $3162.00" at bounding box center [969, 458] width 160 height 23
